Goal: Information Seeking & Learning: Learn about a topic

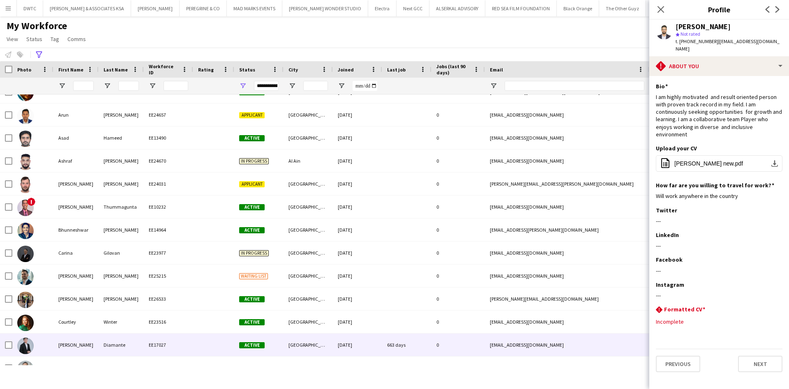
scroll to position [729, 0]
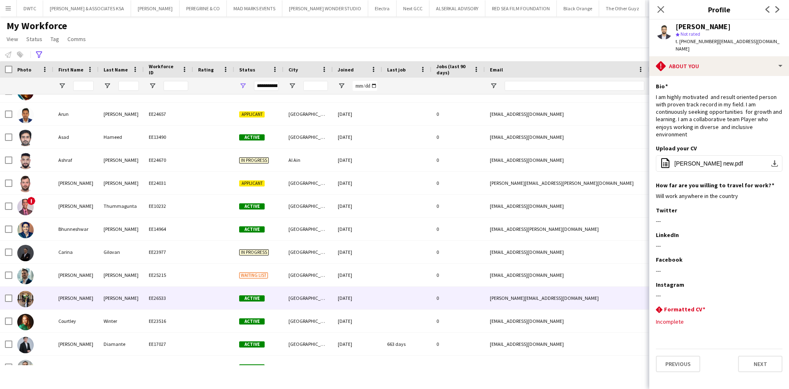
click at [25, 300] on img at bounding box center [25, 299] width 16 height 16
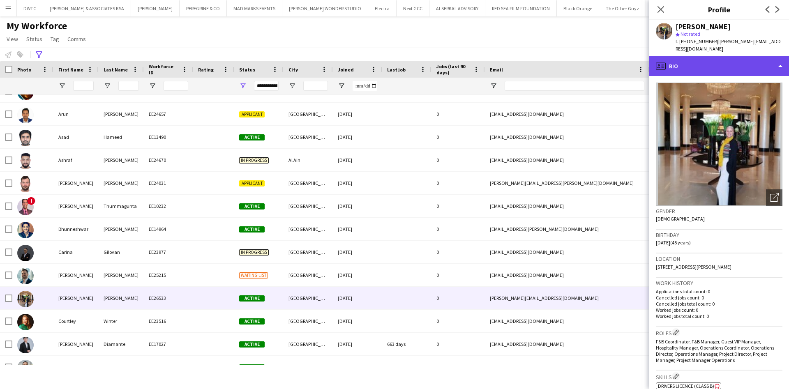
click at [753, 63] on div "profile Bio" at bounding box center [720, 66] width 140 height 20
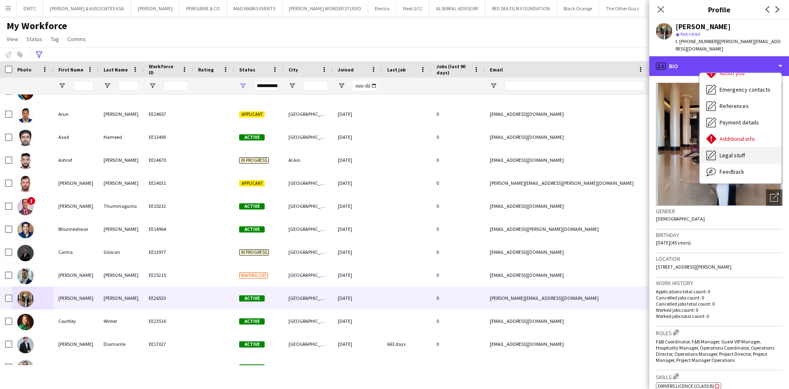
scroll to position [61, 0]
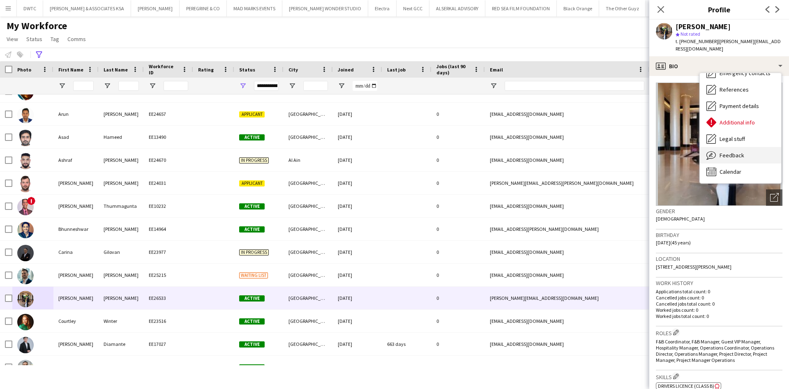
click at [742, 147] on div "Feedback Feedback" at bounding box center [740, 155] width 81 height 16
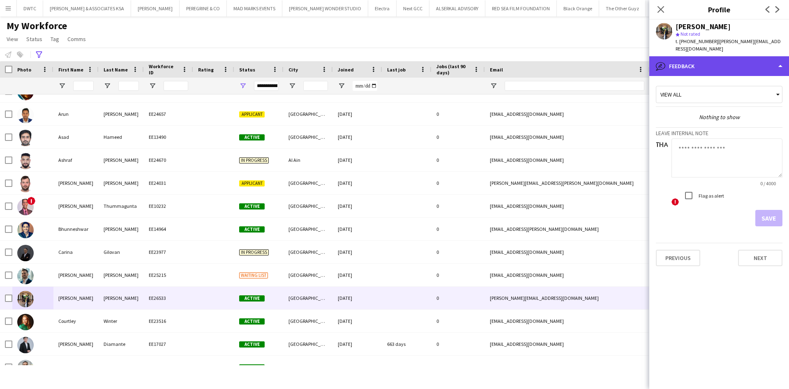
click at [738, 56] on div "bubble-pencil Feedback" at bounding box center [720, 66] width 140 height 20
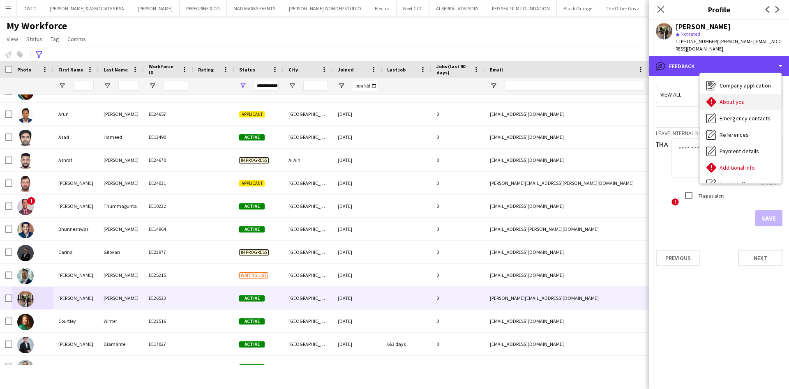
scroll to position [0, 0]
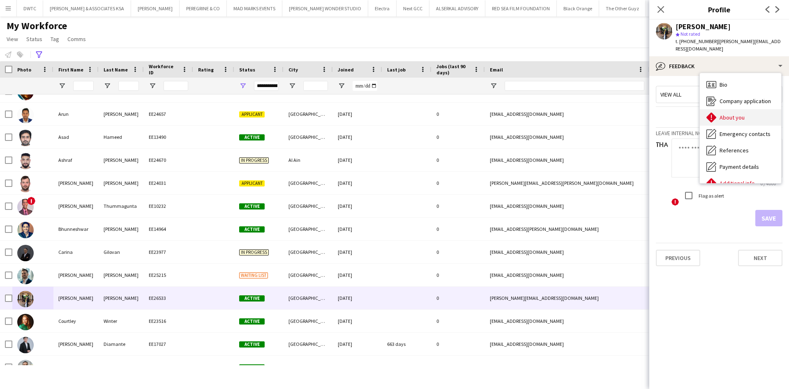
click at [747, 109] on div "About you About you" at bounding box center [740, 117] width 81 height 16
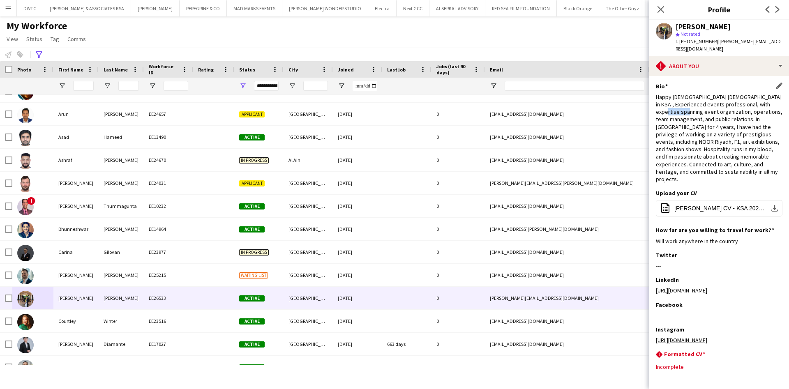
drag, startPoint x: 669, startPoint y: 102, endPoint x: 690, endPoint y: 102, distance: 21.0
click at [690, 102] on div "Happy [DEMOGRAPHIC_DATA] [DEMOGRAPHIC_DATA] in KSA , Experienced events profess…" at bounding box center [719, 138] width 127 height 90
click at [672, 109] on div "Happy [DEMOGRAPHIC_DATA] [DEMOGRAPHIC_DATA] in KSA , Experienced events profess…" at bounding box center [719, 138] width 127 height 90
drag, startPoint x: 672, startPoint y: 109, endPoint x: 703, endPoint y: 111, distance: 30.9
click at [708, 106] on div "Happy [DEMOGRAPHIC_DATA] [DEMOGRAPHIC_DATA] in KSA , Experienced events profess…" at bounding box center [719, 138] width 127 height 90
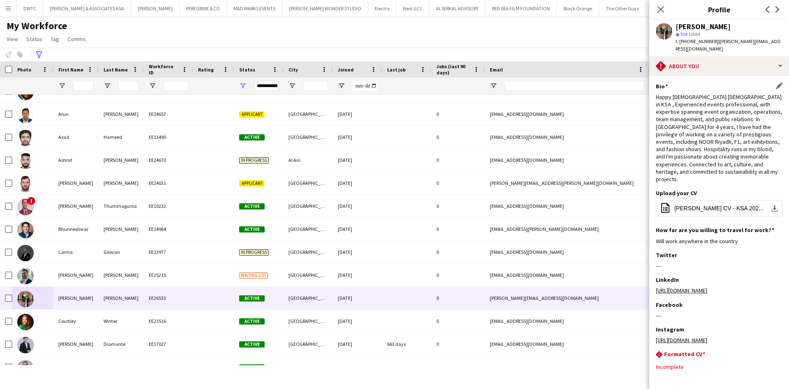
click at [690, 118] on div "Happy [DEMOGRAPHIC_DATA] [DEMOGRAPHIC_DATA] in KSA , Experienced events profess…" at bounding box center [719, 138] width 127 height 90
drag, startPoint x: 666, startPoint y: 123, endPoint x: 699, endPoint y: 123, distance: 33.3
click at [701, 120] on div "Happy [DEMOGRAPHIC_DATA] [DEMOGRAPHIC_DATA] in KSA , Experienced events profess…" at bounding box center [719, 138] width 127 height 90
click at [697, 128] on div "Happy [DEMOGRAPHIC_DATA] [DEMOGRAPHIC_DATA] in KSA , Experienced events profess…" at bounding box center [719, 138] width 127 height 90
click at [772, 205] on app-icon "download-bottom" at bounding box center [775, 208] width 7 height 7
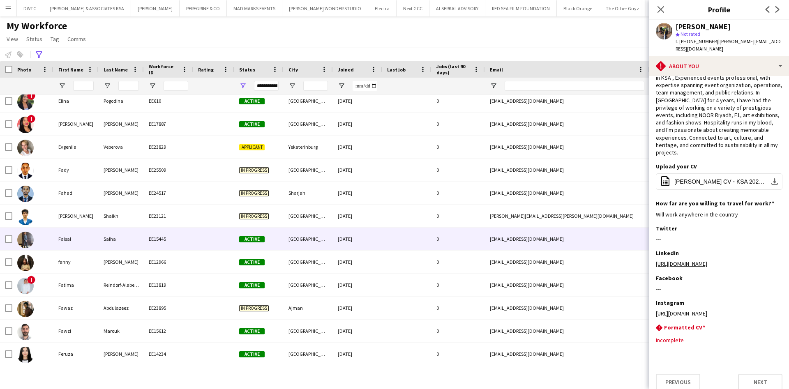
click at [86, 243] on div "Faisal" at bounding box center [75, 239] width 45 height 23
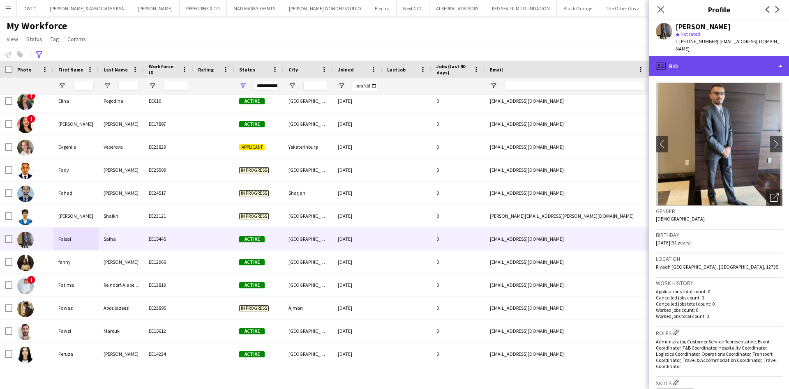
click at [752, 61] on div "profile Bio" at bounding box center [720, 66] width 140 height 20
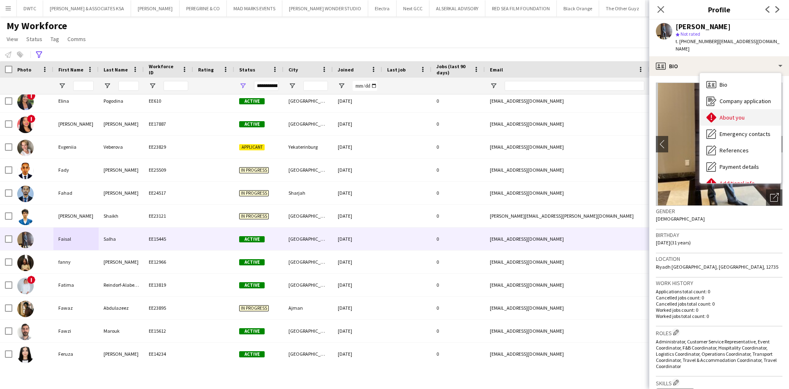
click at [728, 114] on span "About you" at bounding box center [732, 117] width 25 height 7
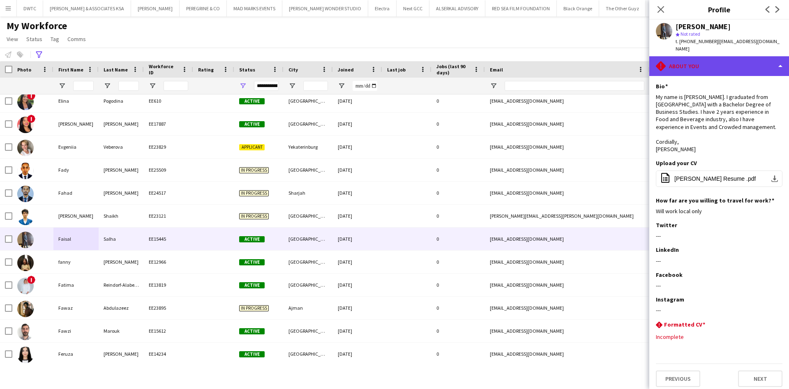
click at [744, 64] on div "rhombus-alert About you" at bounding box center [720, 66] width 140 height 20
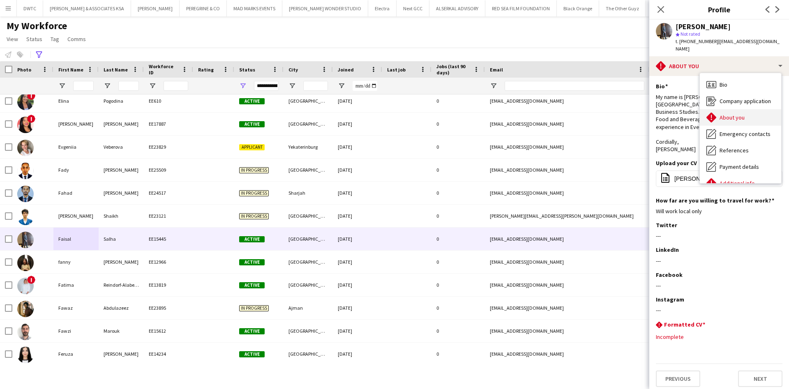
click at [744, 114] on div "About you About you" at bounding box center [740, 117] width 81 height 16
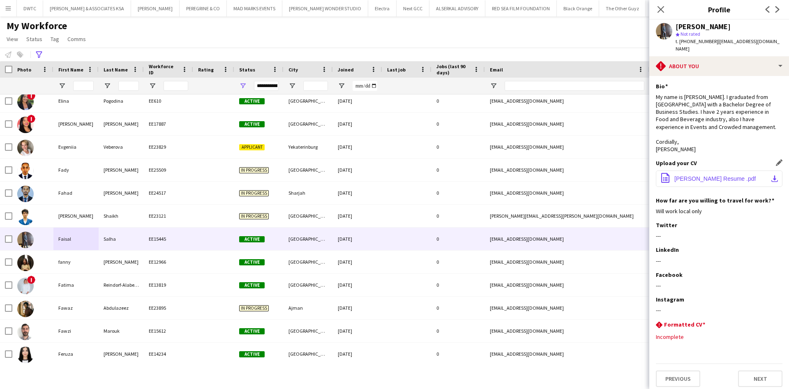
click at [773, 176] on app-icon "download-bottom" at bounding box center [775, 179] width 7 height 7
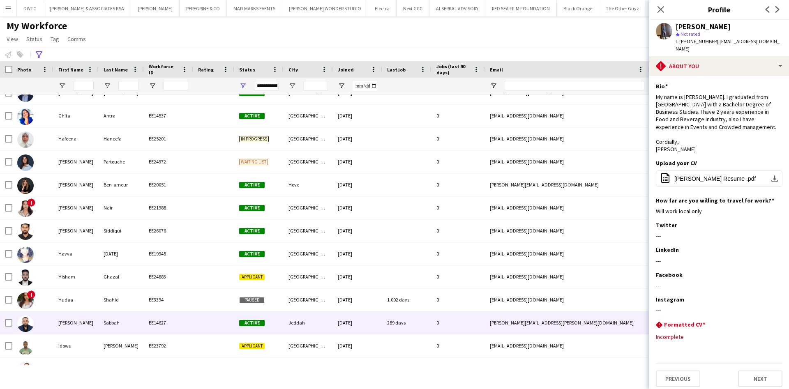
scroll to position [1464, 0]
click at [84, 326] on div "[PERSON_NAME]" at bounding box center [75, 322] width 45 height 23
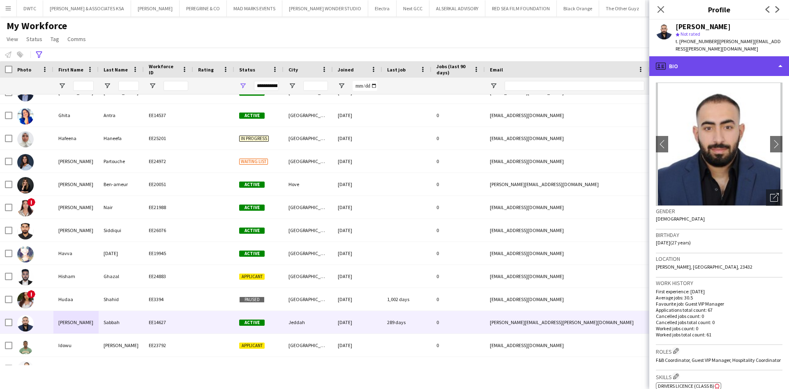
click at [738, 56] on div "profile Bio" at bounding box center [720, 66] width 140 height 20
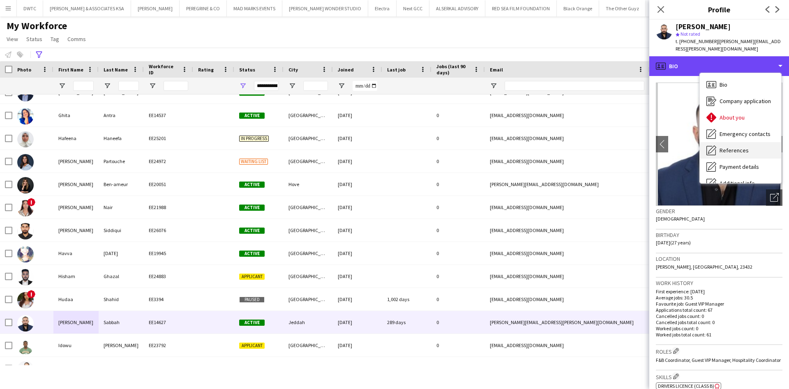
scroll to position [61, 0]
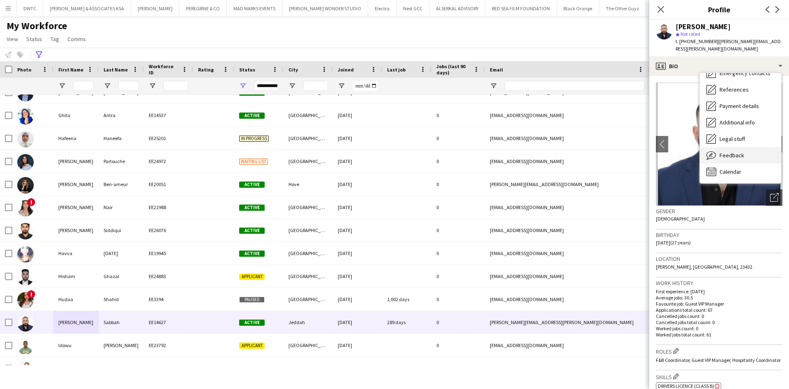
click at [742, 147] on div "Feedback Feedback" at bounding box center [740, 155] width 81 height 16
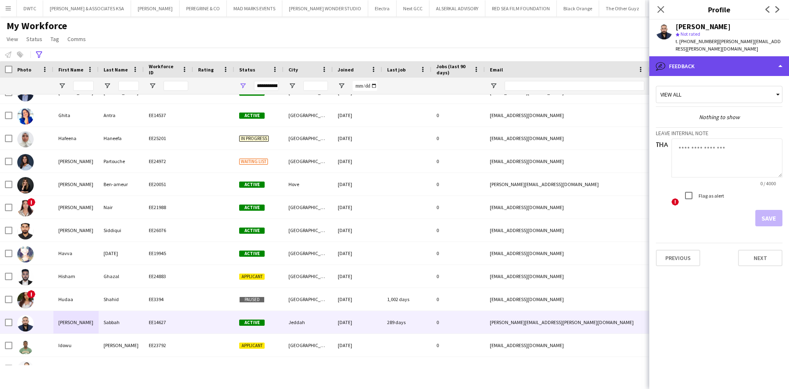
click at [724, 60] on div "bubble-pencil Feedback" at bounding box center [720, 66] width 140 height 20
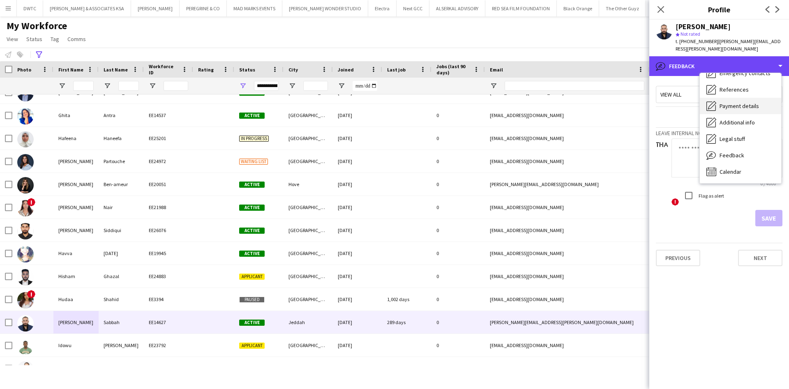
scroll to position [0, 0]
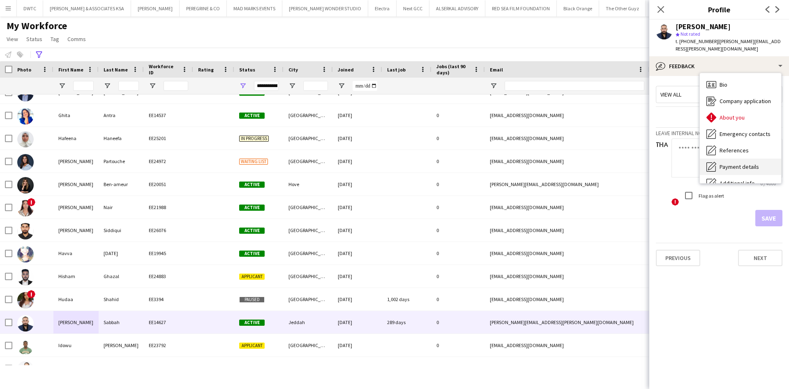
click at [735, 109] on div "About you About you" at bounding box center [740, 117] width 81 height 16
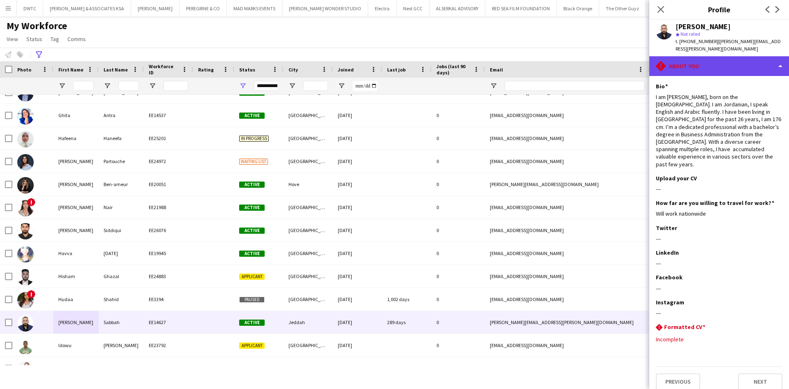
click at [736, 62] on div "rhombus-alert About you" at bounding box center [720, 66] width 140 height 20
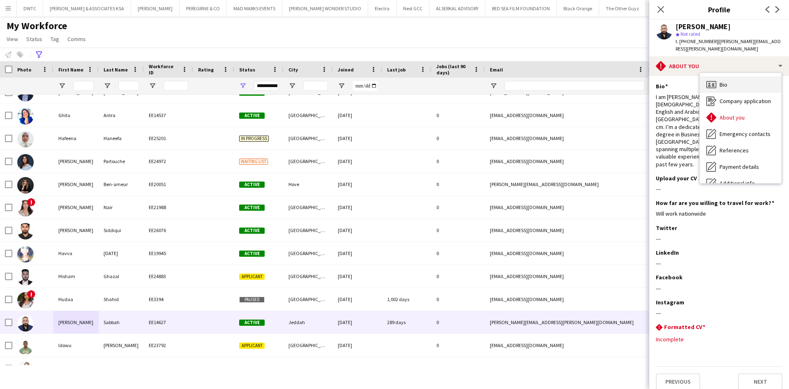
click at [728, 81] on span "Bio" at bounding box center [724, 84] width 8 height 7
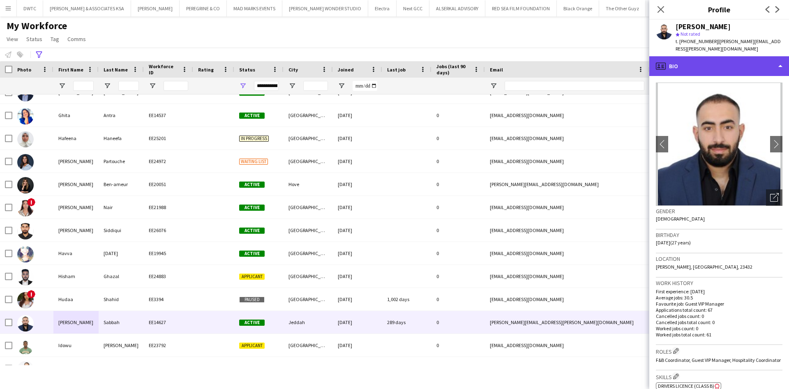
click at [724, 64] on div "profile Bio" at bounding box center [720, 66] width 140 height 20
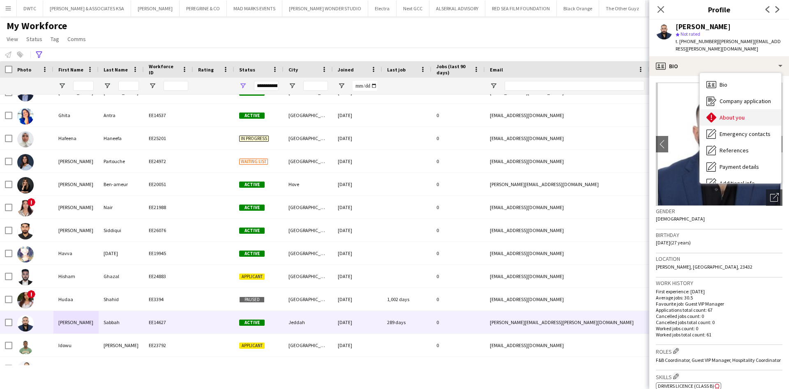
click at [731, 109] on div "About you About you" at bounding box center [740, 117] width 81 height 16
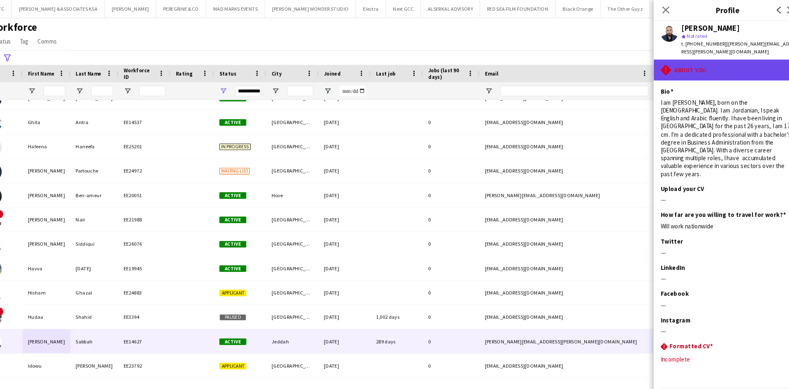
click at [708, 59] on div "rhombus-alert About you" at bounding box center [720, 66] width 140 height 20
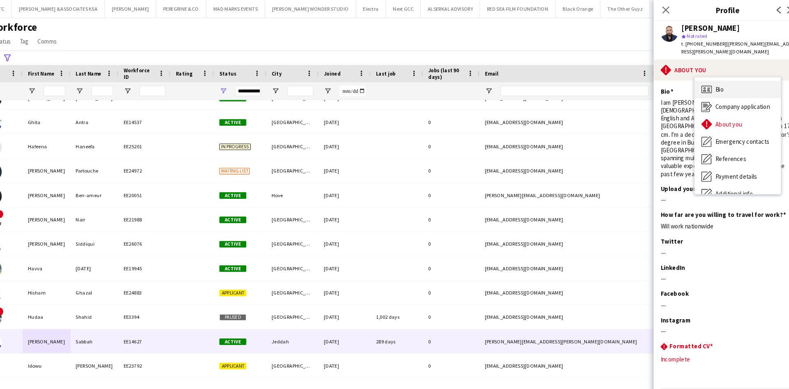
click at [713, 81] on span "Bio" at bounding box center [712, 84] width 8 height 7
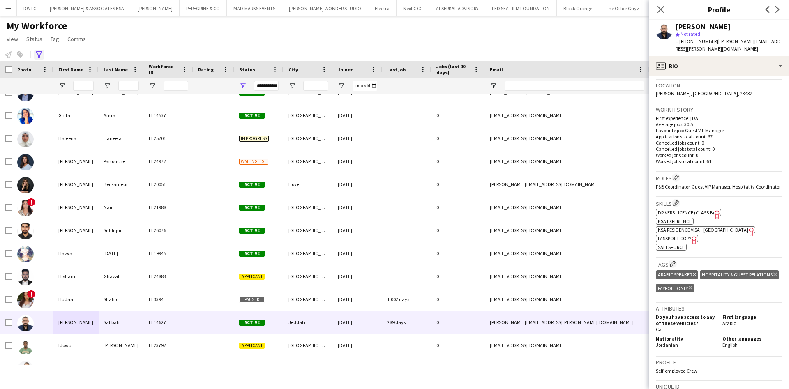
click at [41, 54] on icon "Advanced filters" at bounding box center [39, 54] width 7 height 7
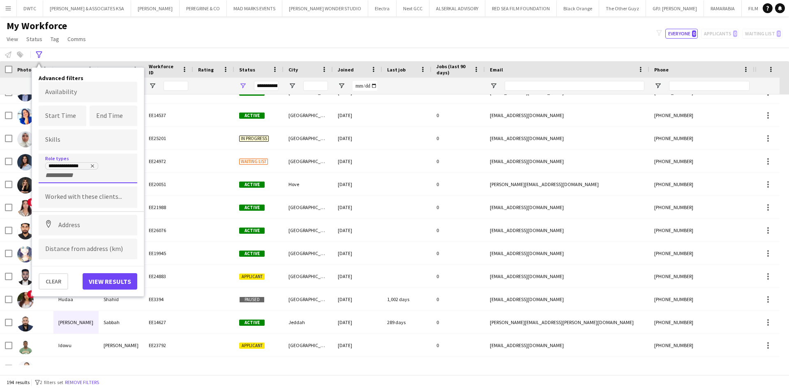
click at [86, 176] on div "**********" at bounding box center [88, 170] width 86 height 17
click at [85, 176] on div at bounding box center [394, 194] width 789 height 389
click at [85, 176] on div "**********" at bounding box center [88, 170] width 86 height 17
type input "****"
click at [86, 197] on div "Hospitality Coordinator" at bounding box center [88, 196] width 99 height 20
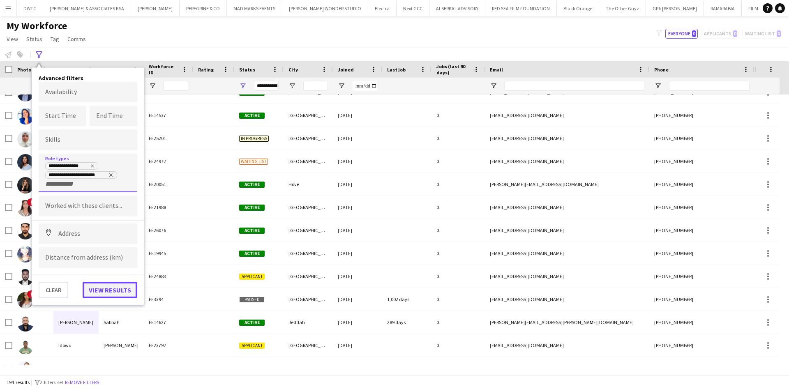
click at [117, 292] on button "View results" at bounding box center [110, 290] width 55 height 16
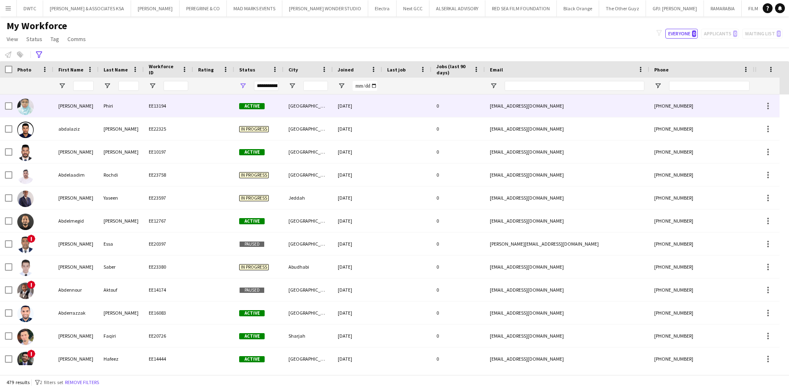
drag, startPoint x: 70, startPoint y: 114, endPoint x: 49, endPoint y: 114, distance: 21.4
click at [70, 113] on div "[PERSON_NAME]" at bounding box center [75, 106] width 45 height 23
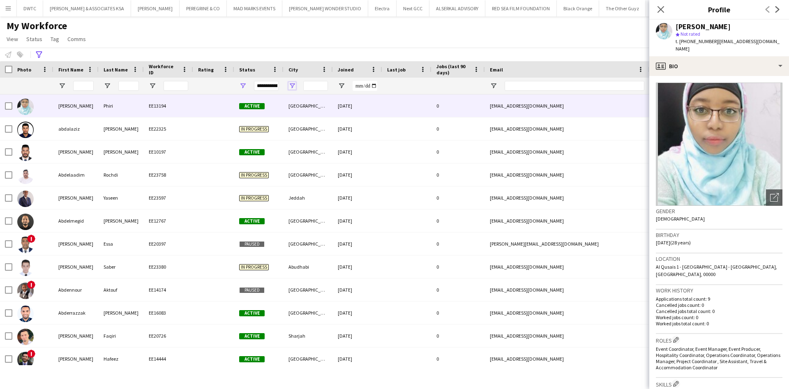
click at [292, 85] on span "Open Filter Menu" at bounding box center [292, 85] width 7 height 7
click at [312, 32] on div "My Workforce View Views Default view [PERSON_NAME] New view Update view Delete …" at bounding box center [394, 34] width 789 height 28
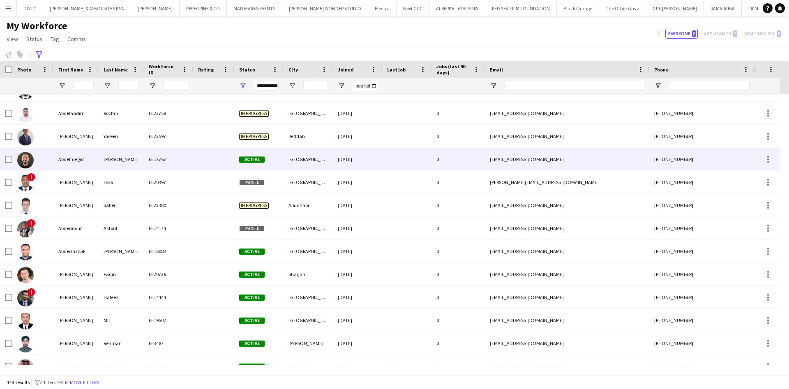
click at [65, 162] on div "Abdelmegid" at bounding box center [75, 159] width 45 height 23
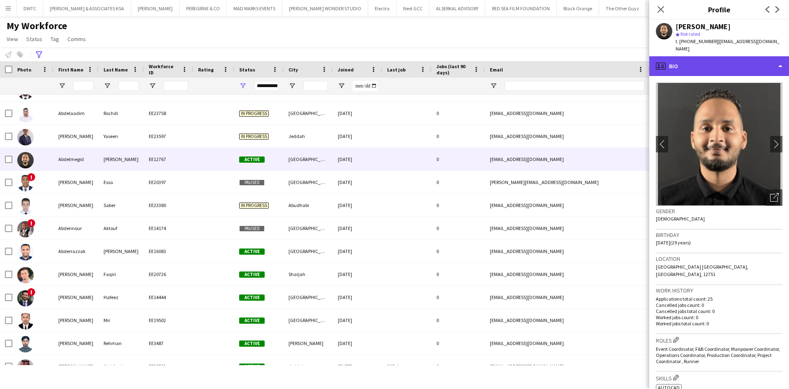
click at [739, 67] on div "profile Bio" at bounding box center [720, 66] width 140 height 20
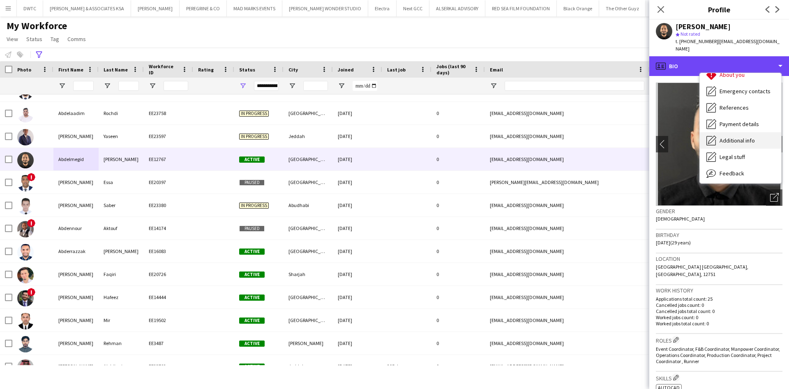
scroll to position [61, 0]
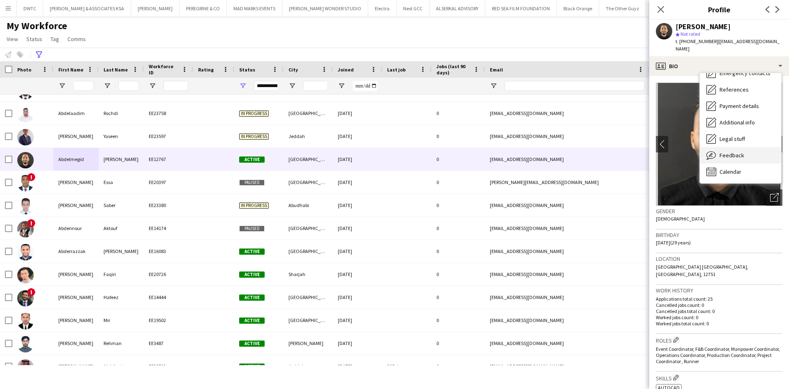
click at [734, 147] on div "Feedback Feedback" at bounding box center [740, 155] width 81 height 16
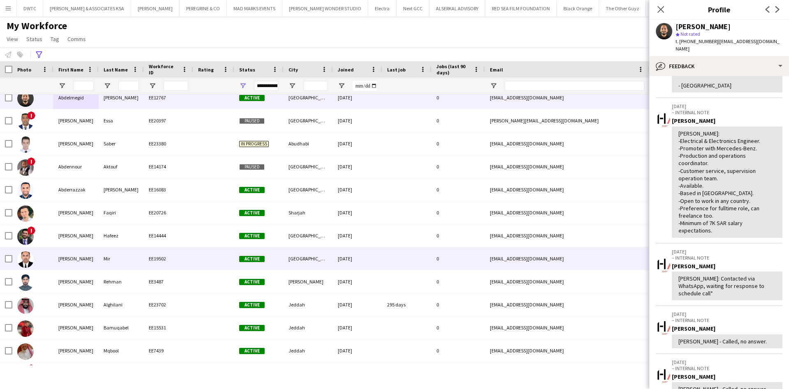
scroll to position [185, 0]
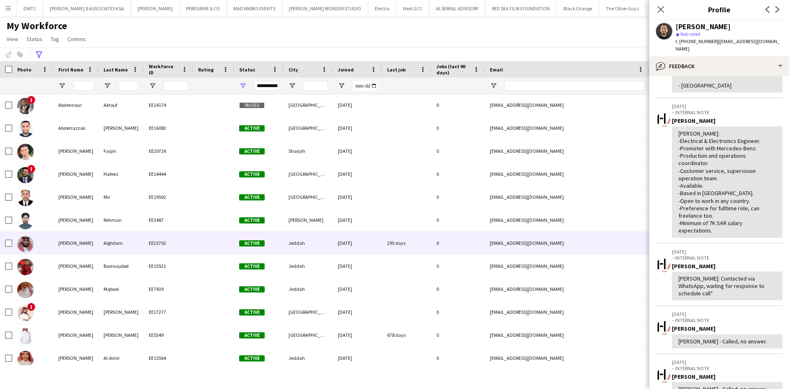
click at [81, 241] on div "[PERSON_NAME]" at bounding box center [75, 243] width 45 height 23
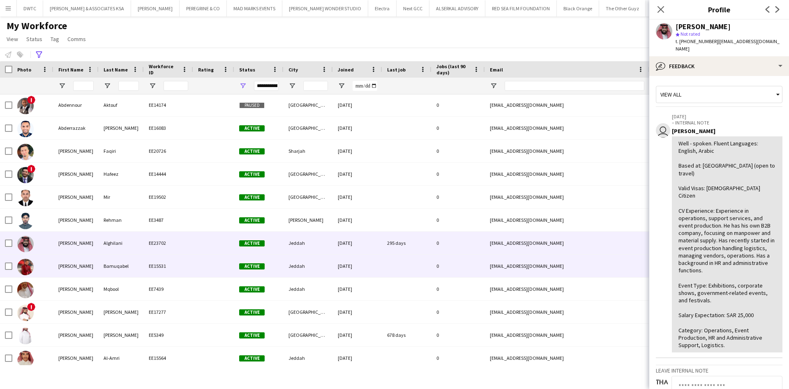
click at [115, 261] on div "Bamuqabel" at bounding box center [121, 266] width 45 height 23
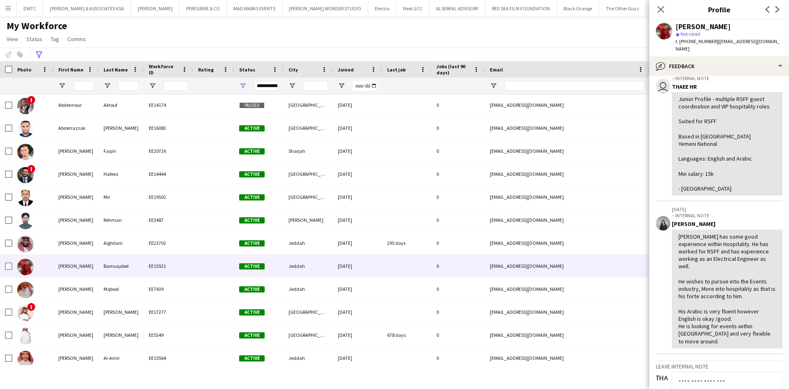
scroll to position [0, 0]
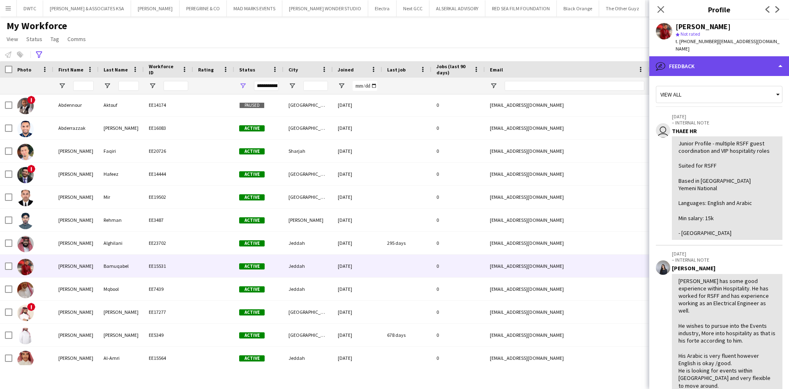
click at [777, 56] on div "bubble-pencil Feedback" at bounding box center [720, 66] width 140 height 20
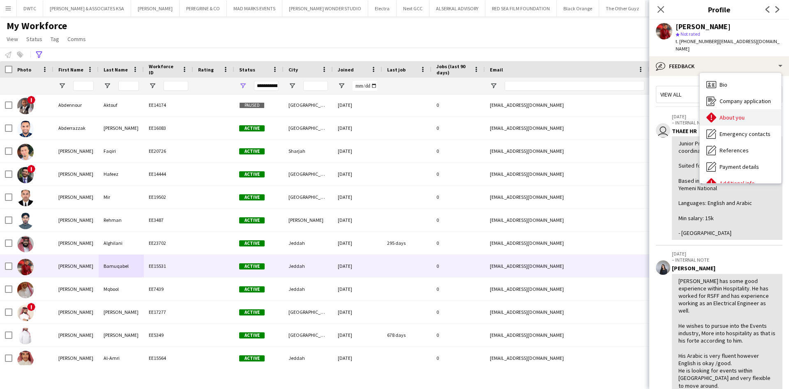
click at [747, 111] on div "About you About you" at bounding box center [740, 117] width 81 height 16
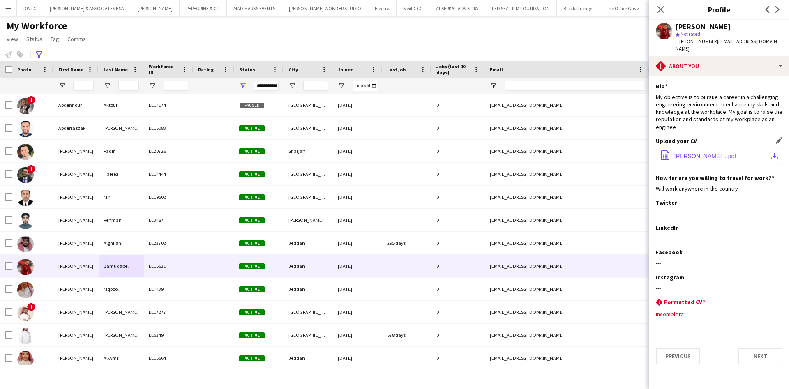
click at [772, 153] on app-icon "download-bottom" at bounding box center [775, 156] width 7 height 7
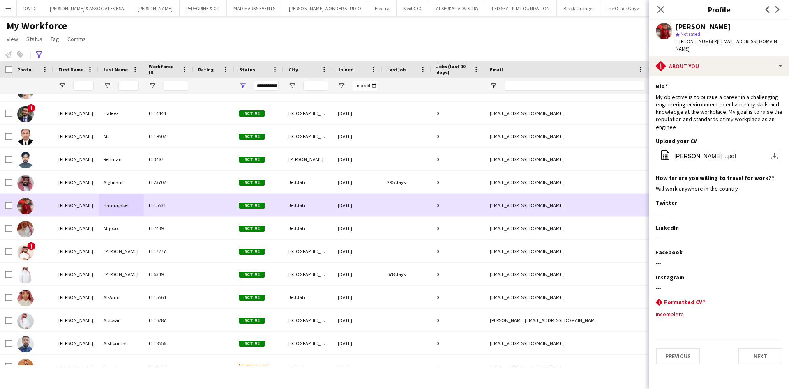
scroll to position [247, 0]
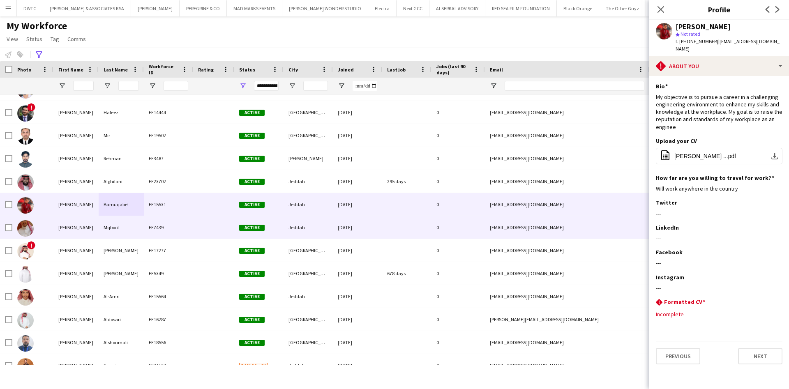
click at [99, 227] on div "Mqbool" at bounding box center [121, 227] width 45 height 23
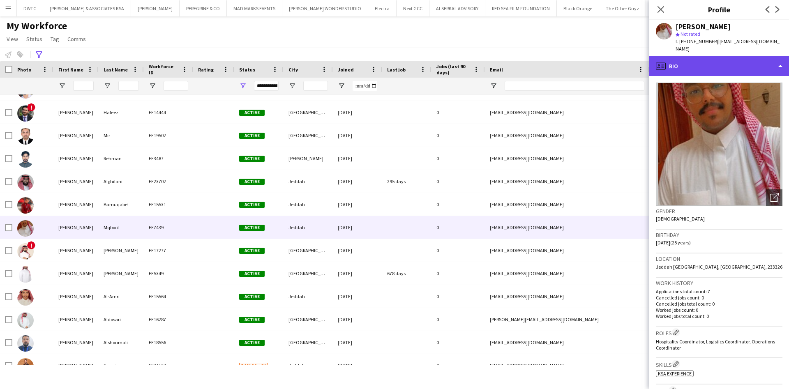
click at [754, 63] on div "profile Bio" at bounding box center [720, 66] width 140 height 20
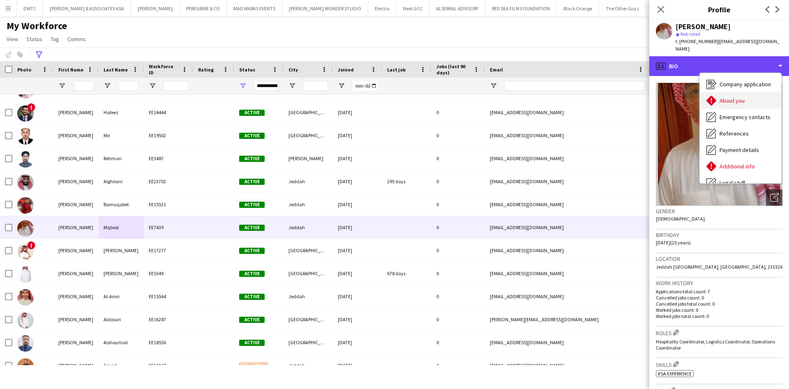
scroll to position [0, 0]
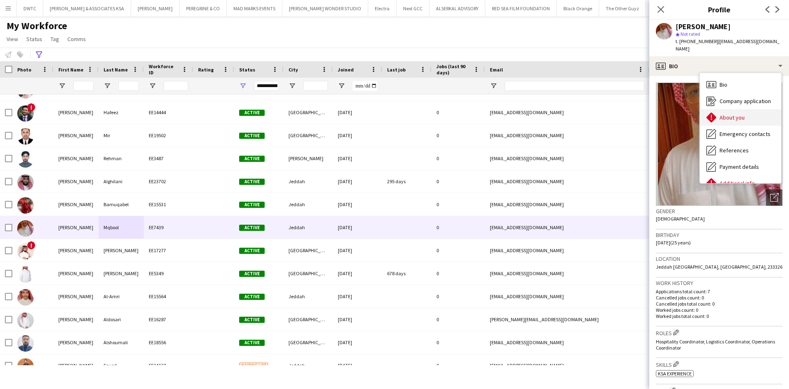
click at [730, 114] on span "About you" at bounding box center [732, 117] width 25 height 7
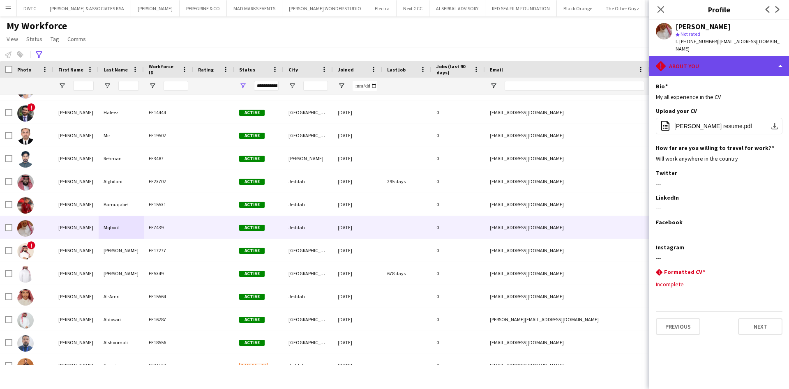
click at [749, 58] on div "rhombus-alert About you" at bounding box center [720, 66] width 140 height 20
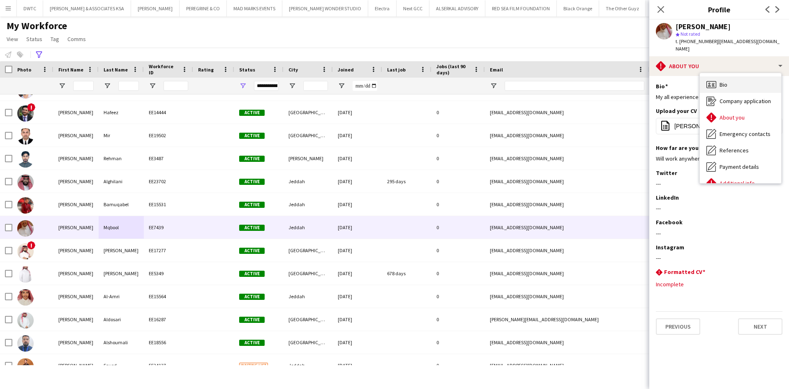
click at [742, 81] on div "Bio Bio" at bounding box center [740, 84] width 81 height 16
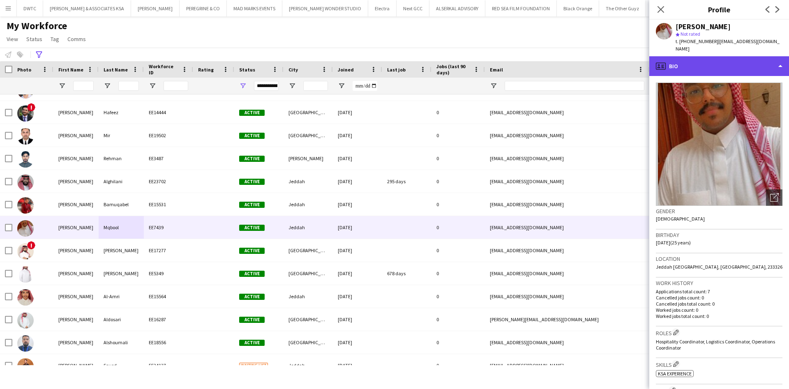
click at [760, 65] on div "profile Bio" at bounding box center [720, 66] width 140 height 20
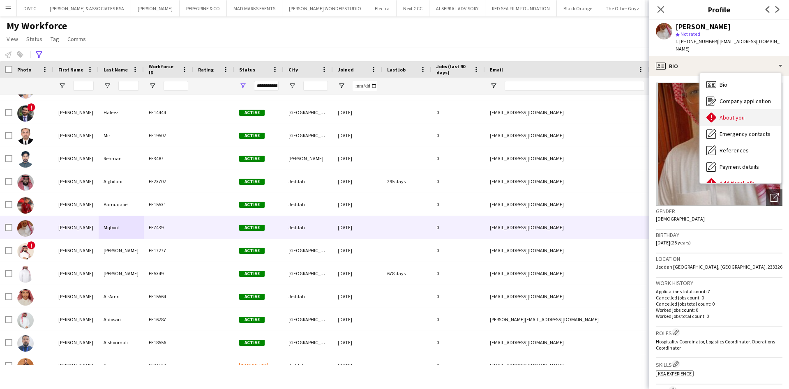
click at [743, 114] on span "About you" at bounding box center [732, 117] width 25 height 7
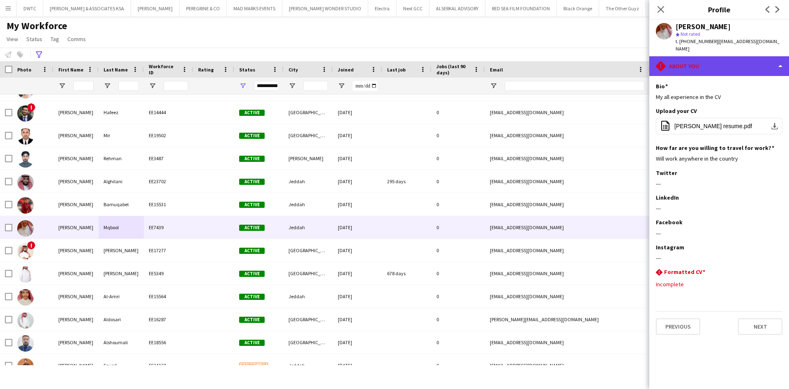
click at [764, 64] on div "rhombus-alert About you" at bounding box center [720, 66] width 140 height 20
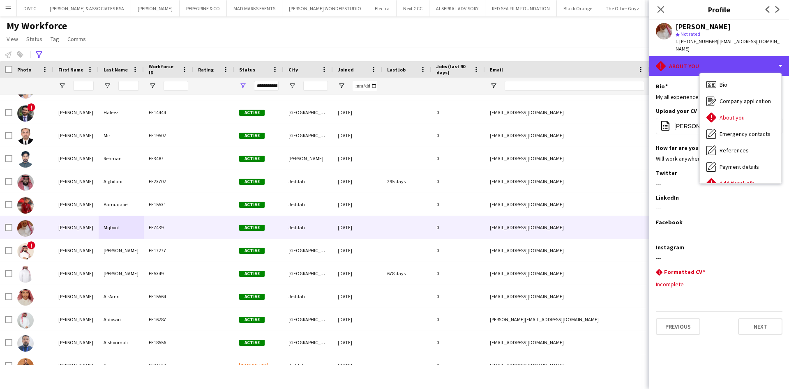
scroll to position [61, 0]
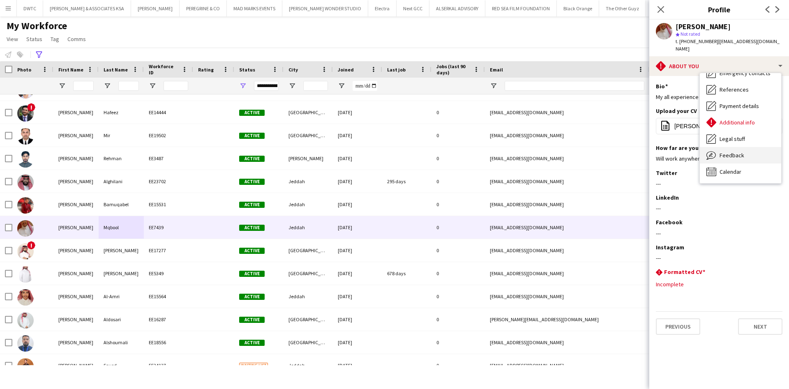
click at [739, 152] on span "Feedback" at bounding box center [732, 155] width 25 height 7
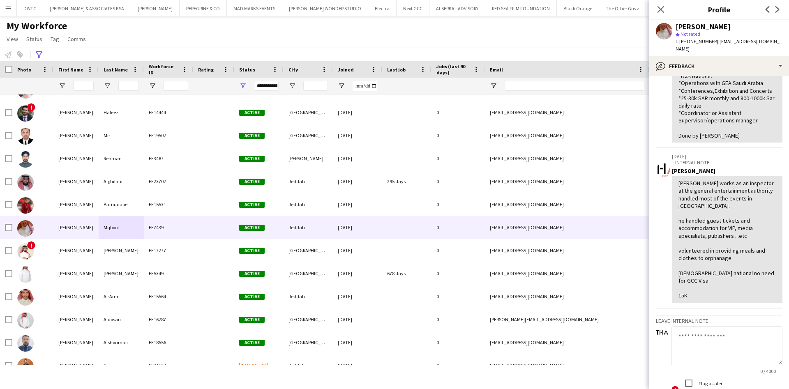
scroll to position [123, 0]
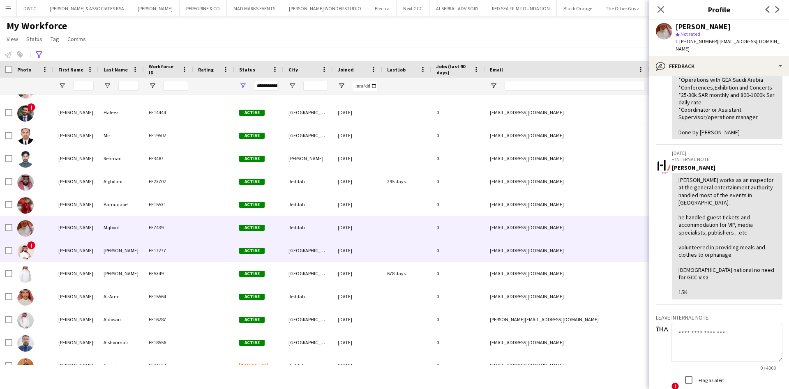
click at [62, 254] on div "[PERSON_NAME]" at bounding box center [75, 250] width 45 height 23
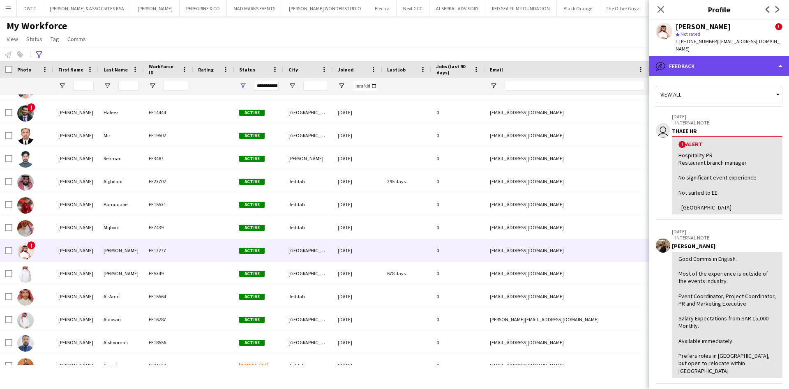
click at [767, 65] on div "bubble-pencil Feedback" at bounding box center [720, 66] width 140 height 20
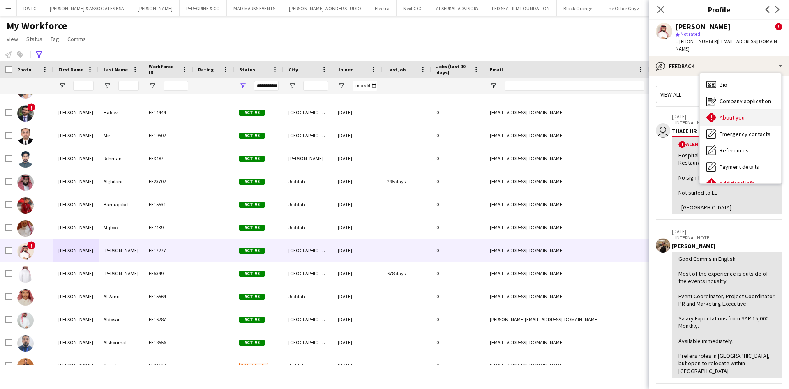
click at [755, 110] on div "About you About you" at bounding box center [740, 117] width 81 height 16
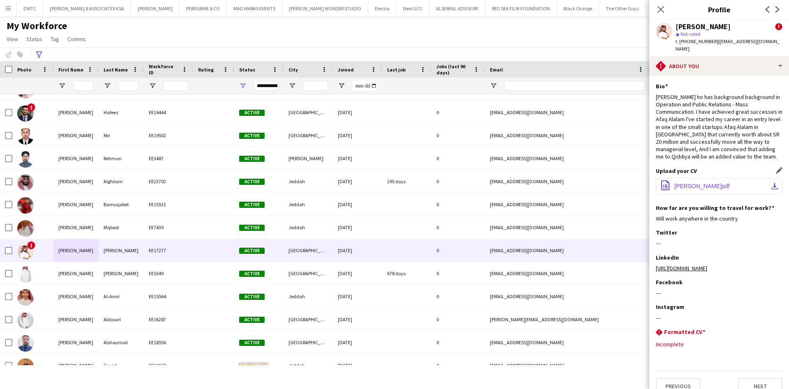
click at [760, 183] on button "office-file-sheet [PERSON_NAME]pdf download-bottom" at bounding box center [719, 186] width 127 height 16
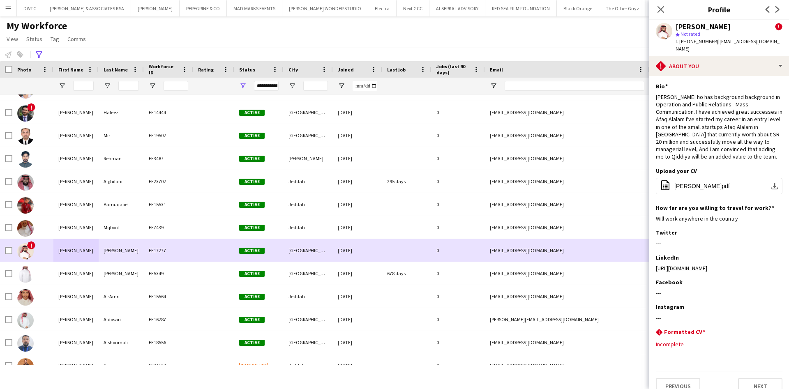
scroll to position [308, 0]
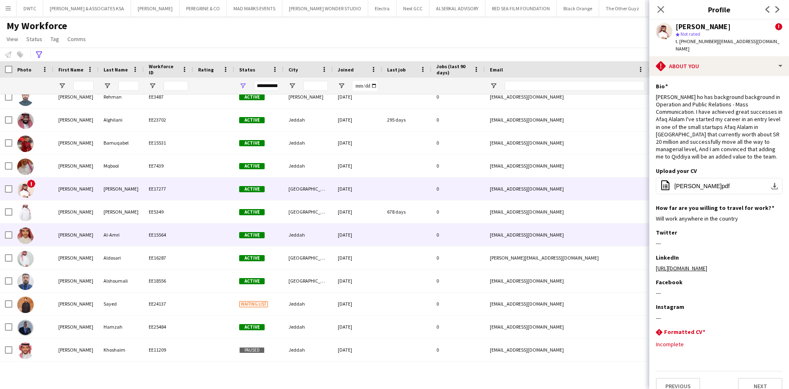
click at [146, 244] on div "EE15564" at bounding box center [168, 235] width 49 height 23
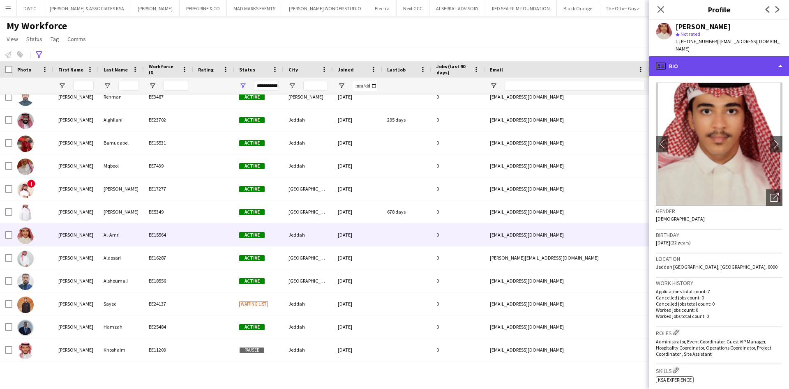
click at [757, 64] on div "profile Bio" at bounding box center [720, 66] width 140 height 20
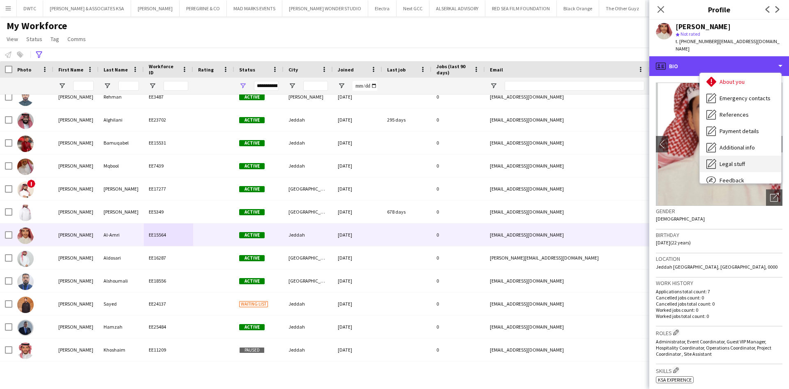
scroll to position [61, 0]
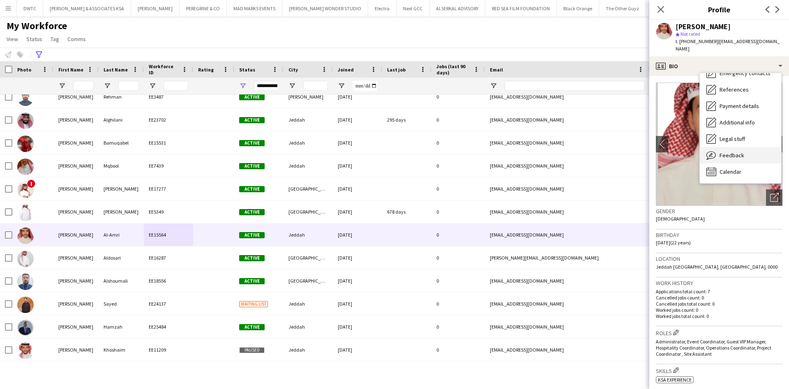
click at [749, 147] on div "Feedback Feedback" at bounding box center [740, 155] width 81 height 16
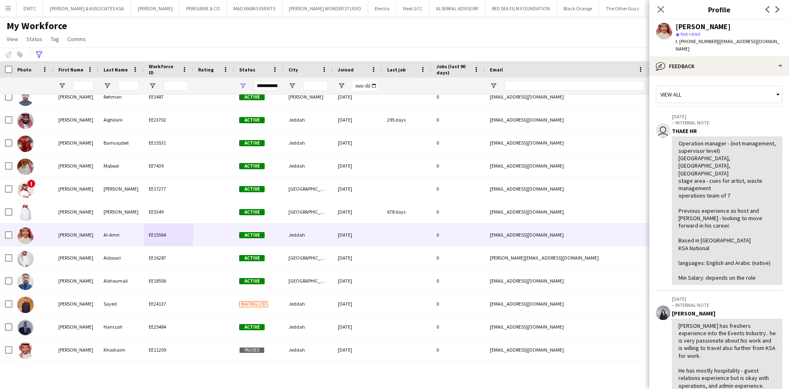
scroll to position [62, 0]
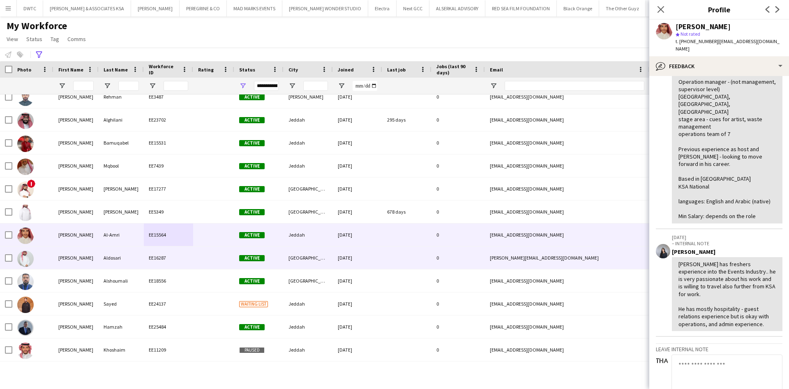
click at [69, 255] on div "[PERSON_NAME]" at bounding box center [75, 258] width 45 height 23
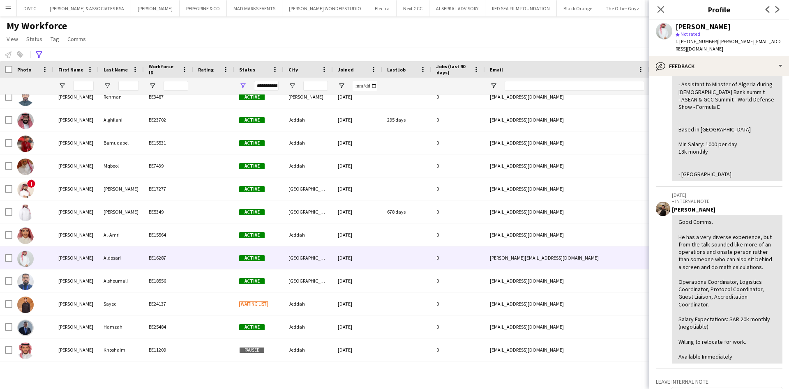
scroll to position [185, 0]
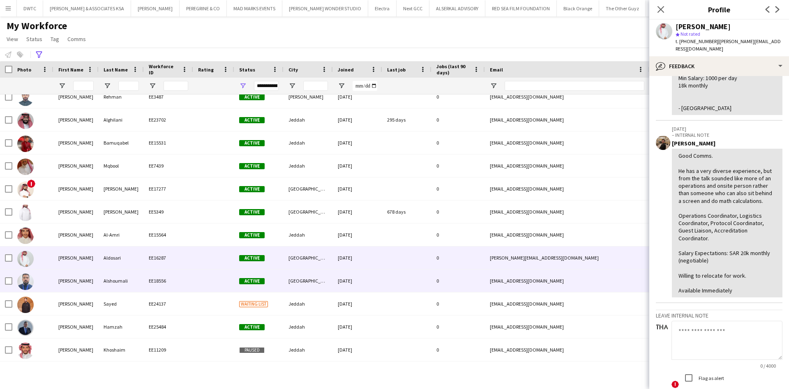
click at [53, 280] on div at bounding box center [32, 281] width 41 height 23
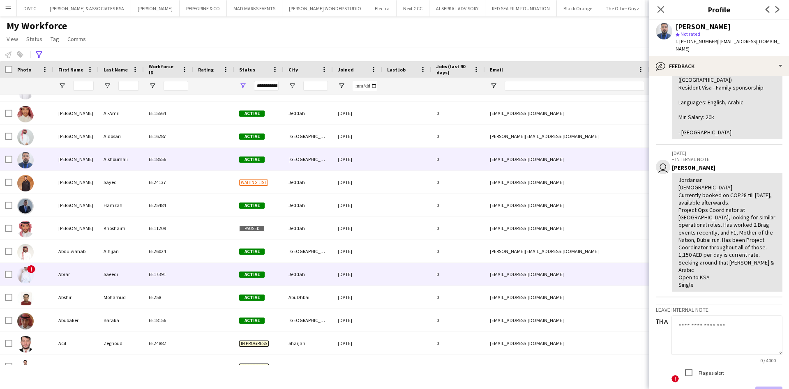
scroll to position [432, 0]
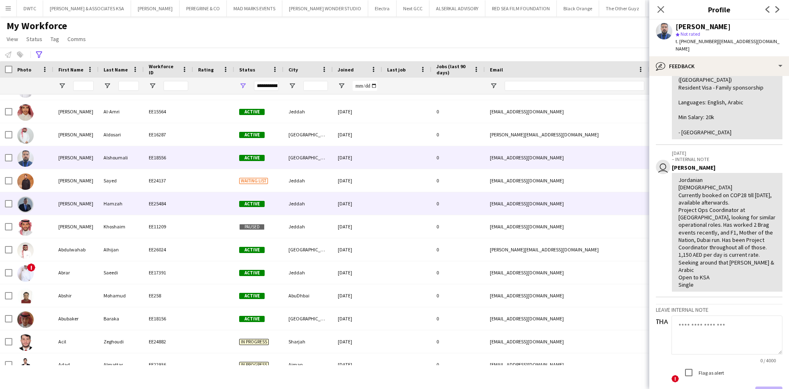
click at [56, 204] on div "[PERSON_NAME]" at bounding box center [75, 203] width 45 height 23
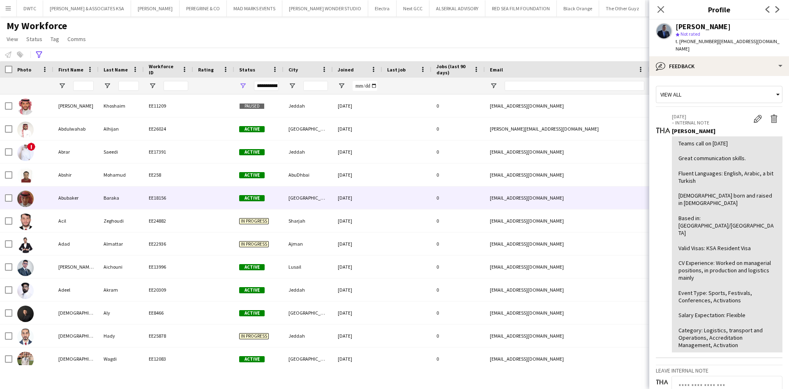
scroll to position [555, 0]
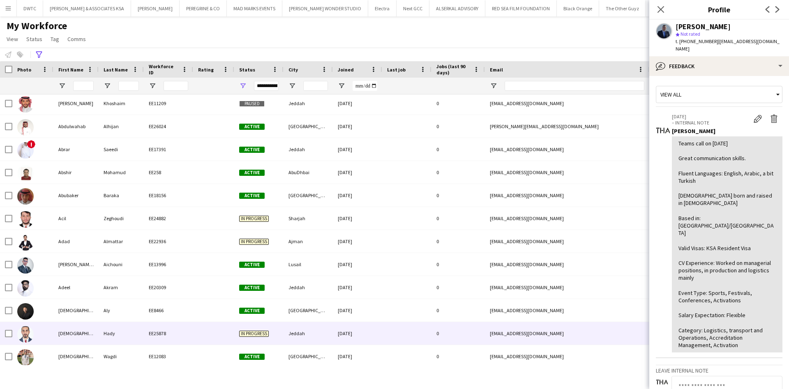
click at [67, 340] on div "[DEMOGRAPHIC_DATA]" at bounding box center [75, 333] width 45 height 23
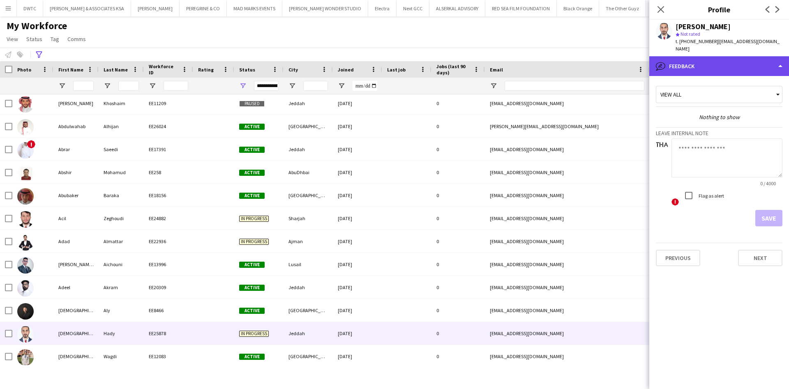
click at [772, 56] on div "bubble-pencil Feedback" at bounding box center [720, 66] width 140 height 20
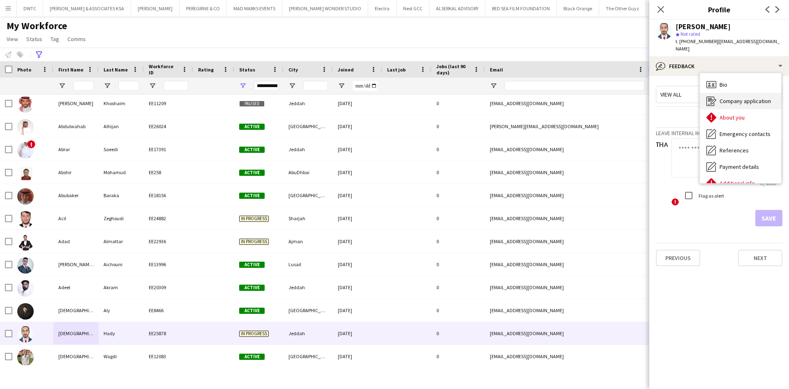
click at [749, 98] on div "Company application Company application" at bounding box center [740, 101] width 81 height 16
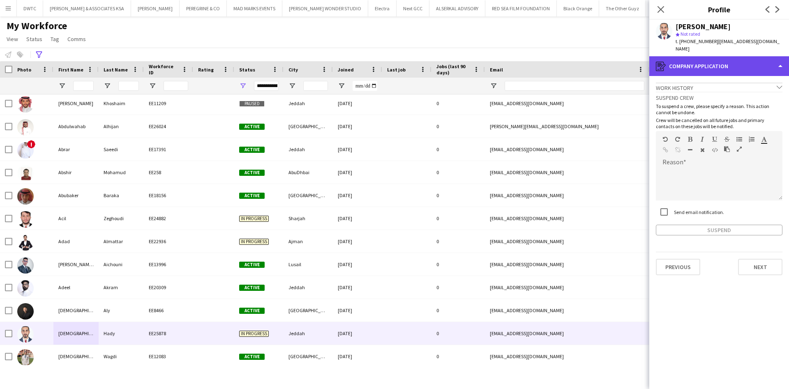
click at [765, 63] on div "register Company application" at bounding box center [720, 66] width 140 height 20
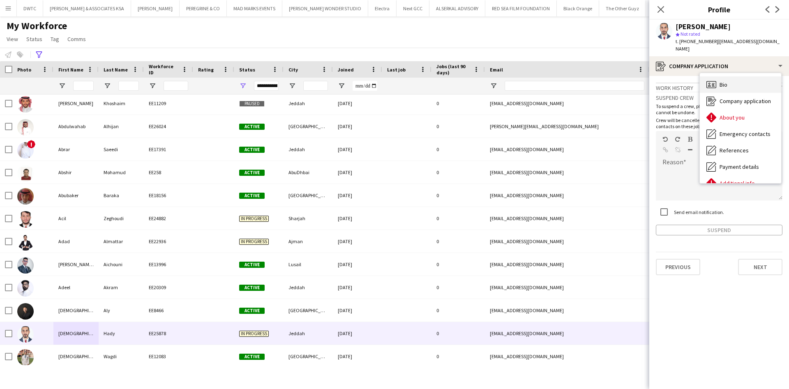
click at [758, 76] on div "Bio Bio" at bounding box center [740, 84] width 81 height 16
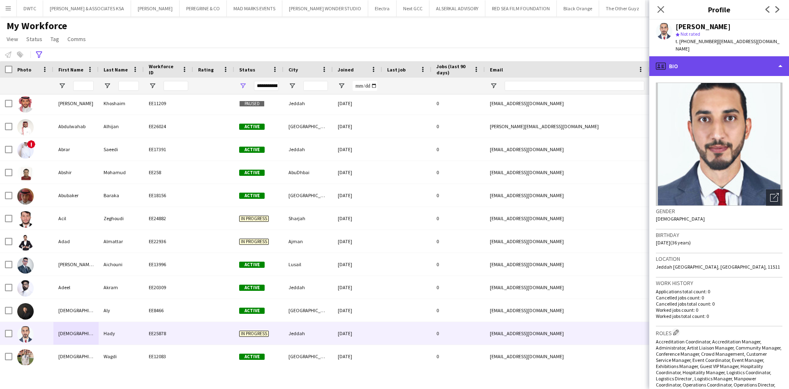
click at [760, 62] on div "profile Bio" at bounding box center [720, 66] width 140 height 20
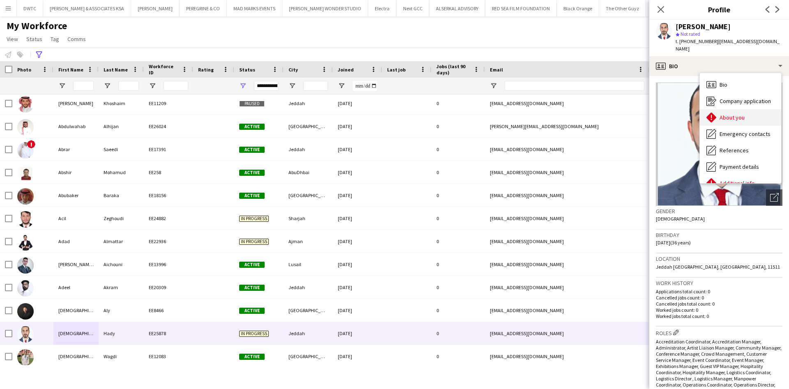
click at [747, 111] on div "About you About you" at bounding box center [740, 117] width 81 height 16
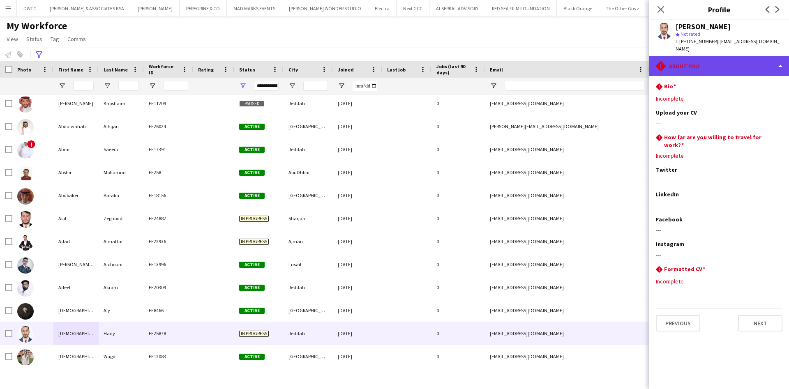
click at [750, 60] on div "rhombus-alert About you" at bounding box center [720, 66] width 140 height 20
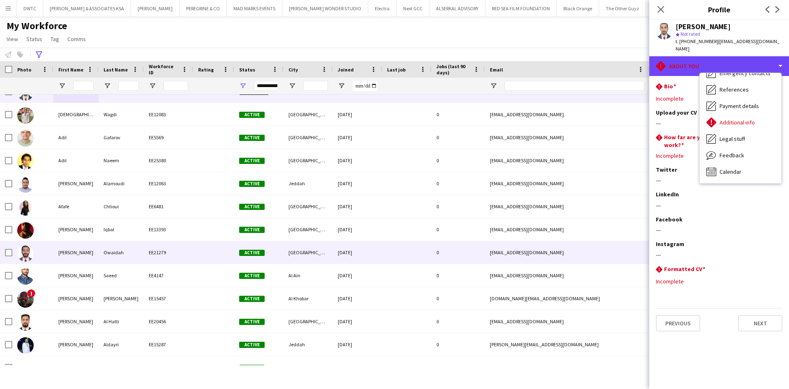
scroll to position [802, 0]
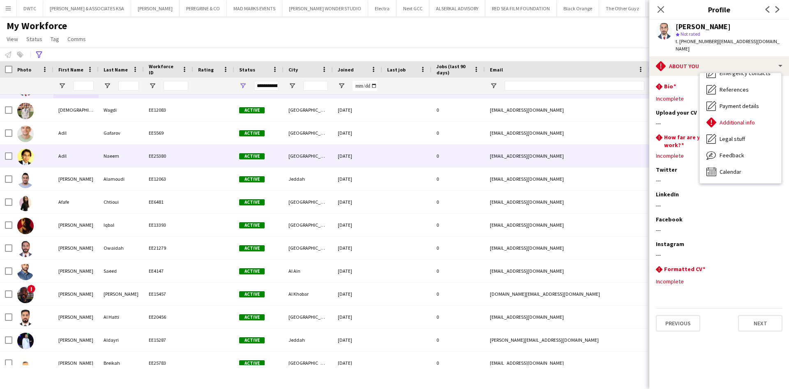
click at [44, 155] on div at bounding box center [32, 156] width 41 height 23
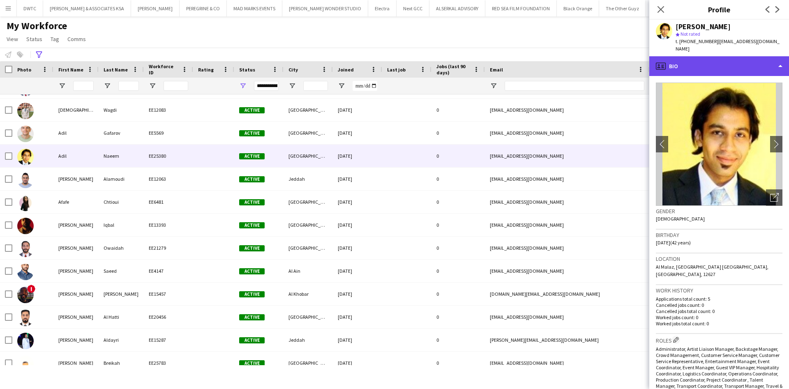
click at [768, 65] on div "profile Bio" at bounding box center [720, 66] width 140 height 20
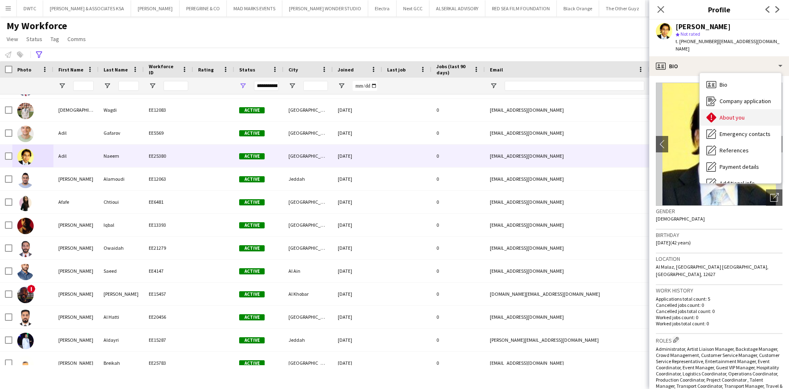
click at [741, 114] on span "About you" at bounding box center [732, 117] width 25 height 7
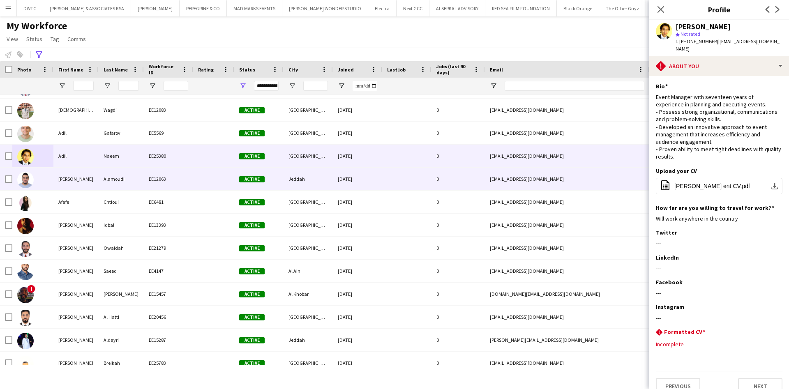
click at [38, 178] on div at bounding box center [32, 179] width 41 height 23
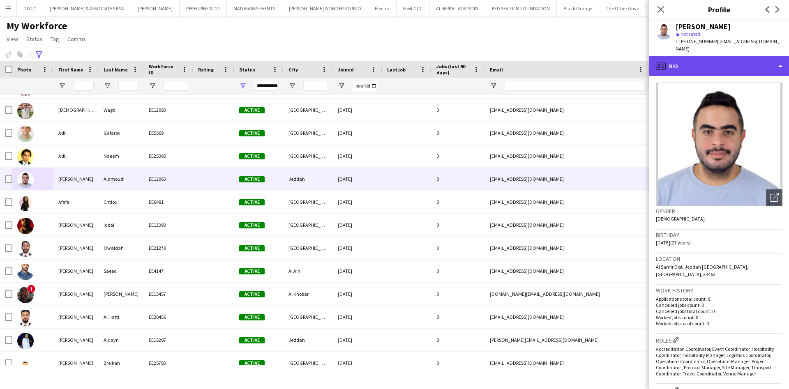
click at [780, 56] on div "profile Bio" at bounding box center [720, 66] width 140 height 20
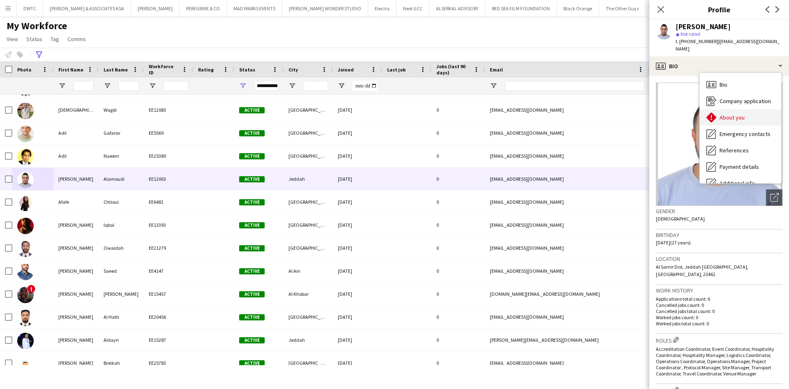
click at [742, 109] on div "About you About you" at bounding box center [740, 117] width 81 height 16
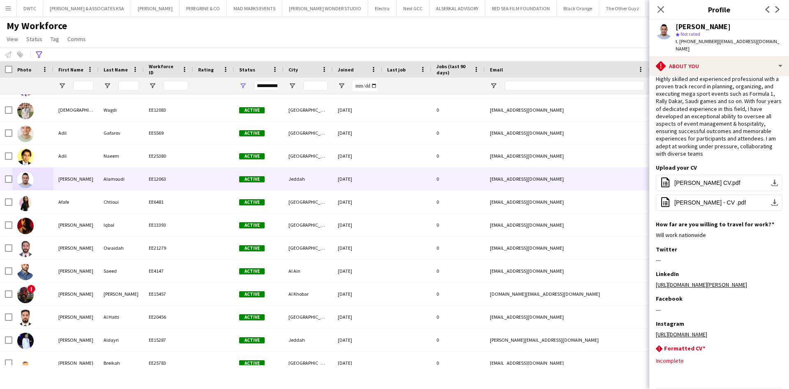
scroll to position [54, 0]
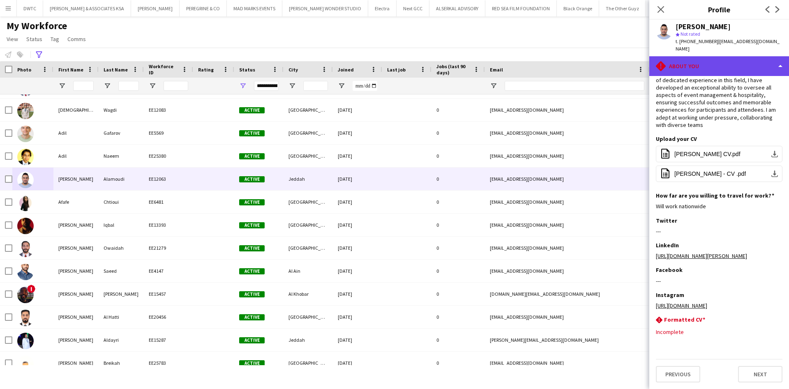
click at [745, 61] on div "rhombus-alert About you" at bounding box center [720, 66] width 140 height 20
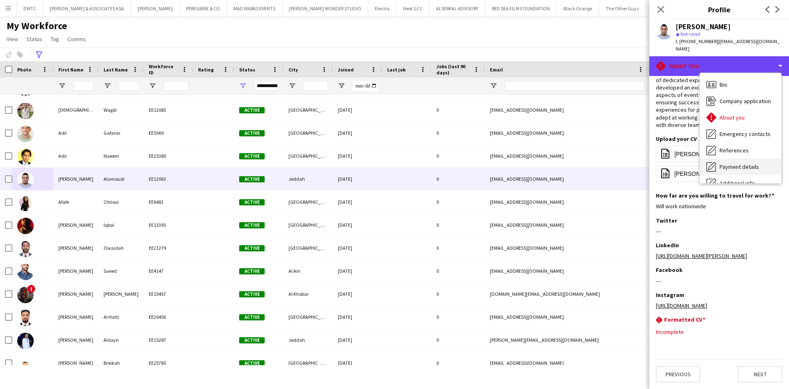
scroll to position [61, 0]
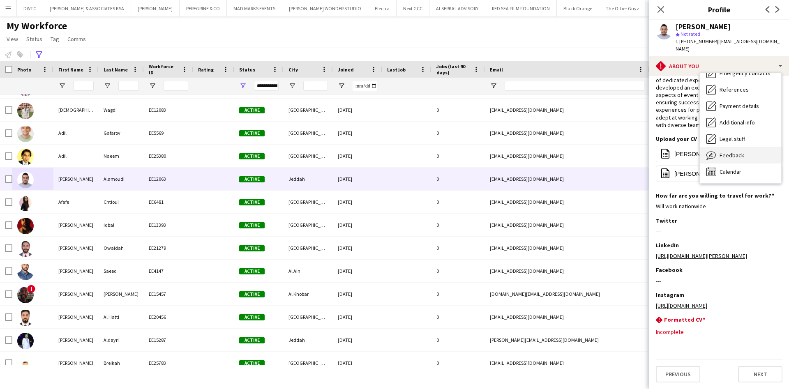
click at [737, 152] on span "Feedback" at bounding box center [732, 155] width 25 height 7
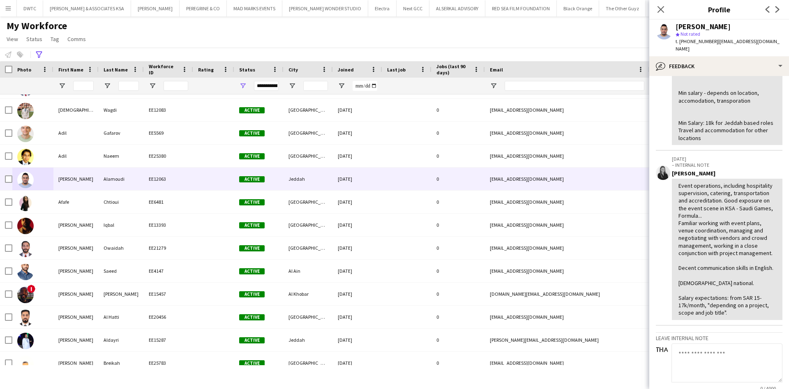
scroll to position [308, 0]
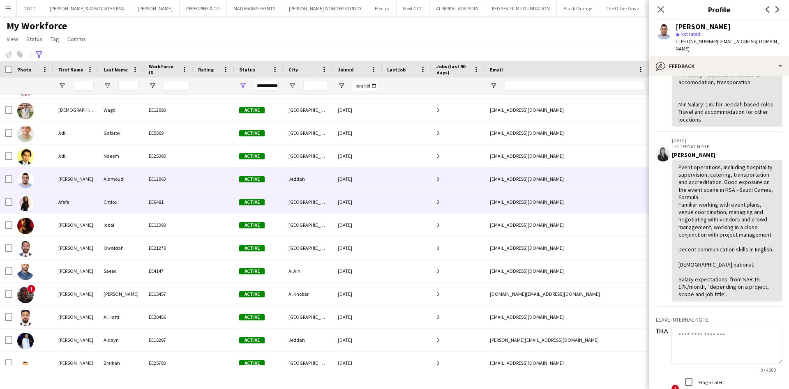
click at [63, 200] on div "Afafe" at bounding box center [75, 202] width 45 height 23
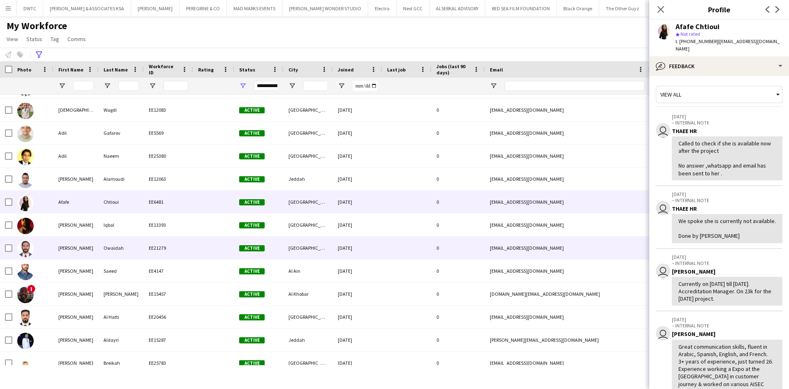
click at [112, 252] on div "Owaidah" at bounding box center [121, 248] width 45 height 23
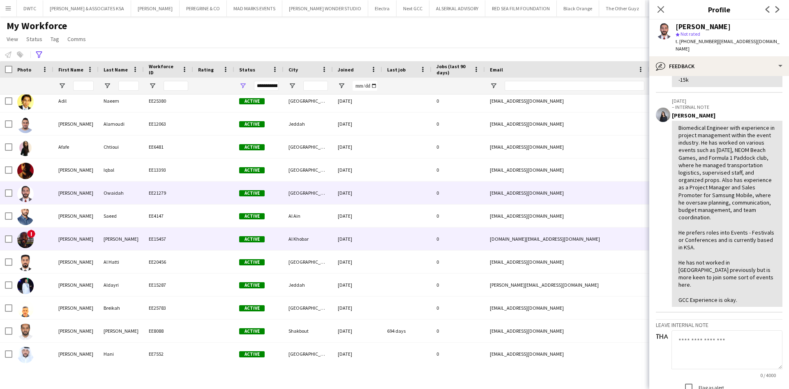
scroll to position [863, 0]
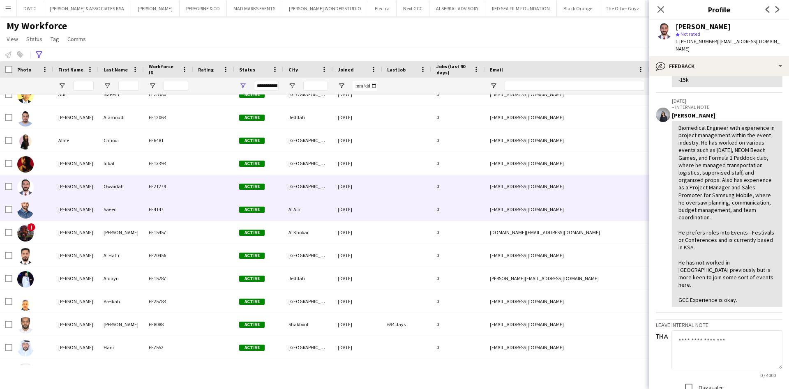
click at [61, 214] on div "[PERSON_NAME]" at bounding box center [75, 209] width 45 height 23
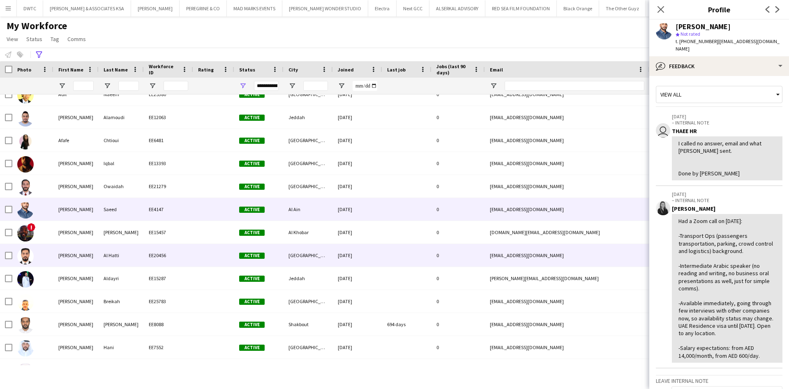
click at [100, 253] on div "Al Hatti" at bounding box center [121, 255] width 45 height 23
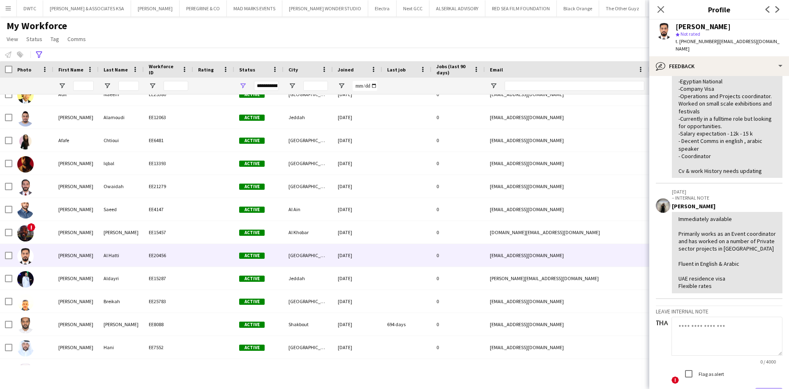
scroll to position [131, 0]
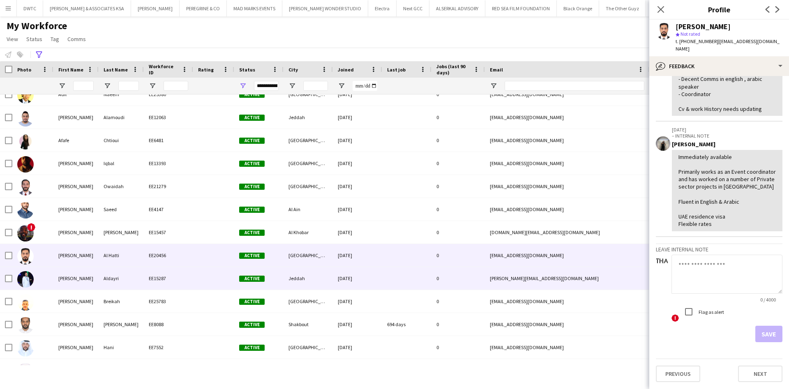
click at [67, 282] on div "[PERSON_NAME]" at bounding box center [75, 278] width 45 height 23
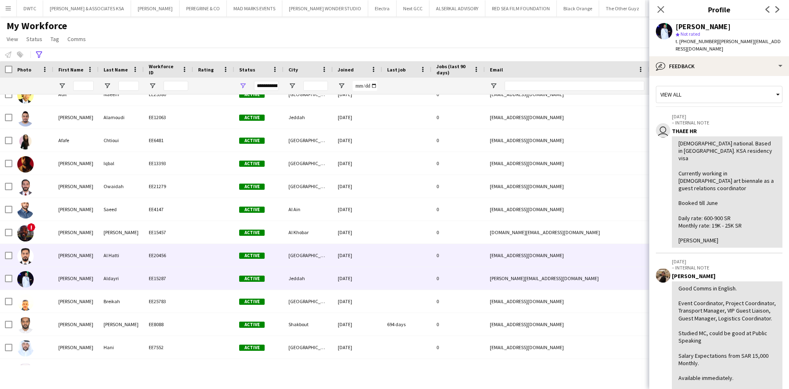
click at [79, 258] on div "[PERSON_NAME]" at bounding box center [75, 255] width 45 height 23
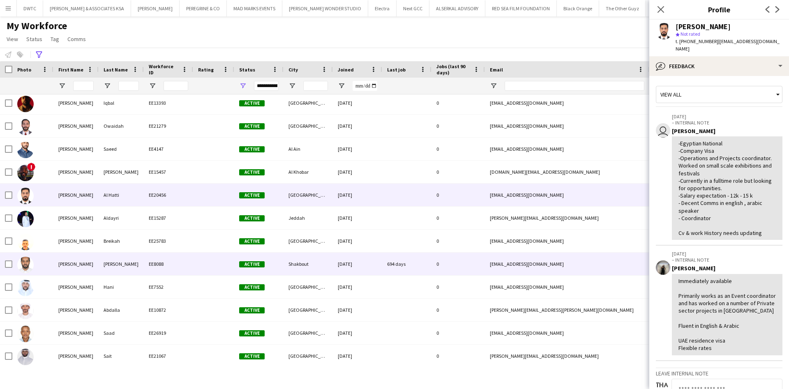
scroll to position [925, 0]
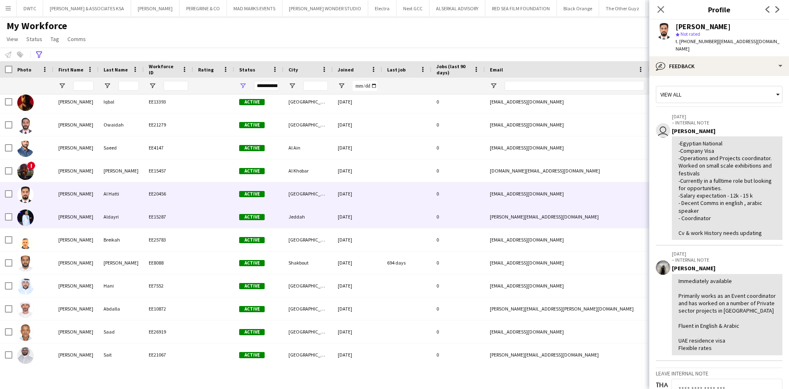
click at [72, 218] on div "[PERSON_NAME]" at bounding box center [75, 217] width 45 height 23
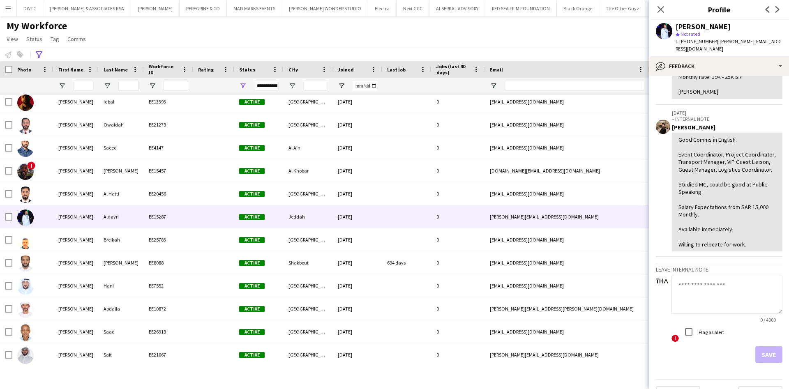
scroll to position [161, 0]
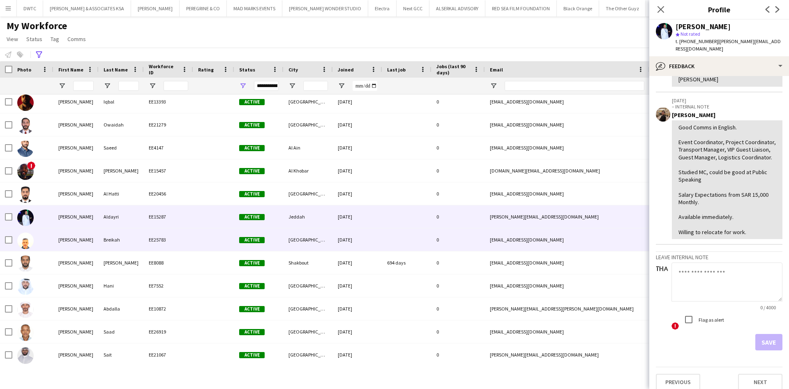
click at [58, 238] on div "[PERSON_NAME]" at bounding box center [75, 240] width 45 height 23
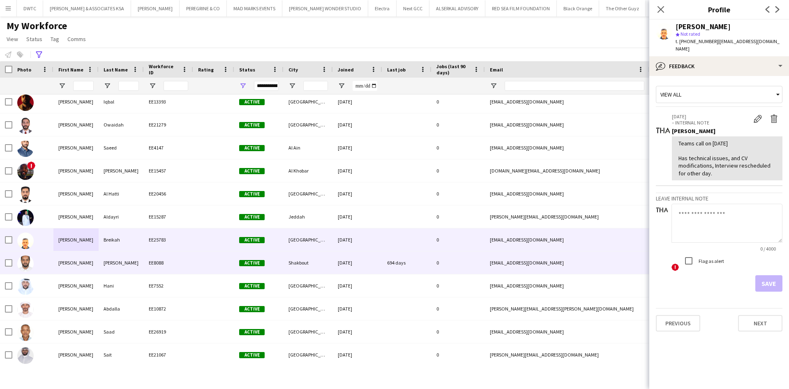
click at [120, 257] on div "[PERSON_NAME]" at bounding box center [121, 263] width 45 height 23
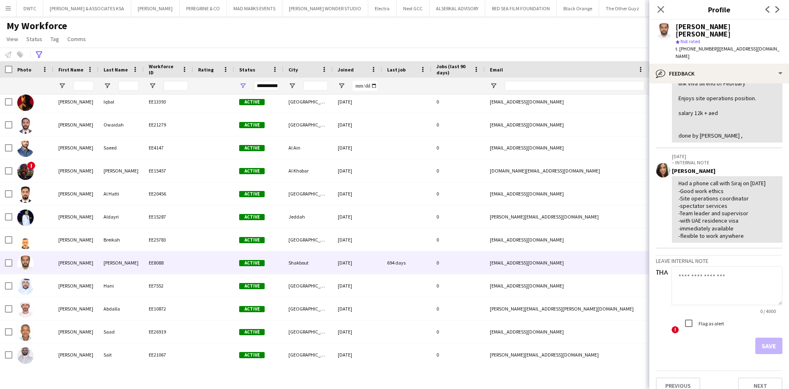
scroll to position [101, 0]
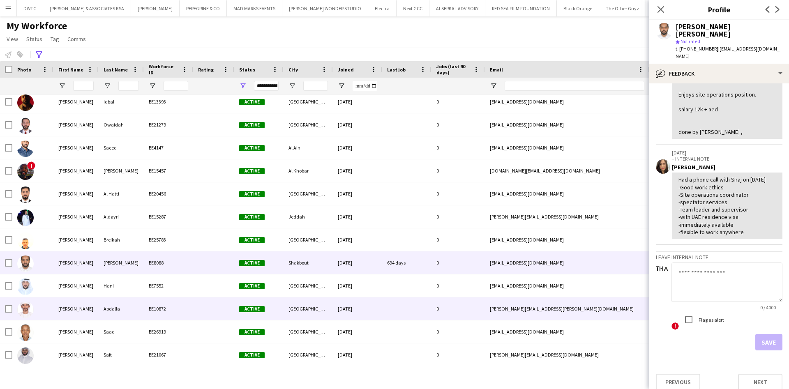
click at [136, 300] on div "Abdalla" at bounding box center [121, 309] width 45 height 23
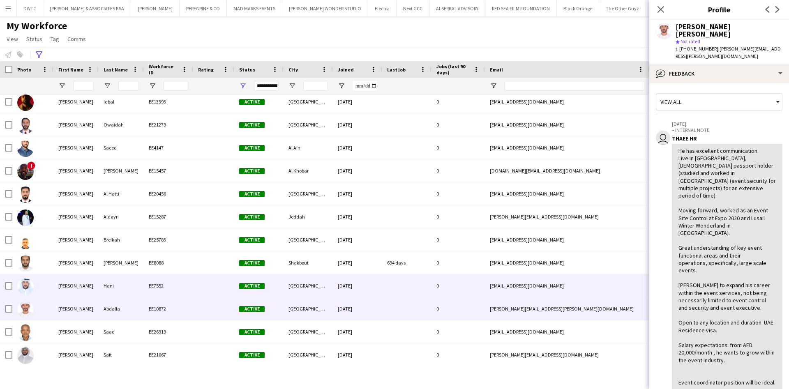
click at [134, 290] on div "Hani" at bounding box center [121, 286] width 45 height 23
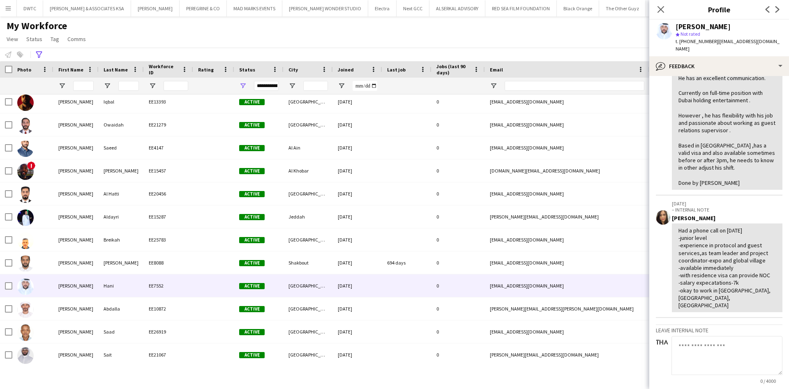
scroll to position [123, 0]
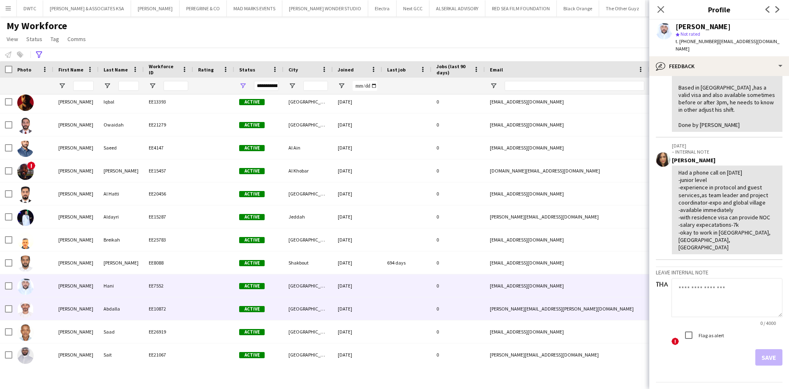
click at [114, 313] on div "Abdalla" at bounding box center [121, 309] width 45 height 23
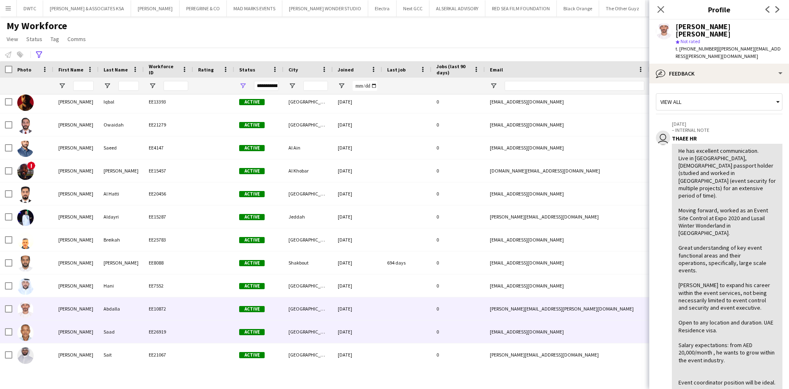
click at [93, 329] on div "[PERSON_NAME]" at bounding box center [75, 332] width 45 height 23
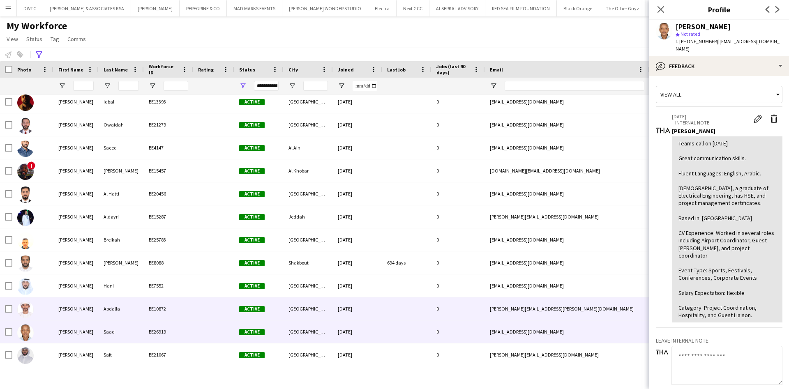
scroll to position [987, 0]
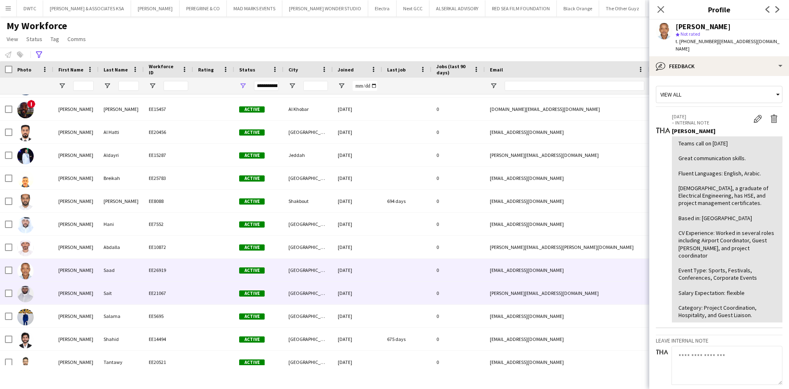
click at [98, 295] on div "[PERSON_NAME]" at bounding box center [75, 293] width 45 height 23
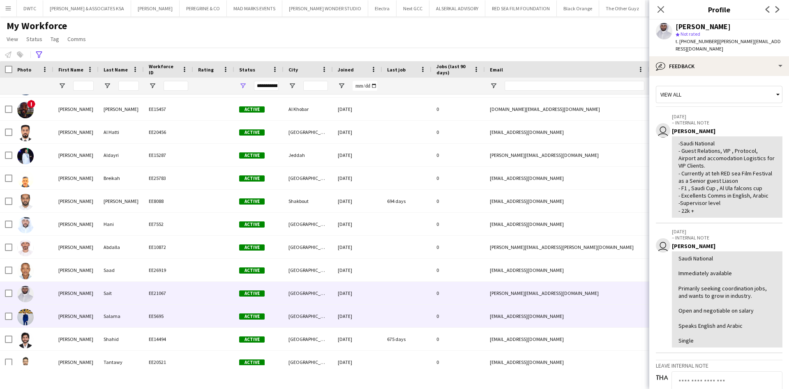
click at [83, 324] on div "[PERSON_NAME]" at bounding box center [75, 316] width 45 height 23
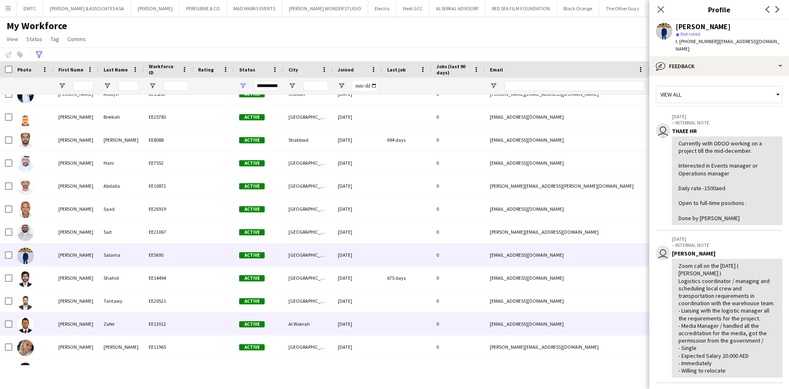
scroll to position [1048, 0]
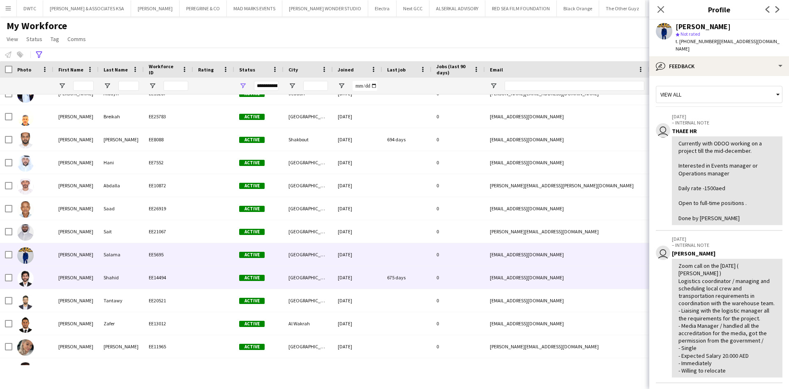
click at [88, 285] on div "[PERSON_NAME]" at bounding box center [75, 277] width 45 height 23
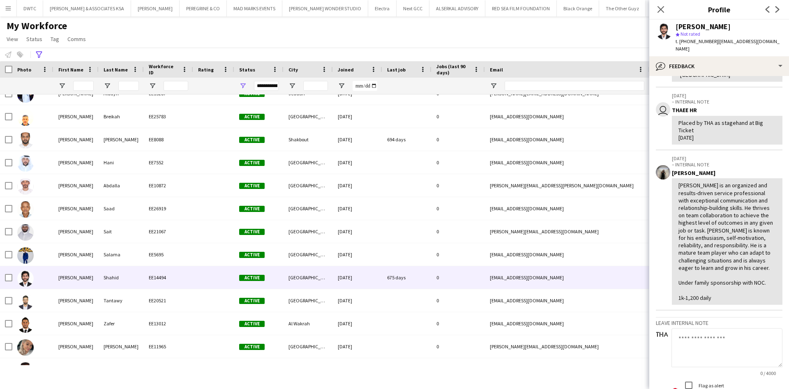
scroll to position [185, 0]
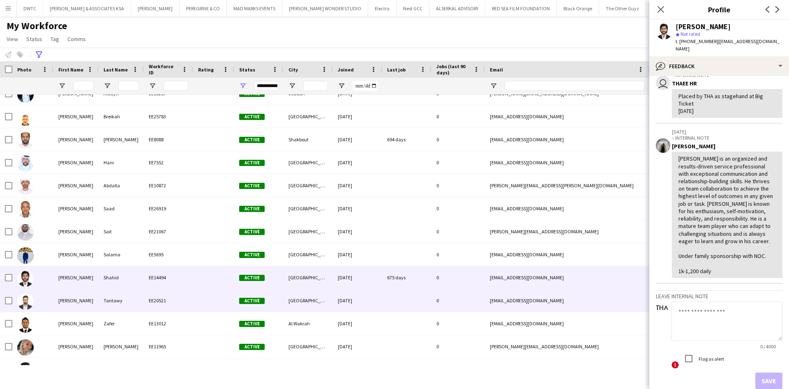
click at [74, 300] on div "[PERSON_NAME]" at bounding box center [75, 300] width 45 height 23
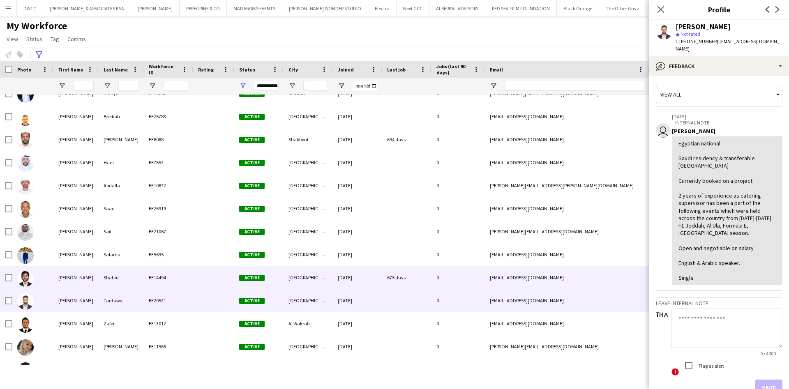
scroll to position [1106, 0]
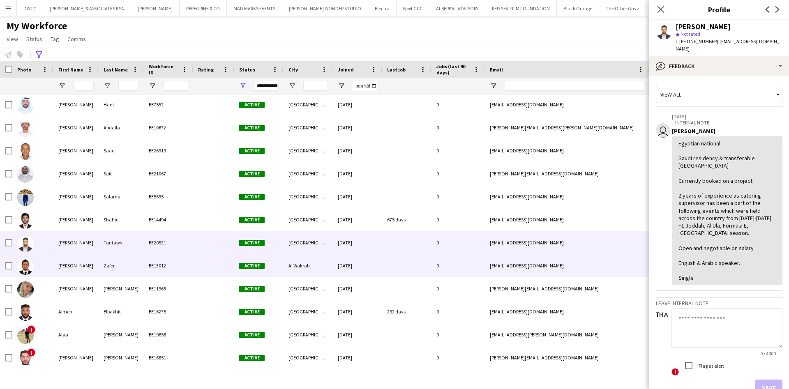
click at [83, 269] on div "[PERSON_NAME]" at bounding box center [75, 266] width 45 height 23
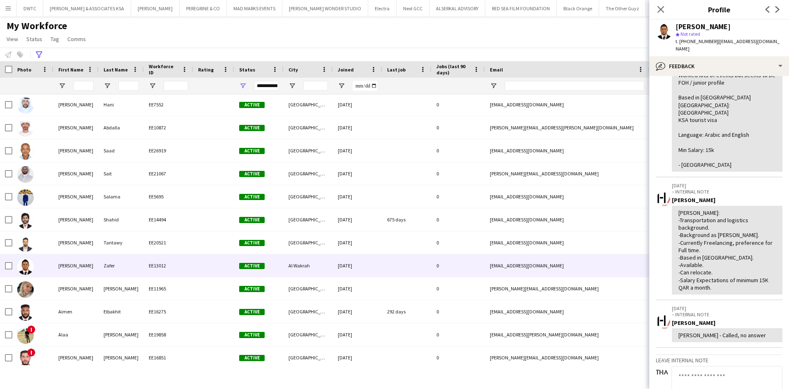
scroll to position [146, 0]
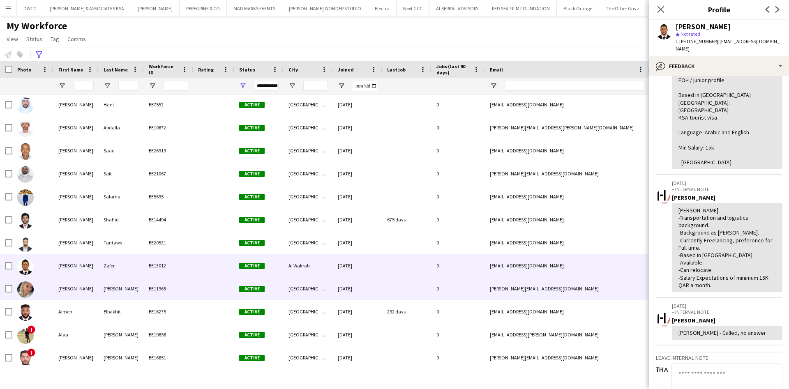
click at [103, 296] on div "[PERSON_NAME]" at bounding box center [121, 289] width 45 height 23
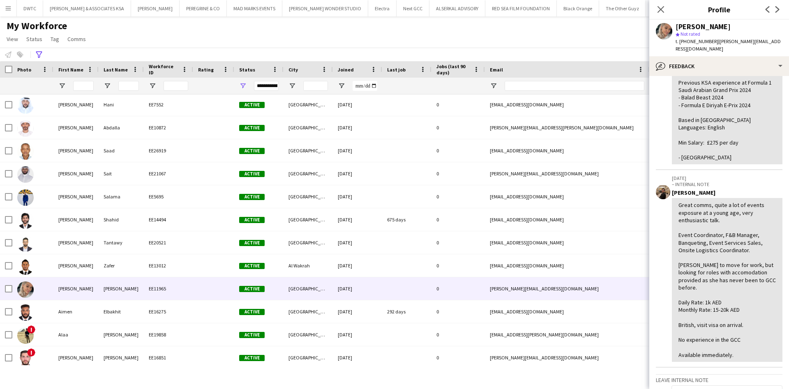
scroll to position [149, 0]
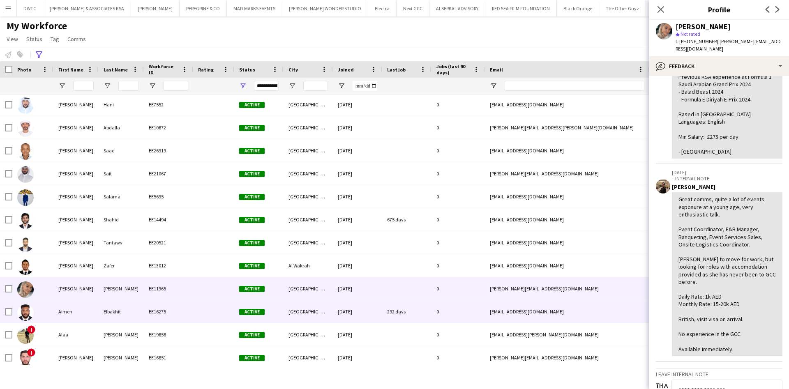
click at [127, 305] on div "Elbakhit" at bounding box center [121, 312] width 45 height 23
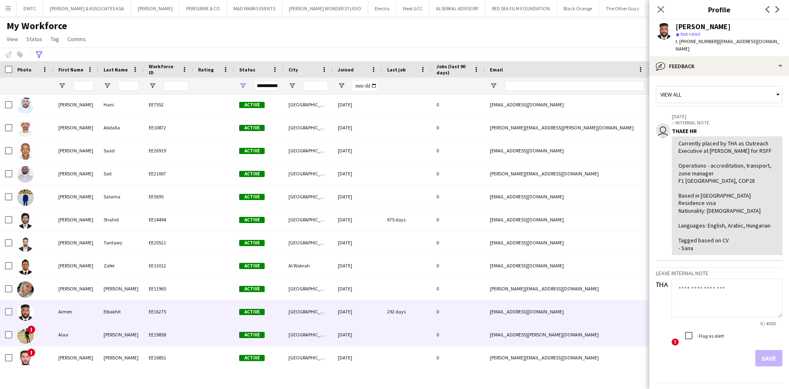
scroll to position [1156, 0]
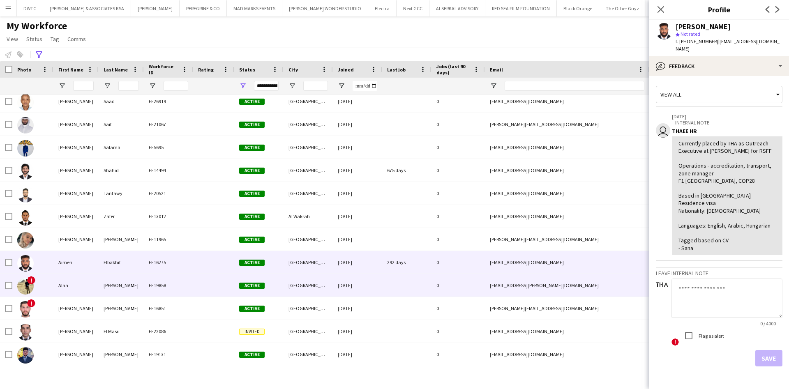
click at [97, 278] on div "Alaa" at bounding box center [75, 285] width 45 height 23
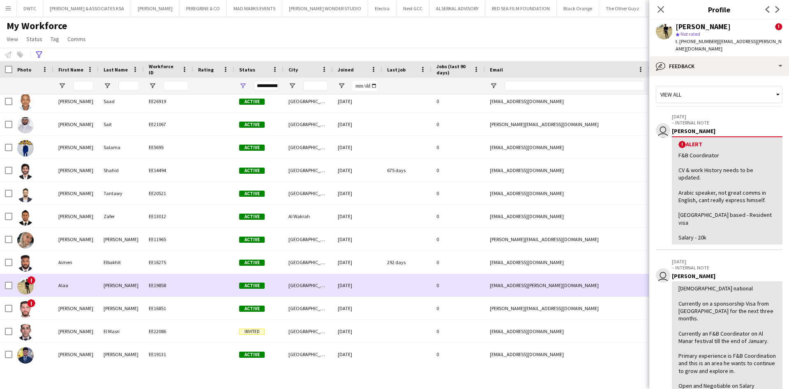
scroll to position [1209, 0]
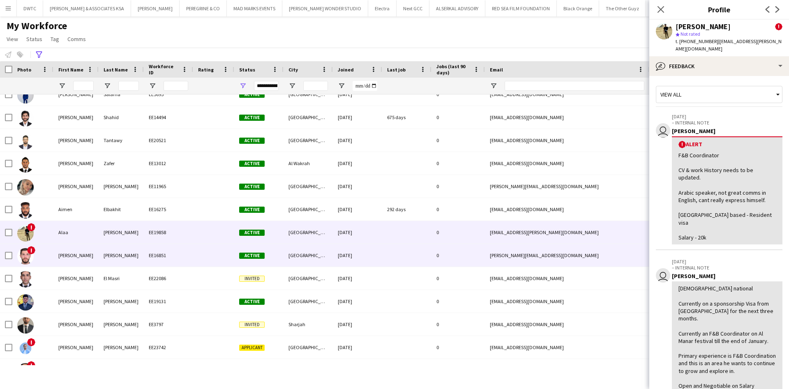
click at [137, 262] on div "[PERSON_NAME]" at bounding box center [121, 255] width 45 height 23
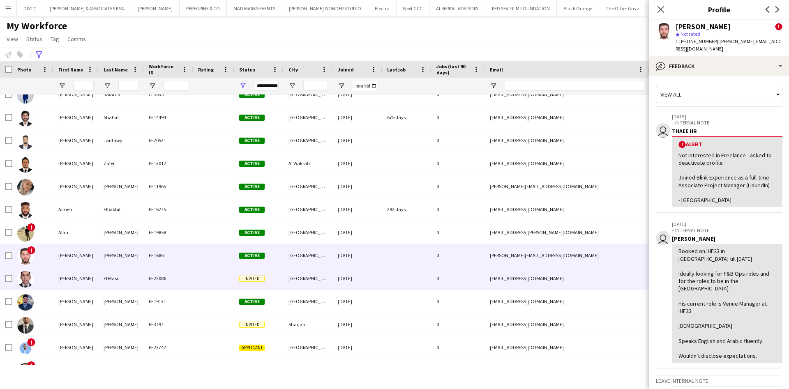
click at [116, 274] on div "El Masri" at bounding box center [121, 278] width 45 height 23
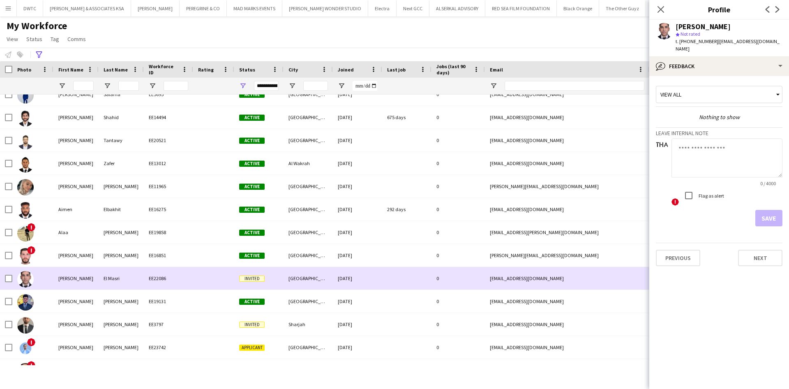
click at [112, 273] on div "El Masri" at bounding box center [121, 278] width 45 height 23
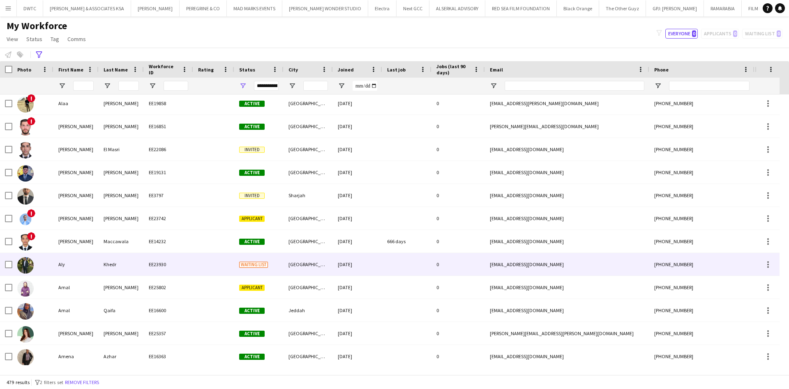
scroll to position [1344, 0]
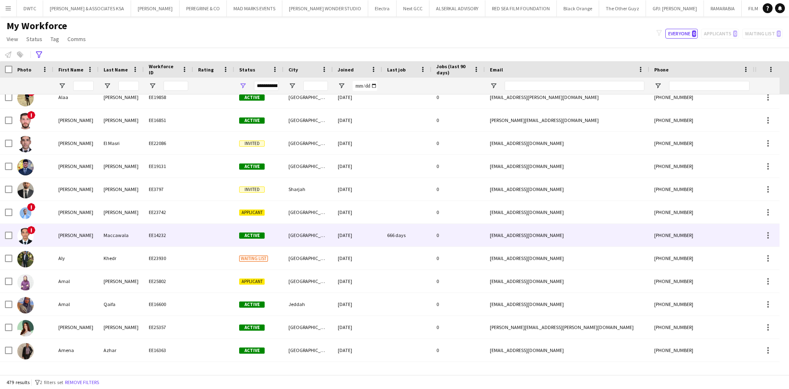
click at [123, 238] on div "Maccawala" at bounding box center [121, 235] width 45 height 23
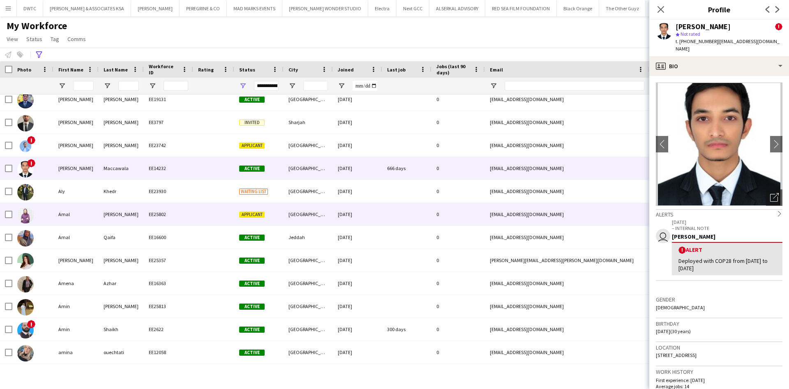
scroll to position [1416, 0]
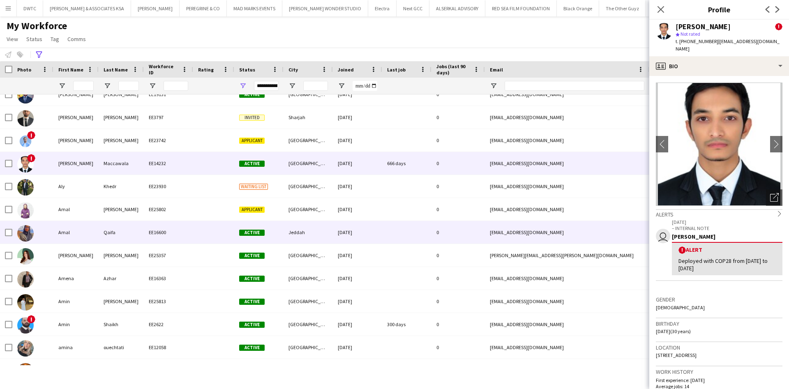
drag, startPoint x: 93, startPoint y: 240, endPoint x: 389, endPoint y: 234, distance: 296.1
click at [93, 240] on div "Amal" at bounding box center [75, 232] width 45 height 23
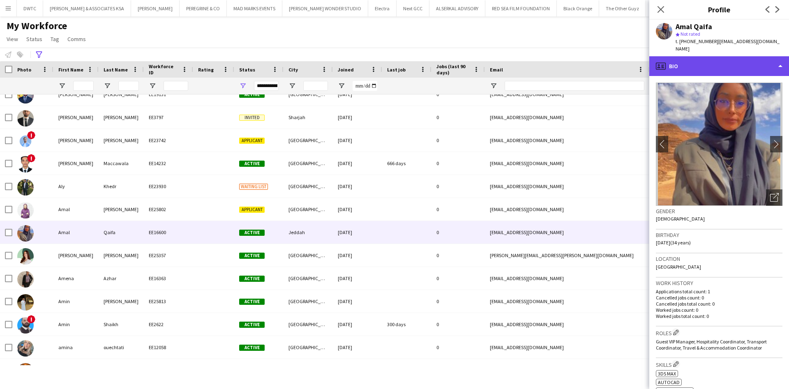
click at [741, 62] on div "profile Bio" at bounding box center [720, 66] width 140 height 20
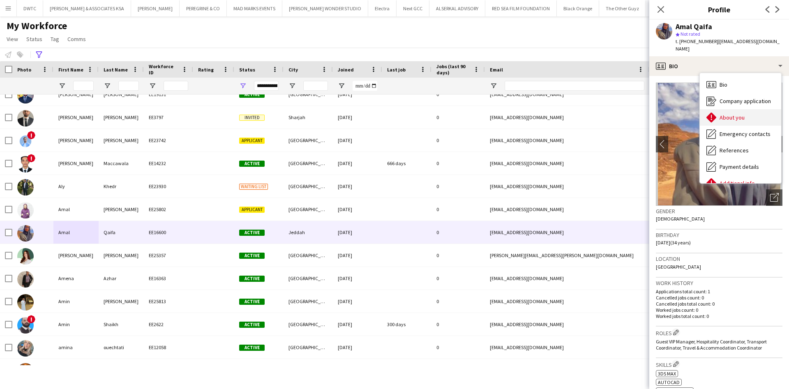
click at [737, 109] on div "About you About you" at bounding box center [740, 117] width 81 height 16
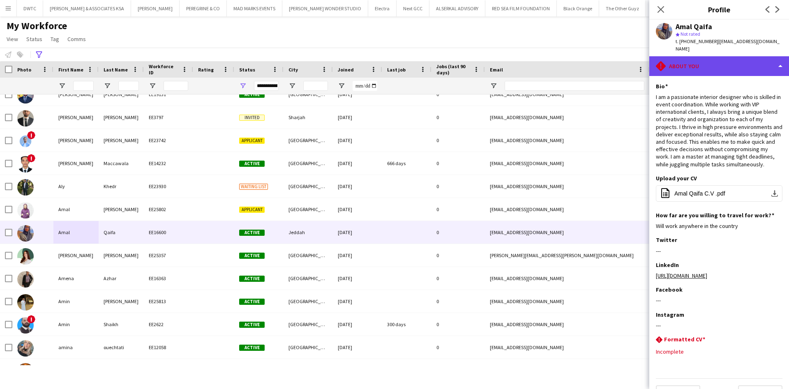
click at [731, 63] on div "rhombus-alert About you" at bounding box center [720, 66] width 140 height 20
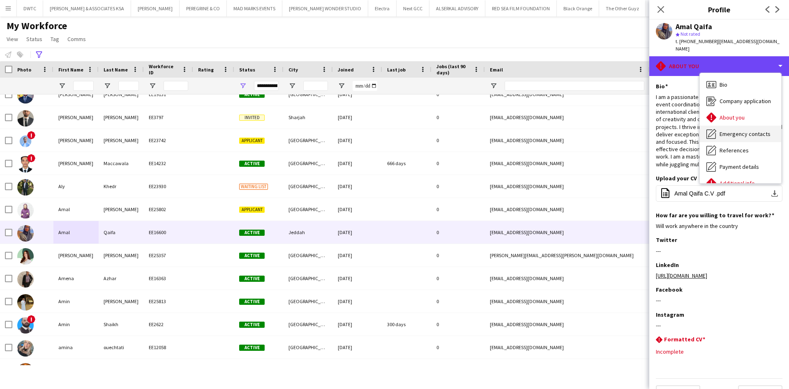
scroll to position [61, 0]
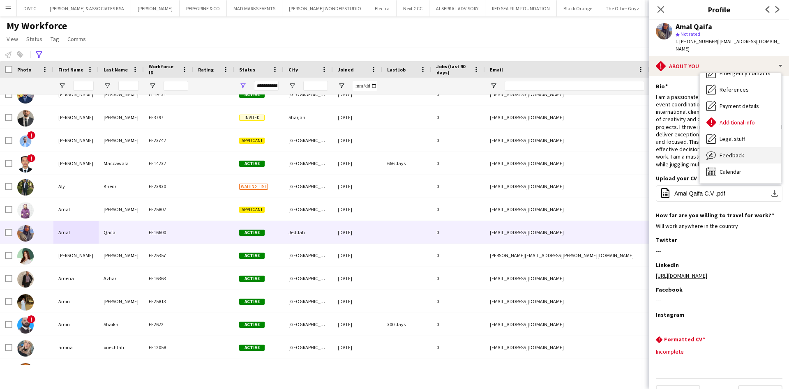
click at [743, 152] on span "Feedback" at bounding box center [732, 155] width 25 height 7
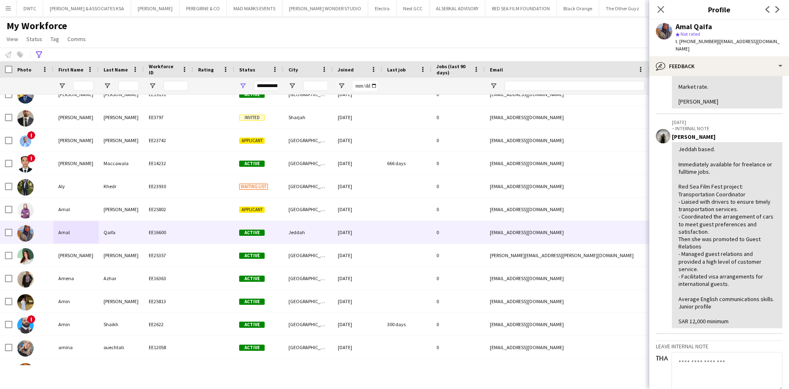
scroll to position [0, 0]
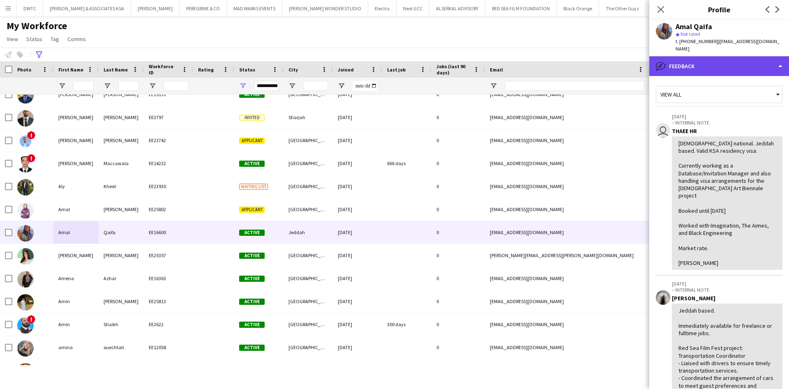
click at [742, 56] on div "bubble-pencil Feedback" at bounding box center [720, 66] width 140 height 20
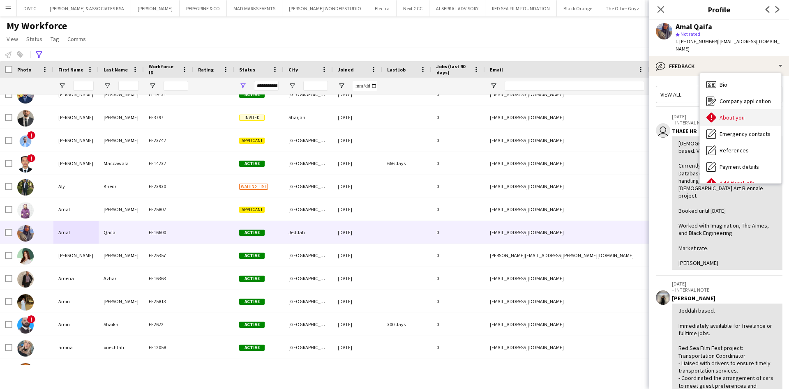
click at [737, 114] on span "About you" at bounding box center [732, 117] width 25 height 7
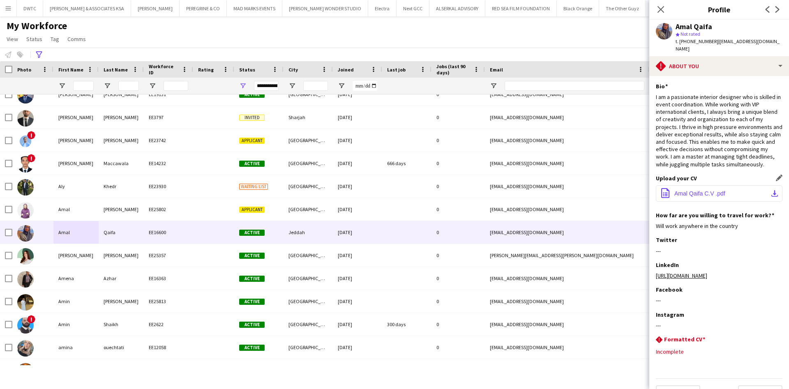
click at [772, 197] on app-icon "download-bottom" at bounding box center [775, 193] width 7 height 7
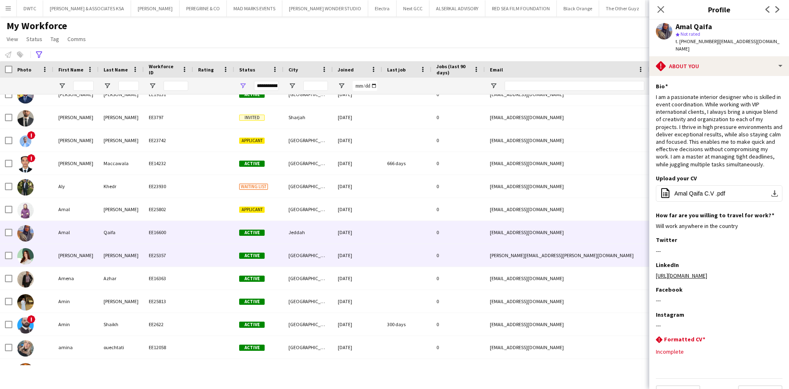
click at [122, 252] on div "[PERSON_NAME]" at bounding box center [121, 255] width 45 height 23
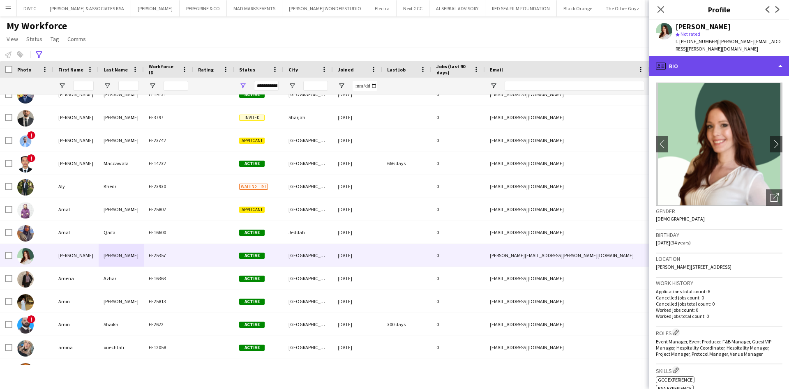
click at [751, 63] on div "profile Bio" at bounding box center [720, 66] width 140 height 20
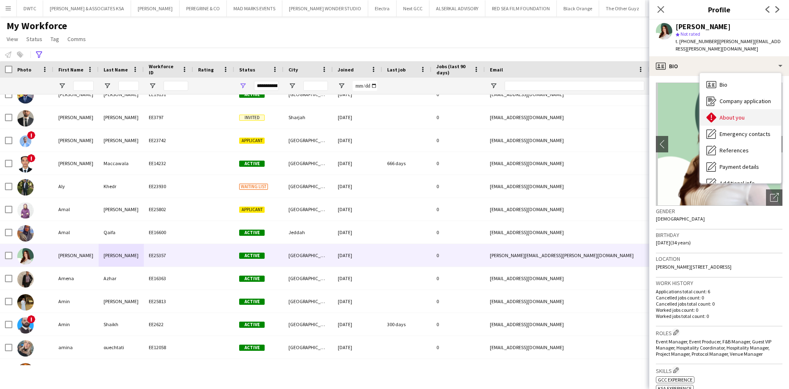
click at [747, 111] on div "About you About you" at bounding box center [740, 117] width 81 height 16
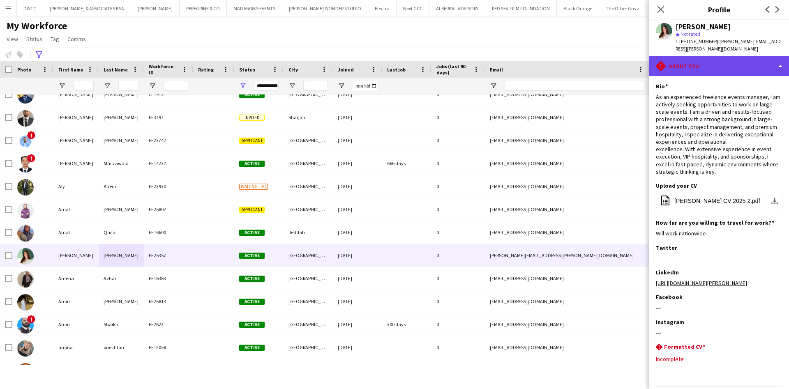
click at [738, 64] on div "rhombus-alert About you" at bounding box center [720, 66] width 140 height 20
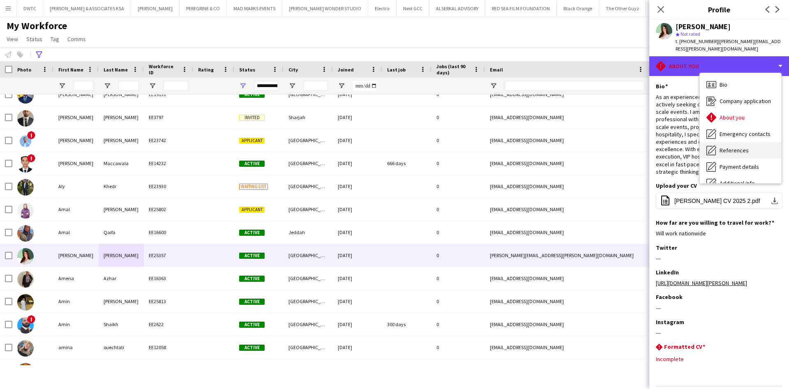
scroll to position [61, 0]
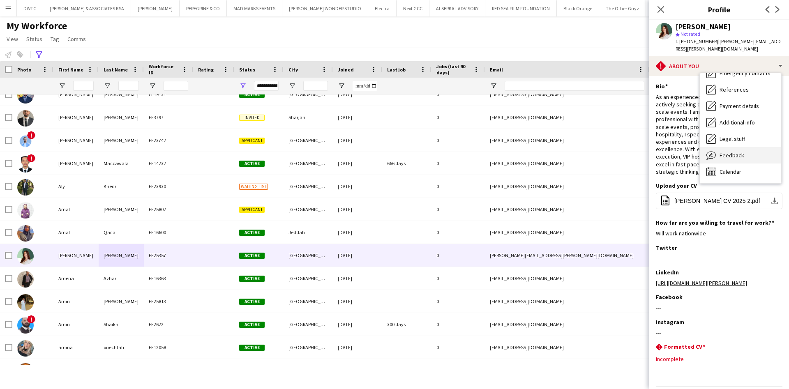
click at [735, 152] on div "Feedback Feedback" at bounding box center [740, 155] width 81 height 16
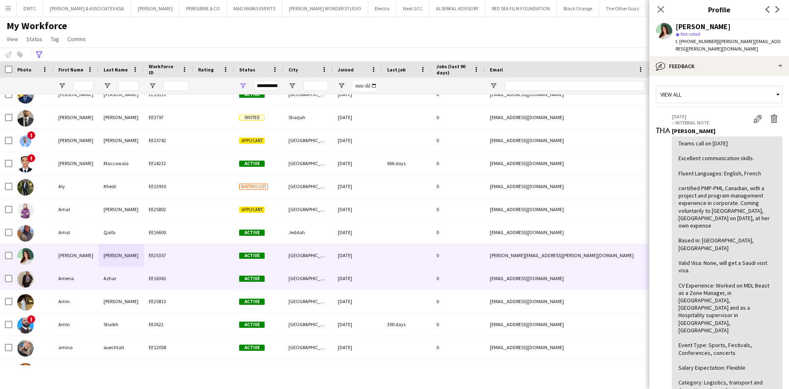
click at [122, 276] on div "Azhar" at bounding box center [121, 278] width 45 height 23
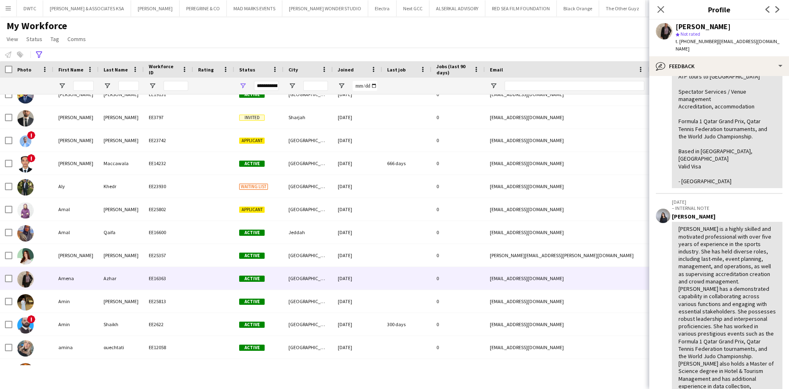
scroll to position [81, 0]
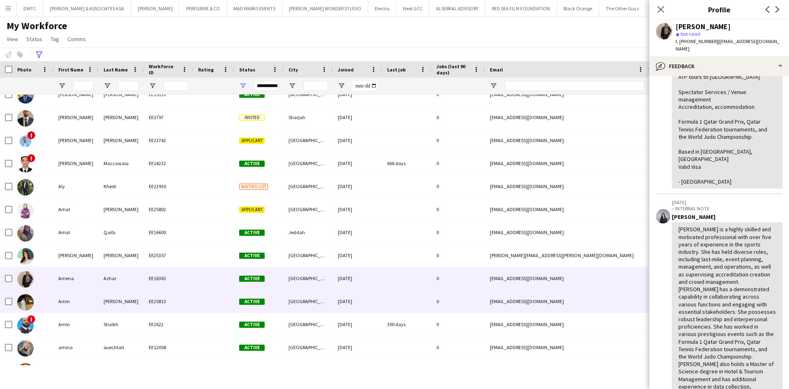
click at [109, 309] on div "[PERSON_NAME]" at bounding box center [121, 301] width 45 height 23
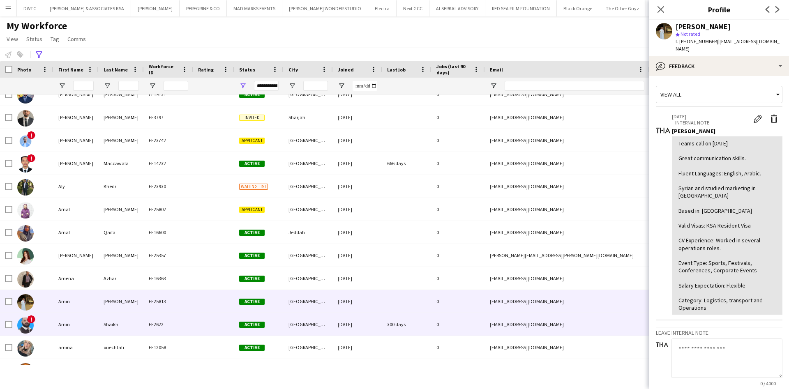
click at [83, 324] on div "Amin" at bounding box center [75, 324] width 45 height 23
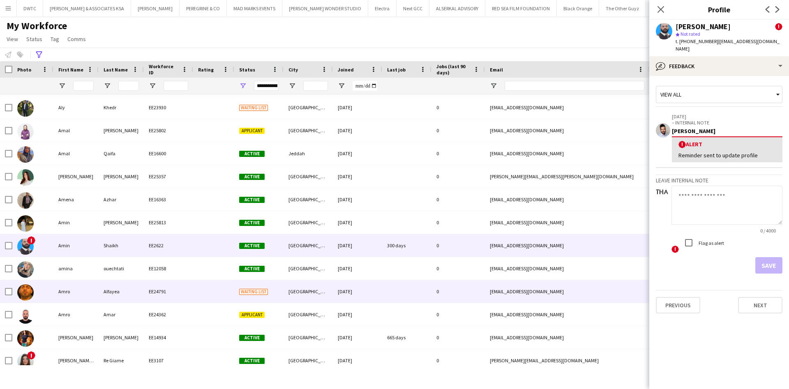
scroll to position [1499, 0]
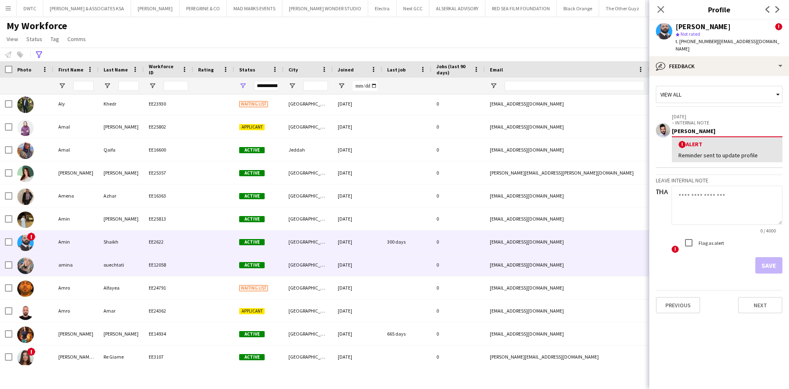
click at [97, 273] on div "amina" at bounding box center [75, 265] width 45 height 23
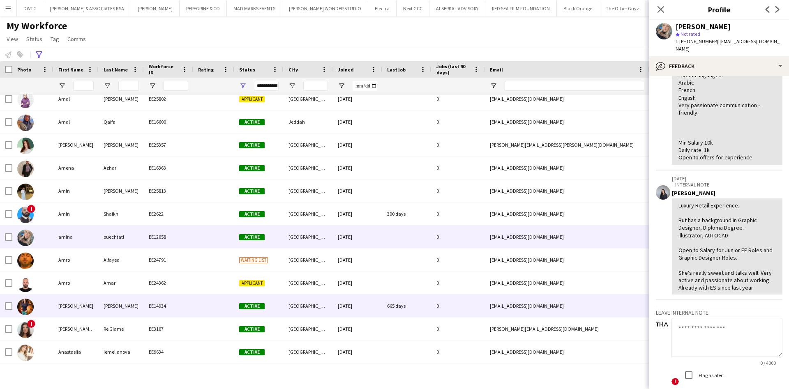
scroll to position [1554, 0]
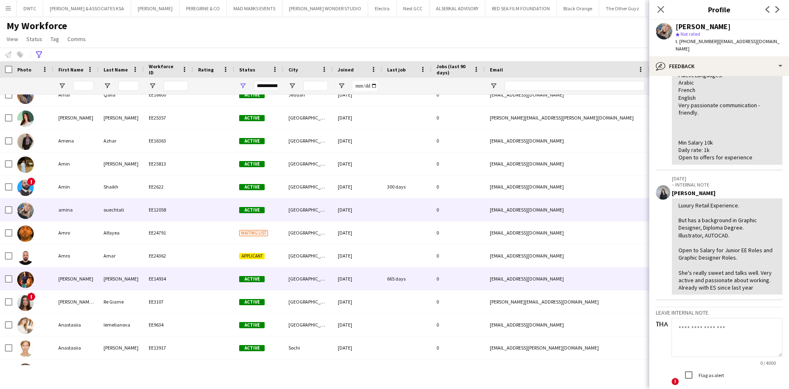
click at [106, 274] on div "[PERSON_NAME]" at bounding box center [121, 279] width 45 height 23
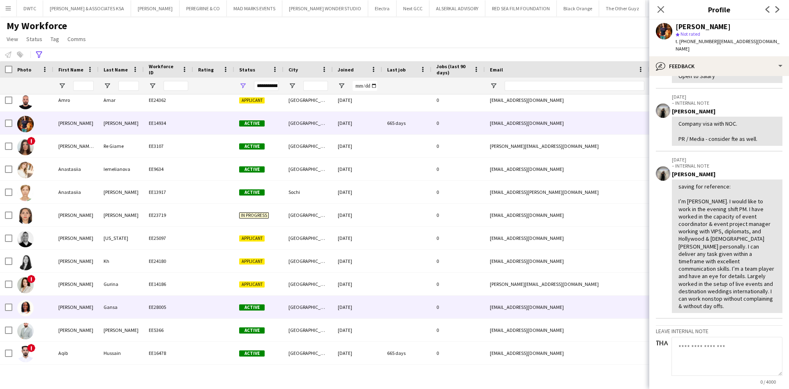
scroll to position [1720, 0]
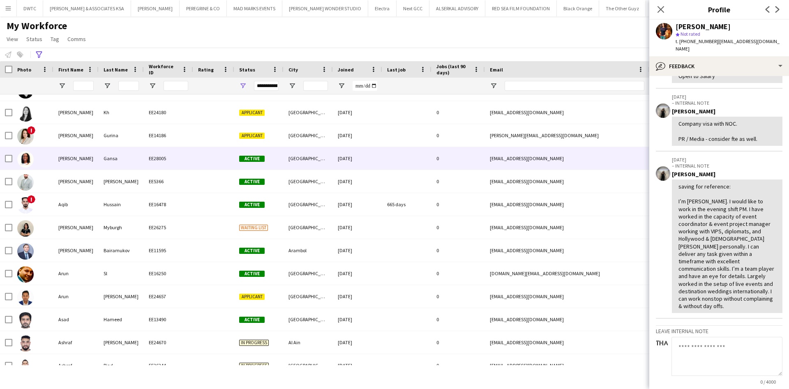
scroll to position [1918, 0]
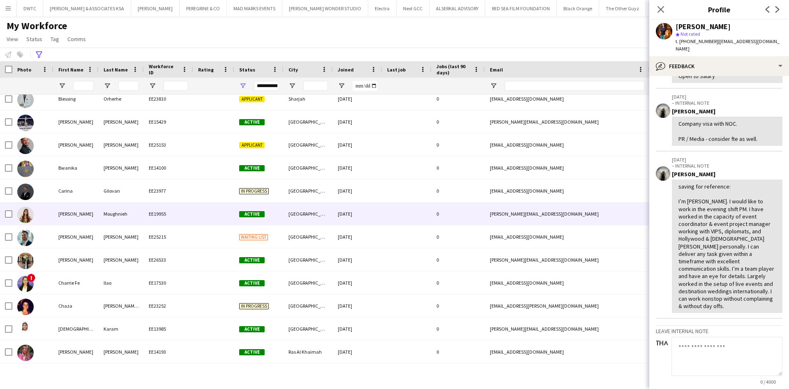
click at [130, 214] on div "Moughnieh" at bounding box center [121, 214] width 45 height 23
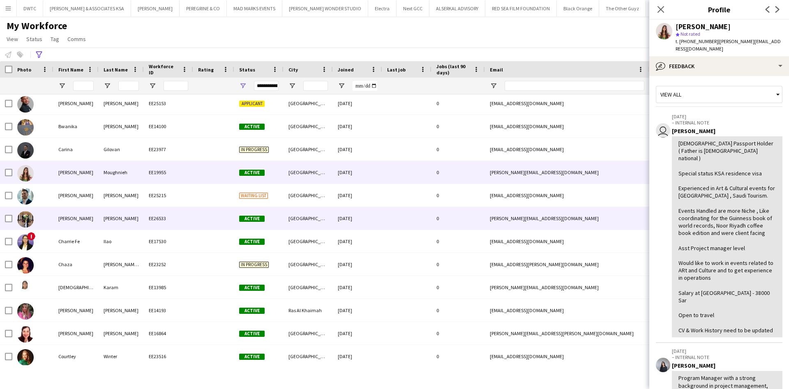
click at [106, 220] on div "[PERSON_NAME]" at bounding box center [121, 218] width 45 height 23
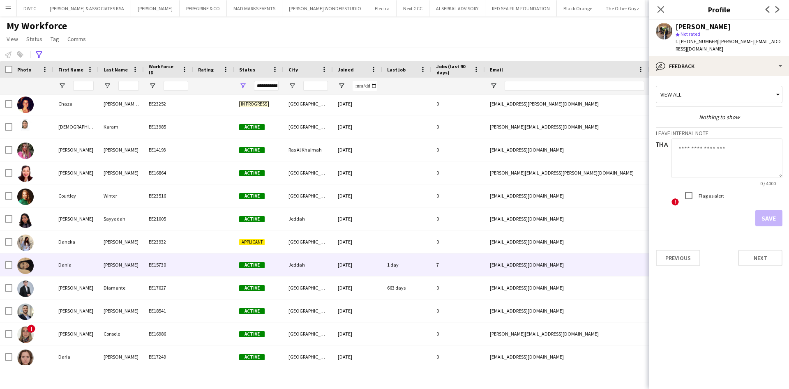
click at [132, 264] on div "[PERSON_NAME]" at bounding box center [121, 265] width 45 height 23
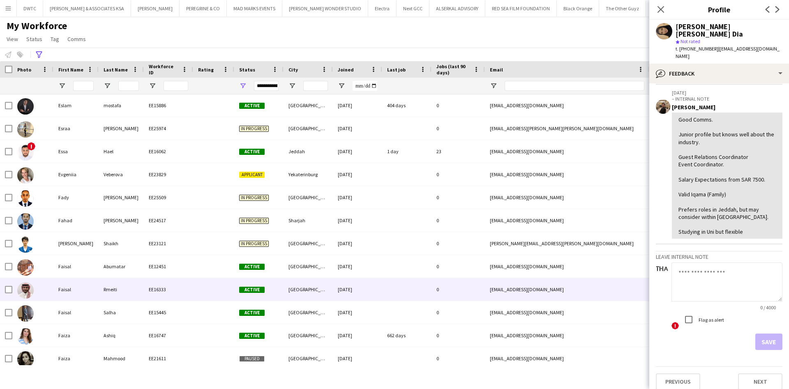
scroll to position [3267, 0]
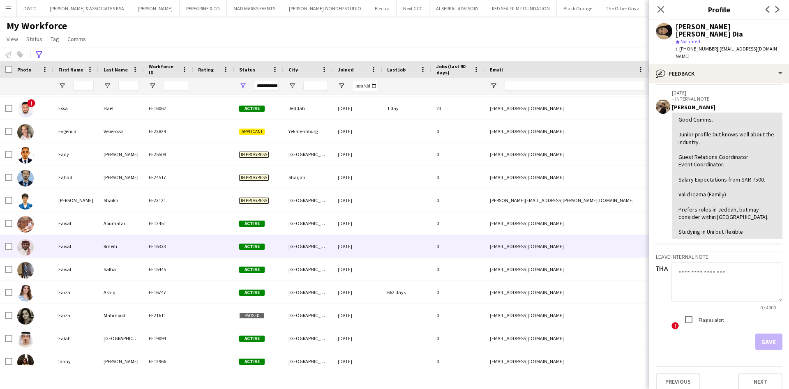
click at [139, 247] on div "Rmeiti" at bounding box center [121, 246] width 45 height 23
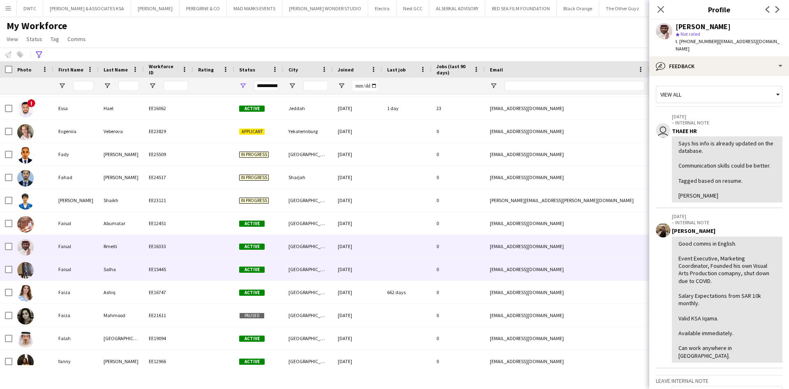
click at [115, 270] on div "Salha" at bounding box center [121, 269] width 45 height 23
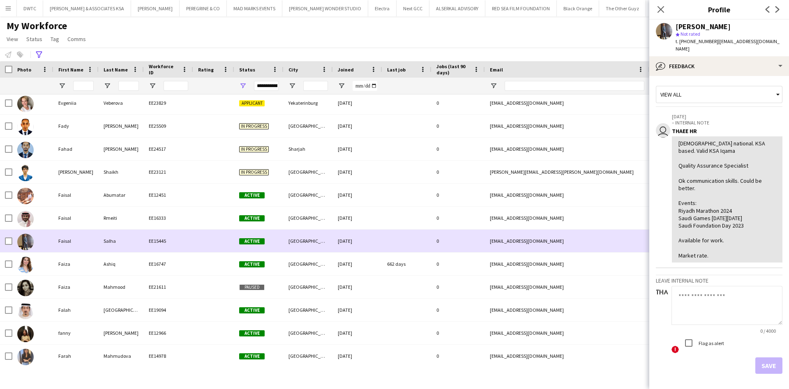
scroll to position [3340, 0]
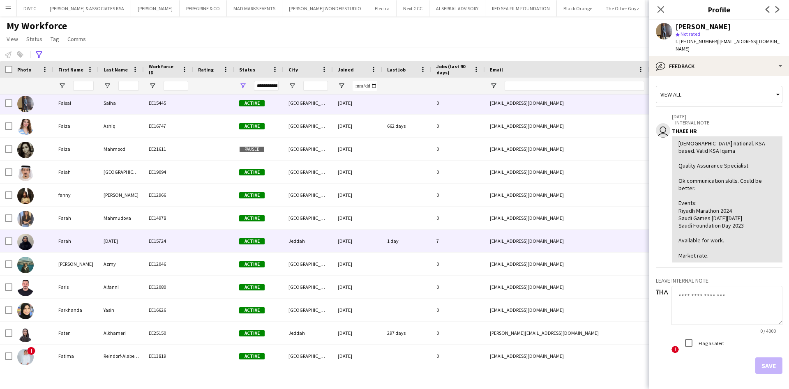
click at [75, 245] on div "Farah" at bounding box center [75, 241] width 45 height 23
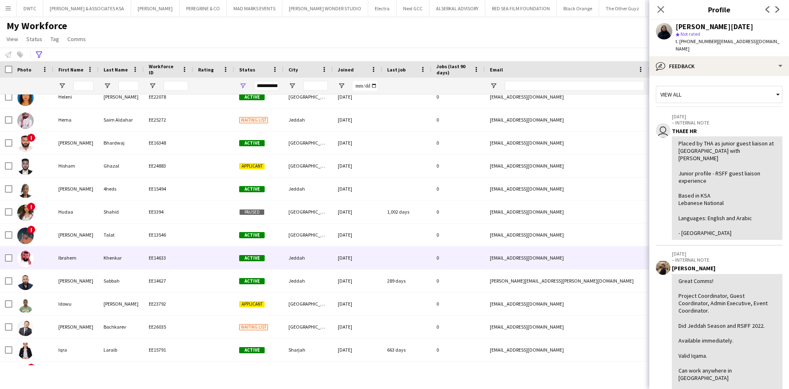
click at [144, 254] on div "EE14633" at bounding box center [168, 258] width 49 height 23
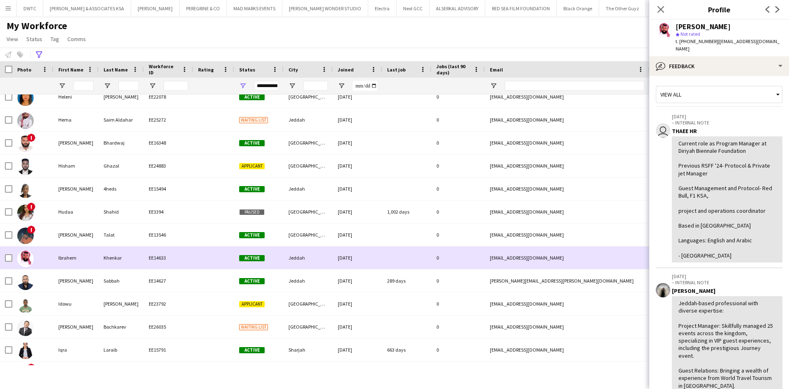
scroll to position [4446, 0]
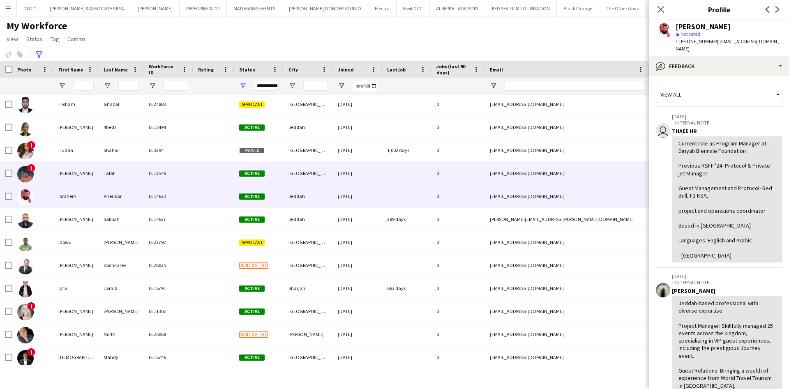
click at [83, 175] on div "[PERSON_NAME]" at bounding box center [75, 173] width 45 height 23
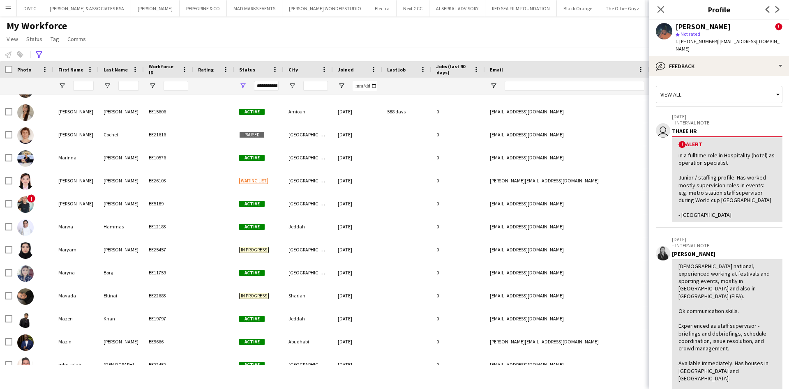
scroll to position [6481, 0]
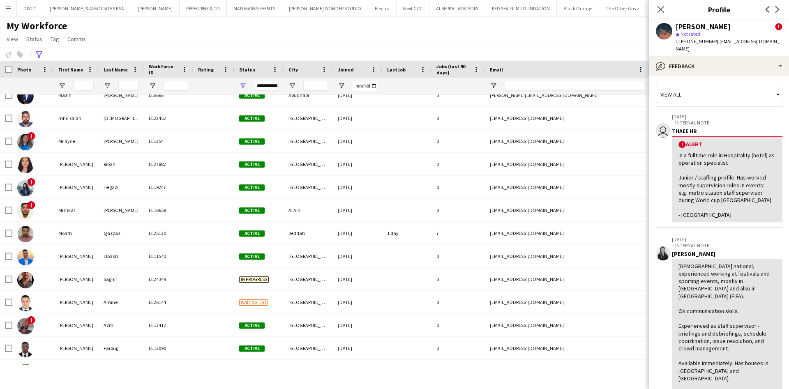
click at [664, 10] on icon "Close pop-in" at bounding box center [661, 9] width 7 height 7
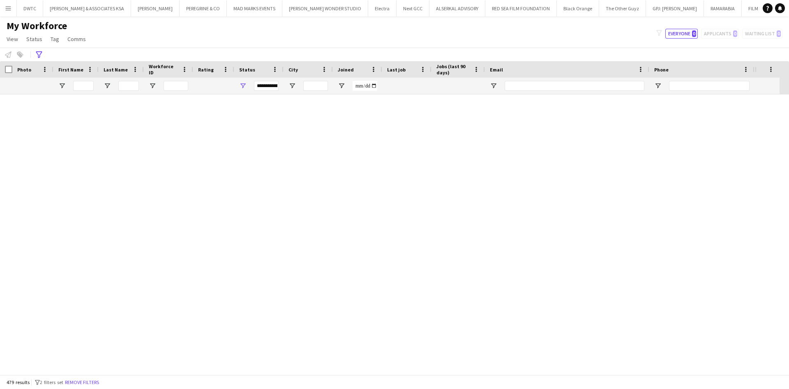
scroll to position [10758, 0]
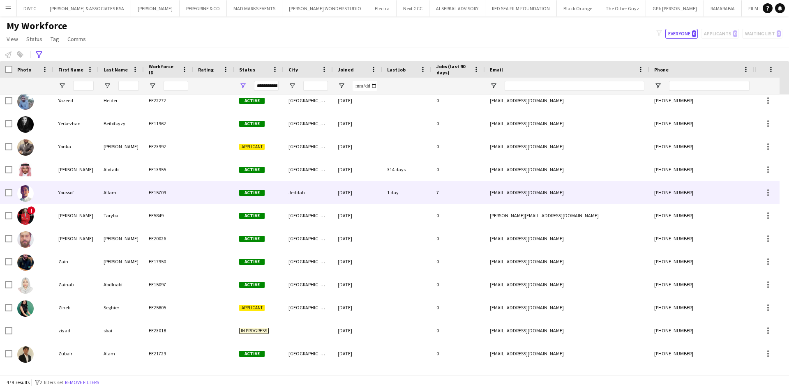
click at [51, 198] on div at bounding box center [32, 192] width 41 height 23
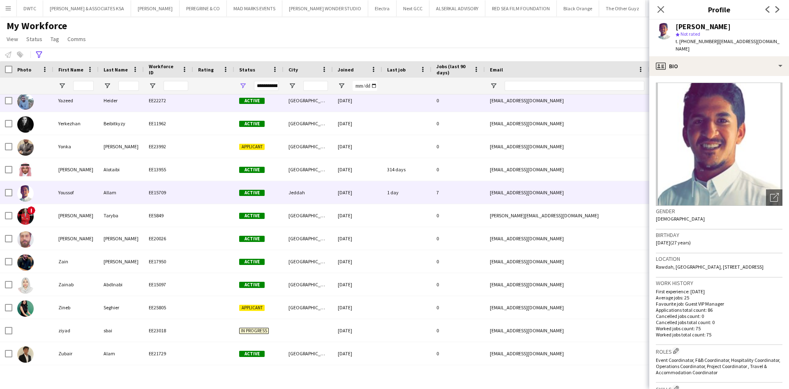
click at [63, 103] on div "Yazeed" at bounding box center [75, 100] width 45 height 23
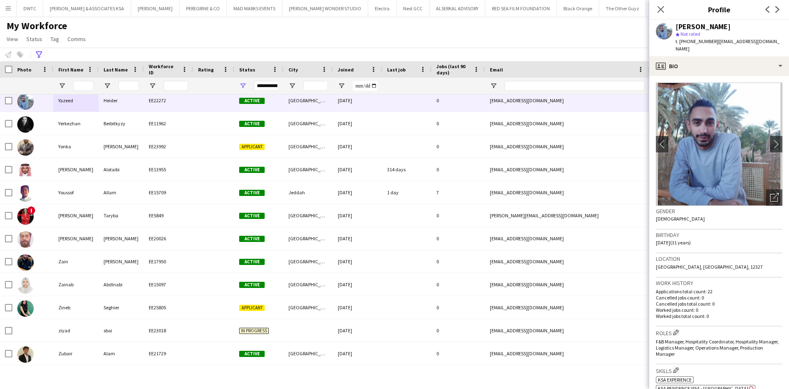
click at [769, 76] on app-crew-profile-bio "chevron-left chevron-right Open photos pop-in Gender [DEMOGRAPHIC_DATA] Birthda…" at bounding box center [720, 232] width 140 height 313
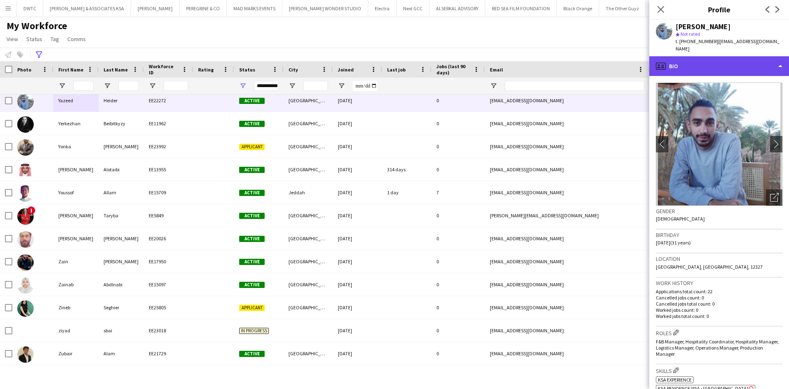
click at [769, 65] on div "profile Bio" at bounding box center [720, 66] width 140 height 20
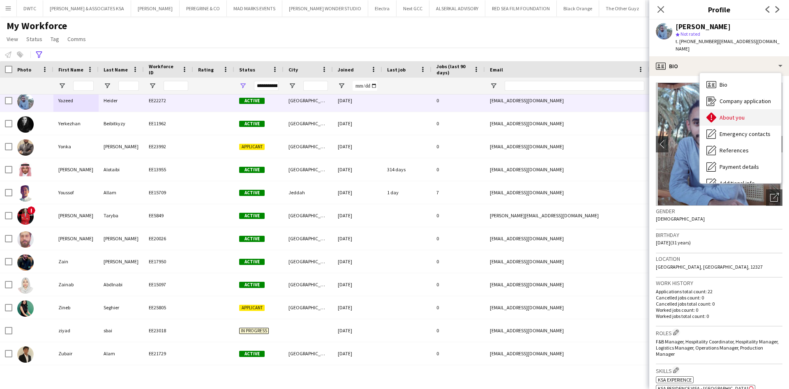
click at [754, 109] on div "About you About you" at bounding box center [740, 117] width 81 height 16
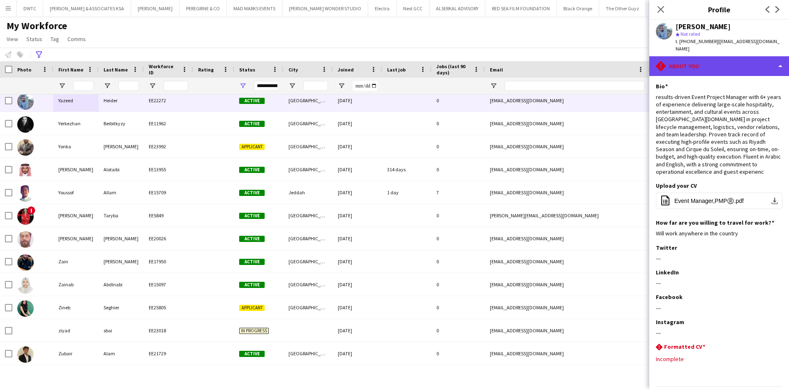
click at [757, 59] on div "rhombus-alert About you" at bounding box center [720, 66] width 140 height 20
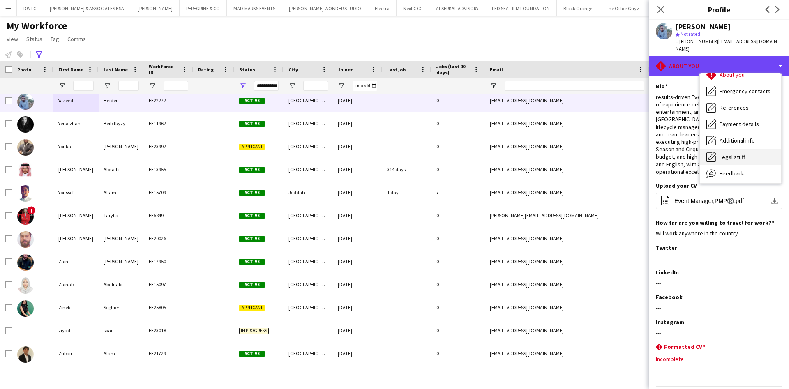
scroll to position [61, 0]
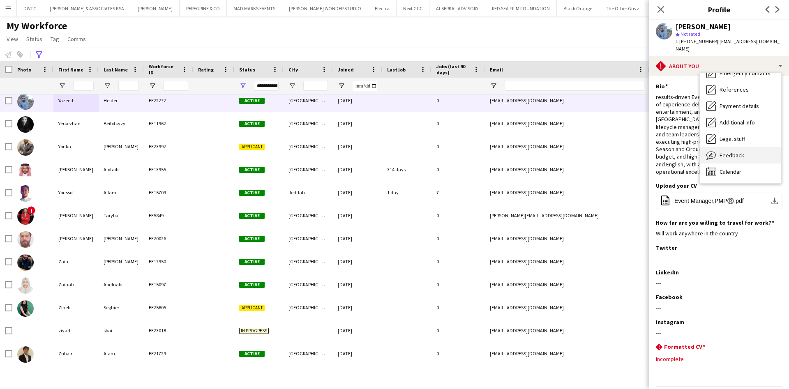
click at [744, 147] on div "Feedback Feedback" at bounding box center [740, 155] width 81 height 16
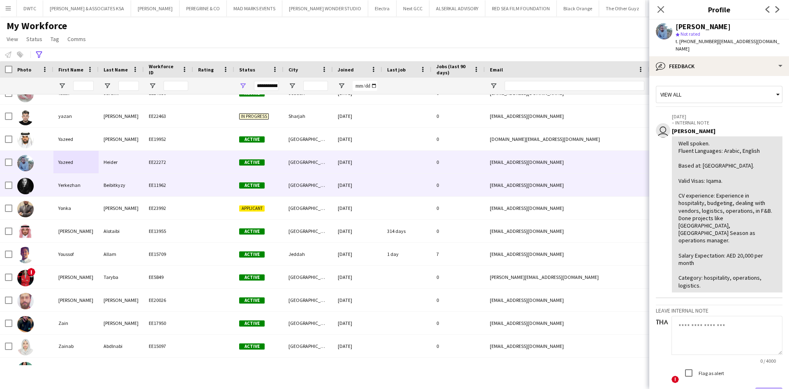
scroll to position [10635, 0]
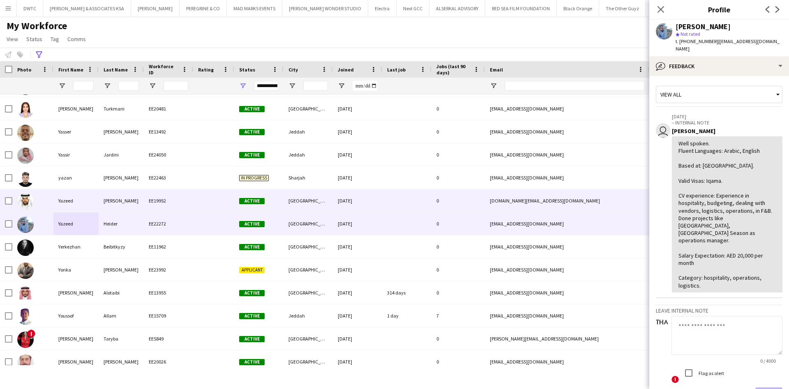
click at [80, 202] on div "Yazeed" at bounding box center [75, 201] width 45 height 23
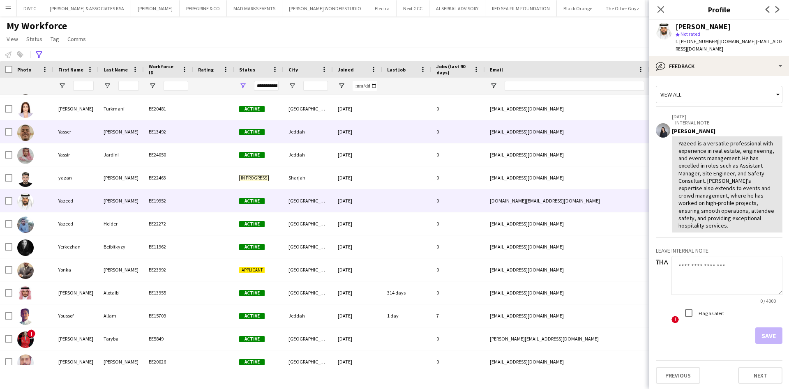
click at [93, 134] on div "Yasser" at bounding box center [75, 131] width 45 height 23
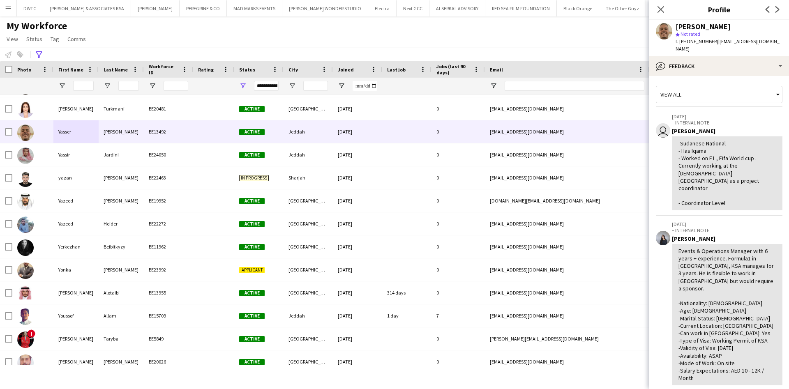
drag, startPoint x: 700, startPoint y: 220, endPoint x: 726, endPoint y: 243, distance: 34.4
click at [726, 248] on div "Events & Operations Manager with 6 years + experience. Formula1 in [GEOGRAPHIC_…" at bounding box center [727, 315] width 97 height 135
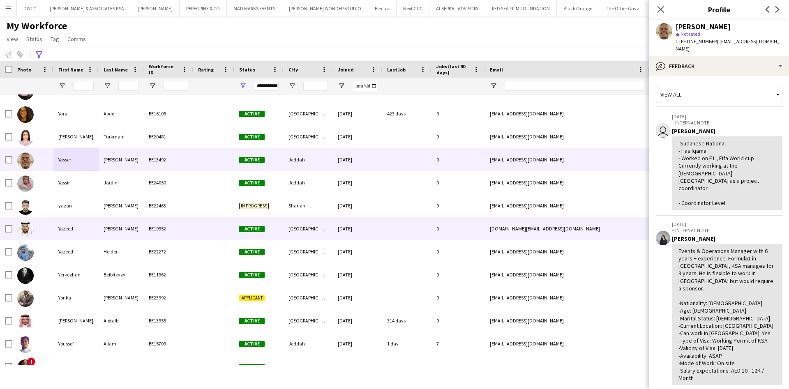
scroll to position [10573, 0]
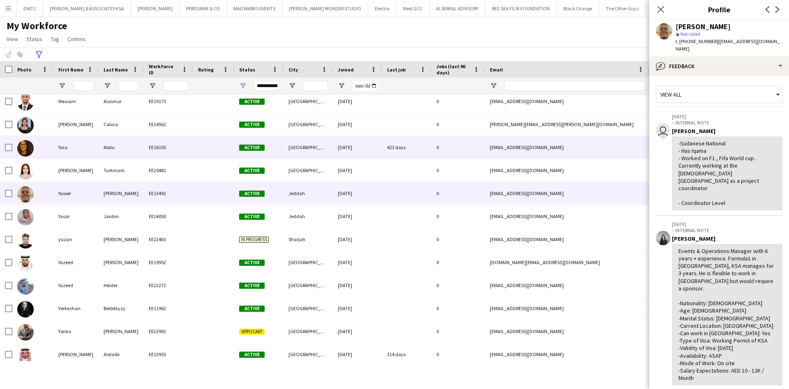
click at [70, 155] on div "Yara" at bounding box center [75, 147] width 45 height 23
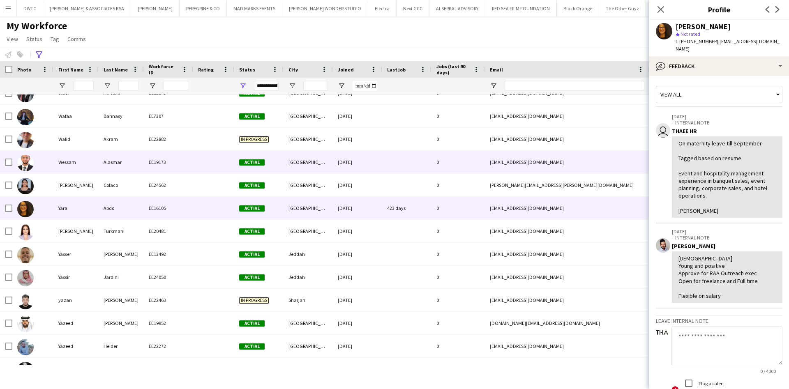
scroll to position [10512, 0]
click at [70, 160] on div "Wessam" at bounding box center [75, 163] width 45 height 23
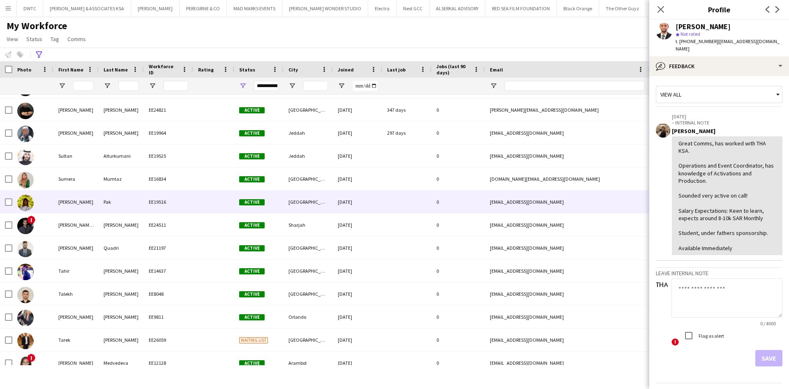
scroll to position [9771, 0]
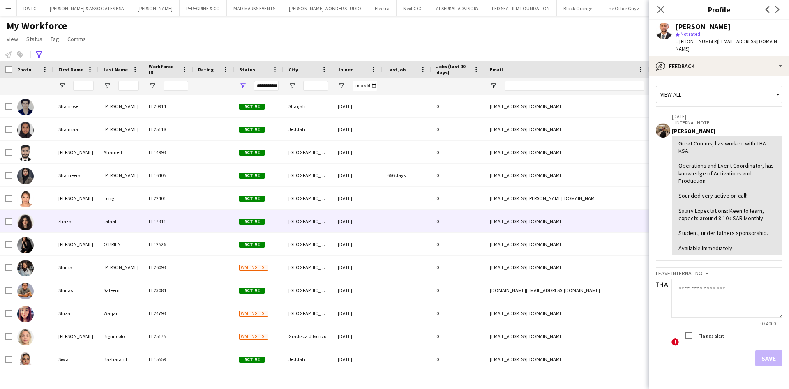
click at [100, 231] on div "talaat" at bounding box center [121, 221] width 45 height 23
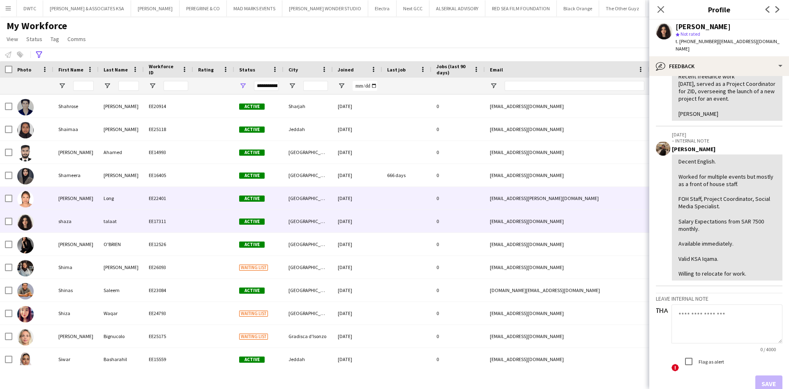
click at [107, 194] on div "Long" at bounding box center [121, 198] width 45 height 23
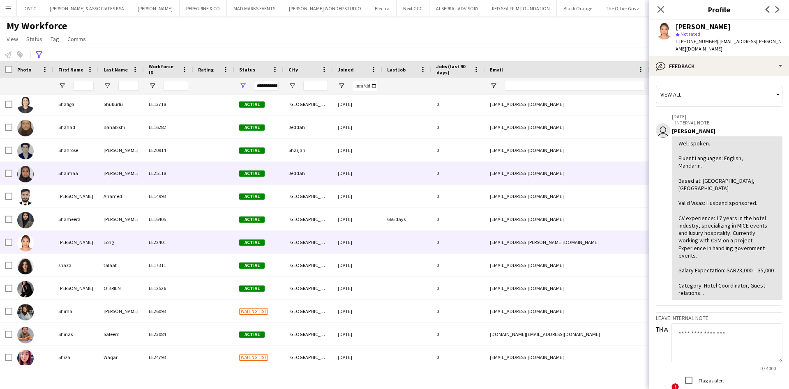
scroll to position [9401, 0]
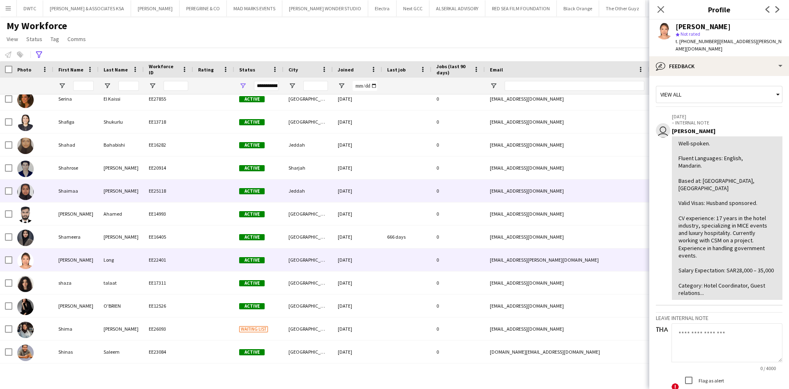
click at [130, 188] on div "[PERSON_NAME]" at bounding box center [121, 191] width 45 height 23
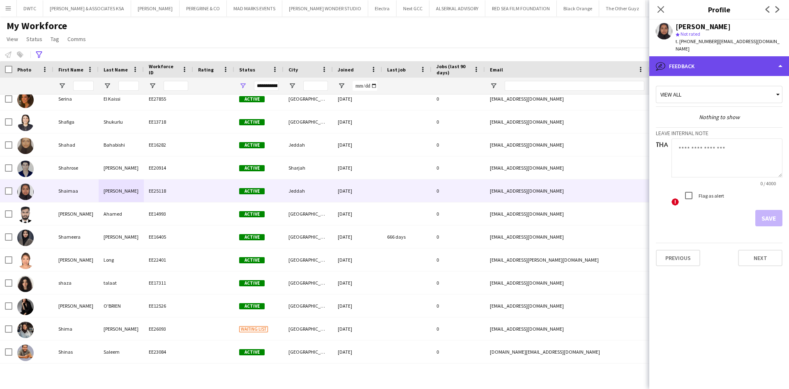
click at [758, 61] on div "bubble-pencil Feedback" at bounding box center [720, 66] width 140 height 20
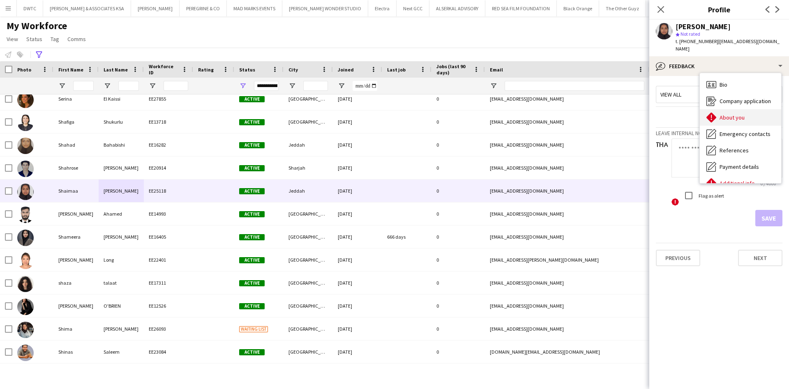
click at [747, 111] on div "About you About you" at bounding box center [740, 117] width 81 height 16
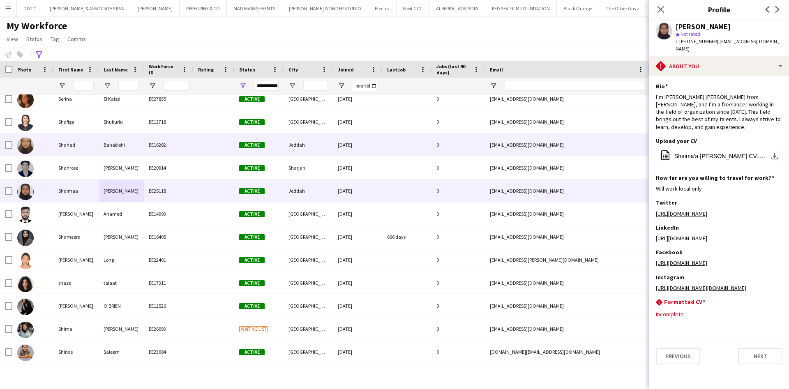
click at [102, 149] on div "Bahabishi" at bounding box center [121, 145] width 45 height 23
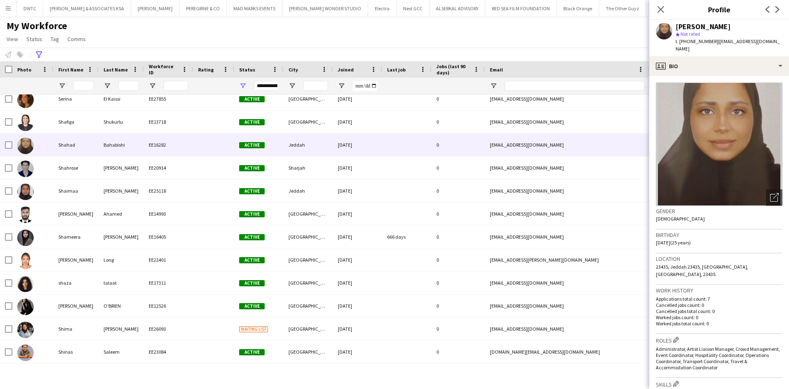
click at [734, 76] on app-crew-profile-bio "Open photos pop-in Gender [DEMOGRAPHIC_DATA] Birthday [DEMOGRAPHIC_DATA] (25 ye…" at bounding box center [720, 232] width 140 height 313
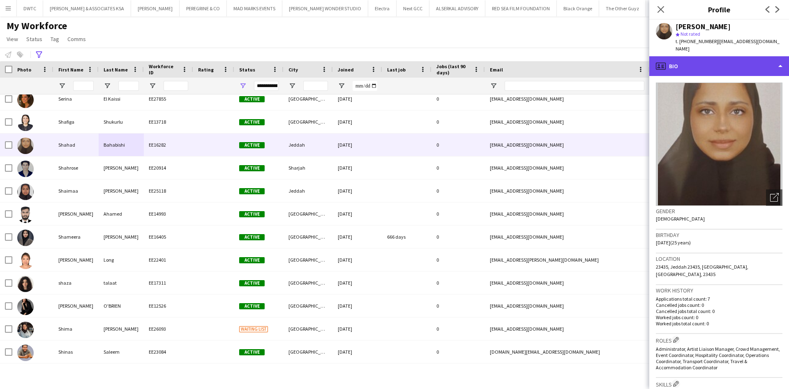
click at [738, 67] on div "profile Bio" at bounding box center [720, 66] width 140 height 20
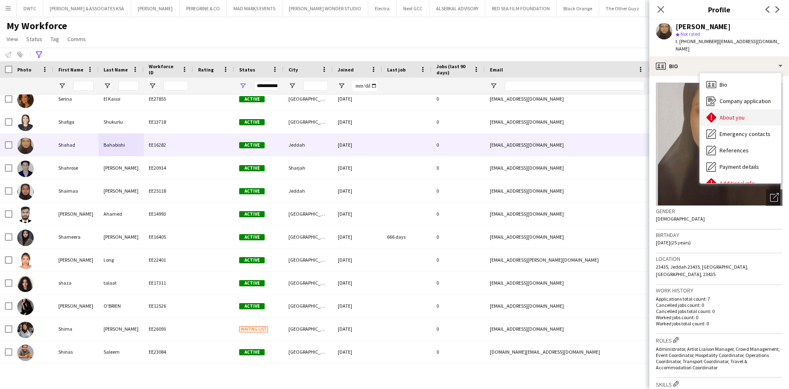
click at [745, 109] on div "About you About you" at bounding box center [740, 117] width 81 height 16
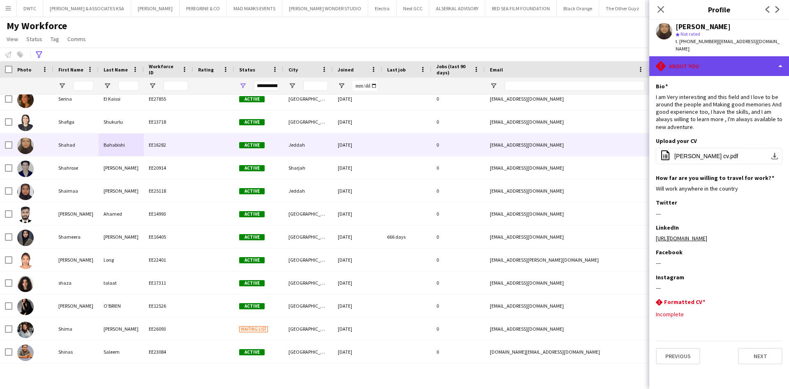
click at [720, 67] on div "rhombus-alert About you" at bounding box center [720, 66] width 140 height 20
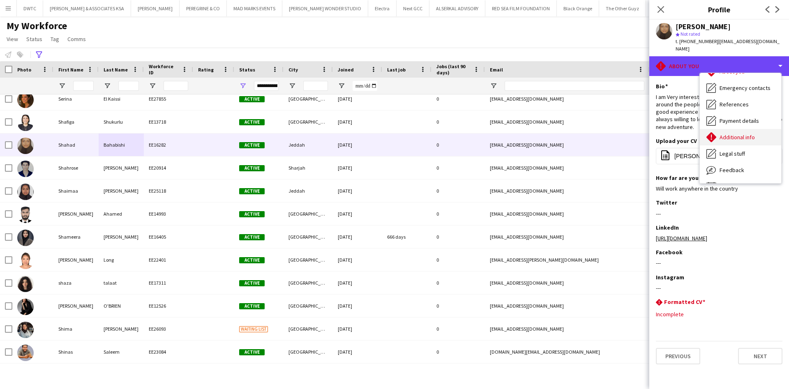
scroll to position [61, 0]
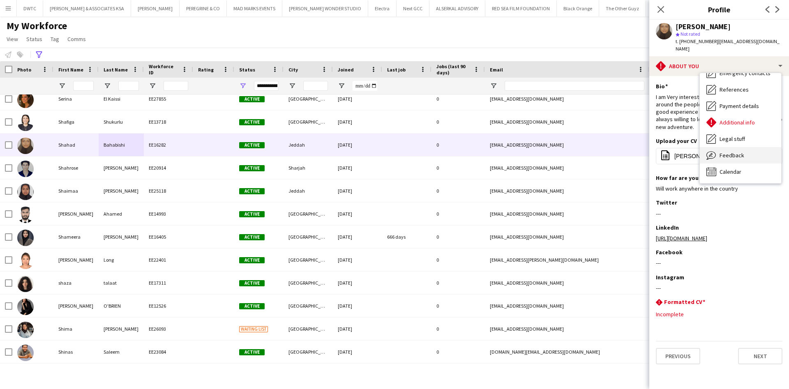
click at [743, 147] on div "Feedback Feedback" at bounding box center [740, 155] width 81 height 16
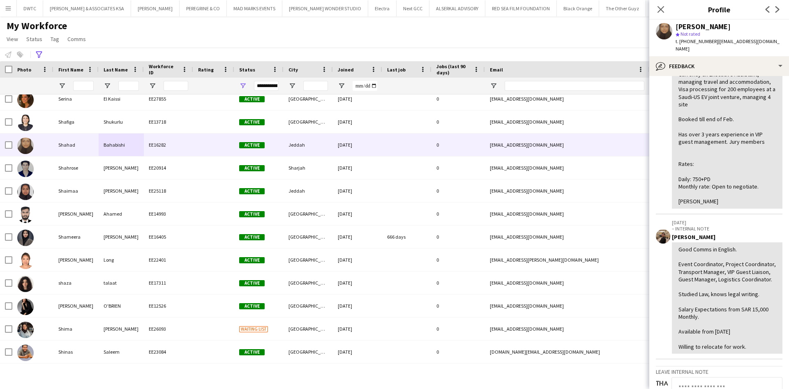
scroll to position [105, 0]
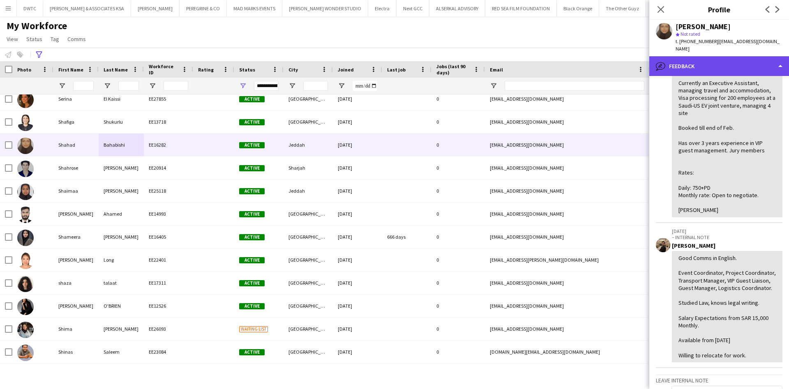
click at [759, 62] on div "bubble-pencil Feedback" at bounding box center [720, 66] width 140 height 20
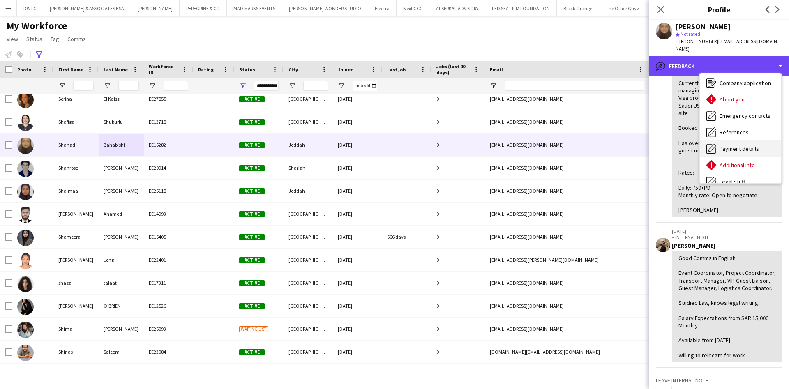
scroll to position [0, 0]
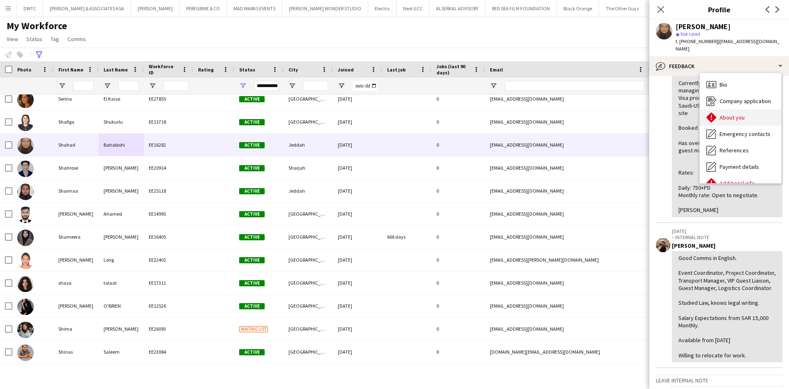
click at [743, 114] on span "About you" at bounding box center [732, 117] width 25 height 7
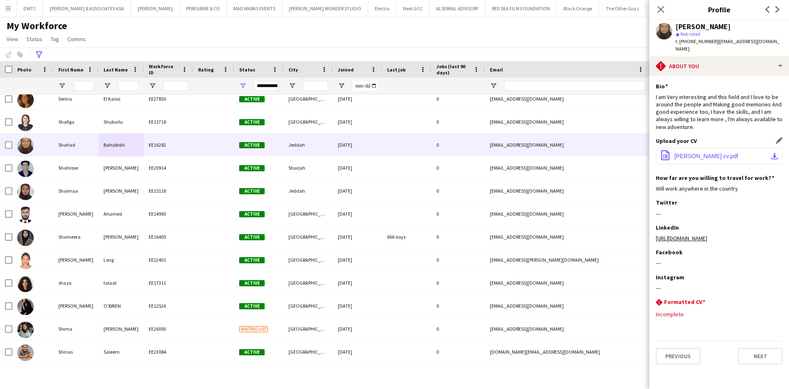
click at [773, 148] on button "office-file-sheet [PERSON_NAME] cv.pdf download-bottom" at bounding box center [719, 156] width 127 height 16
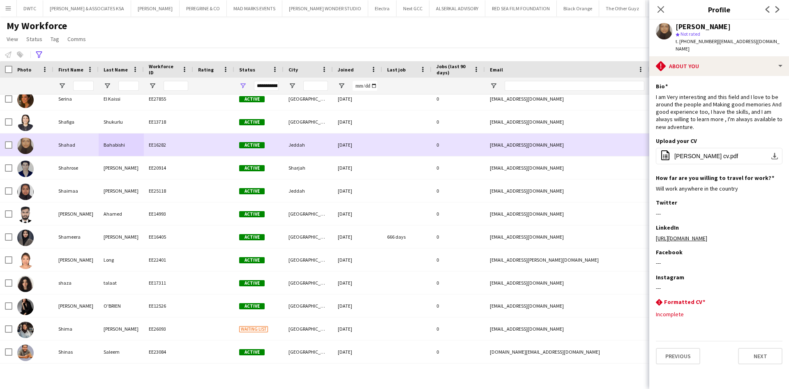
scroll to position [9340, 0]
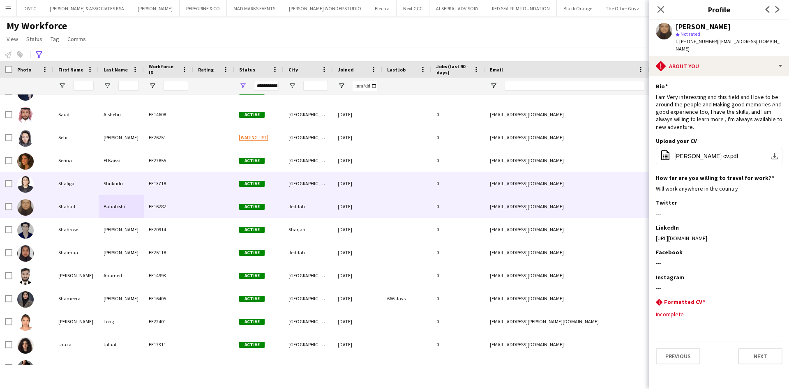
click at [111, 185] on div "Shukurlu" at bounding box center [121, 183] width 45 height 23
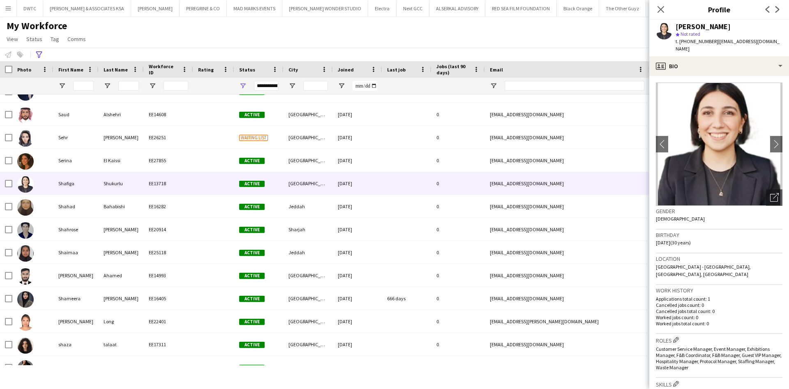
click at [5, 12] on button "Menu" at bounding box center [8, 8] width 16 height 16
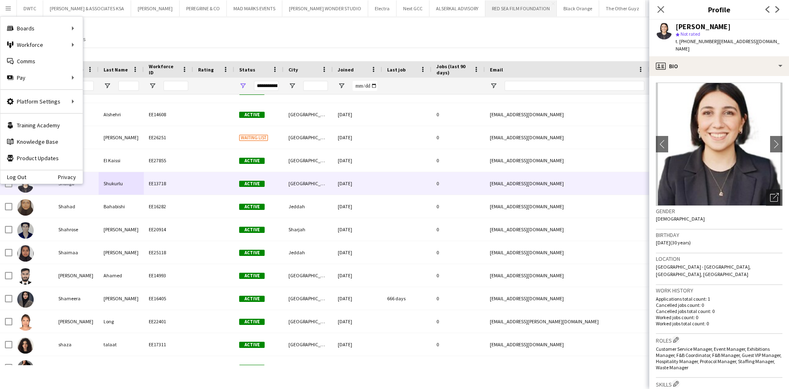
click at [495, 8] on button "RED SEA FILM FOUNDATION Close" at bounding box center [522, 8] width 72 height 16
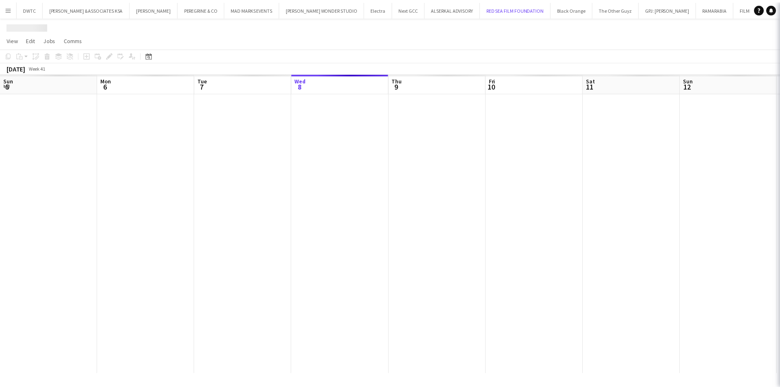
scroll to position [0, 197]
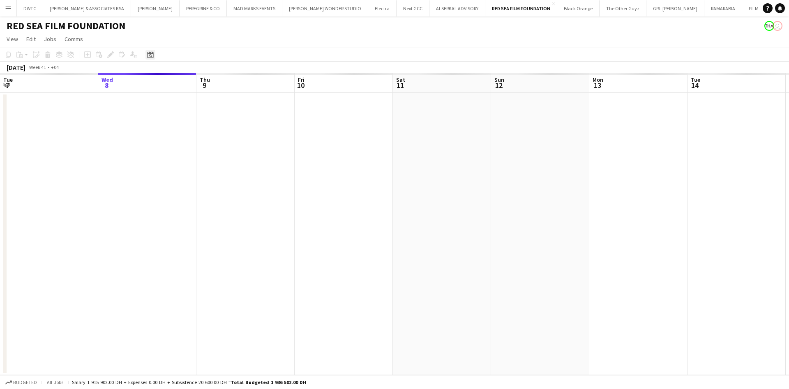
click at [153, 54] on div "Date picker" at bounding box center [151, 55] width 10 height 10
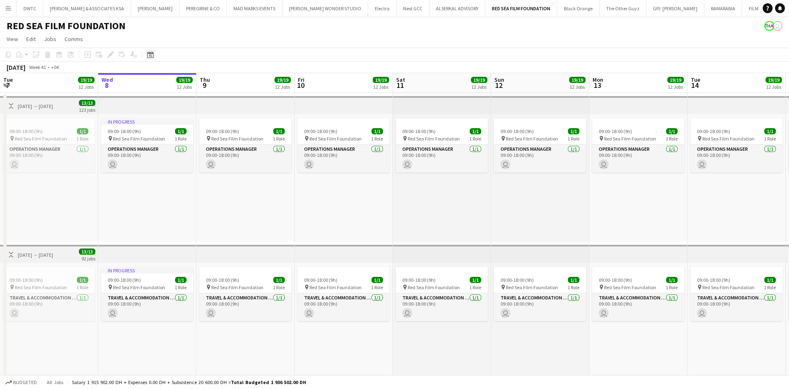
click at [154, 55] on div "Date picker" at bounding box center [151, 55] width 10 height 10
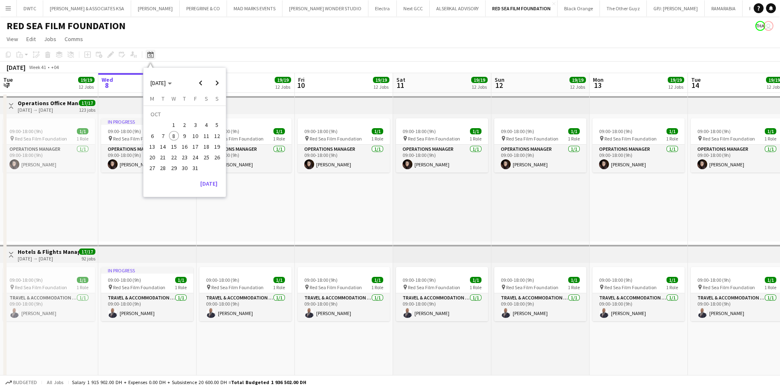
click at [154, 55] on div "Date picker" at bounding box center [151, 55] width 10 height 10
click at [217, 86] on app-board-header-date "Thu 9 19/19 12 Jobs" at bounding box center [246, 83] width 98 height 20
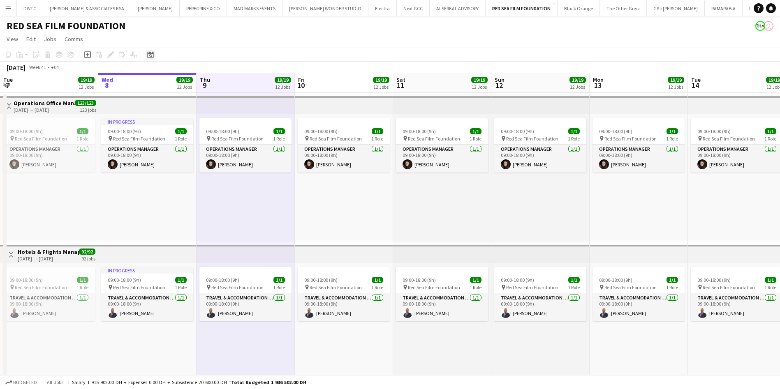
click at [151, 57] on icon "Date picker" at bounding box center [150, 54] width 7 height 7
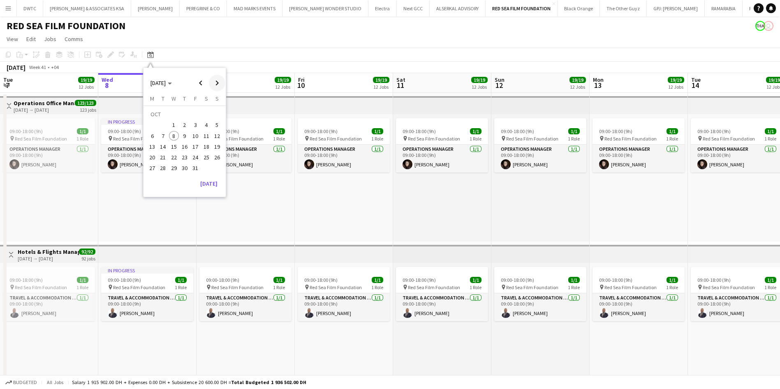
click at [214, 80] on span "Next month" at bounding box center [217, 83] width 16 height 16
click at [174, 125] on span "3" at bounding box center [174, 125] width 10 height 10
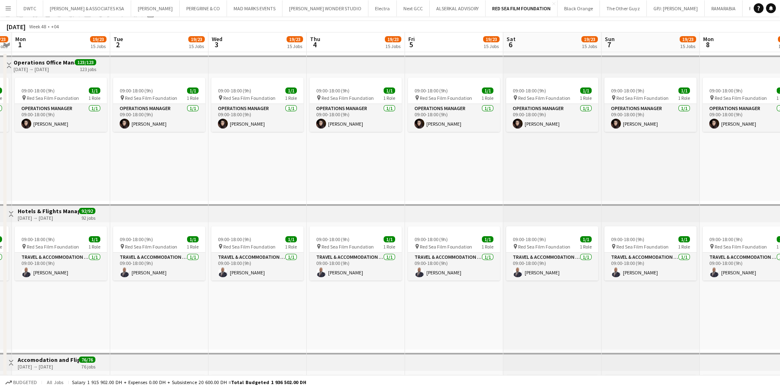
scroll to position [0, 0]
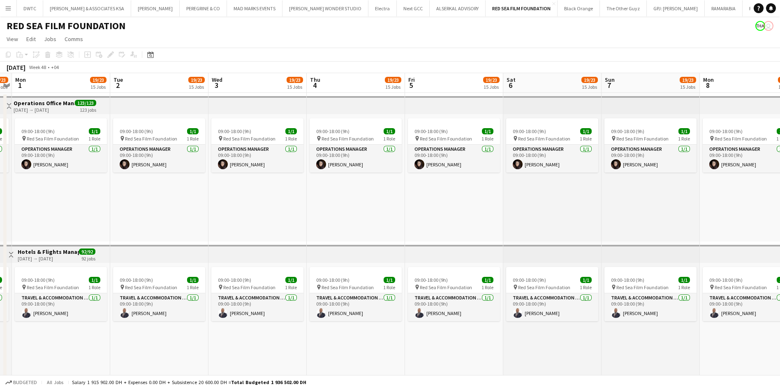
drag, startPoint x: 169, startPoint y: 211, endPoint x: 215, endPoint y: 190, distance: 50.8
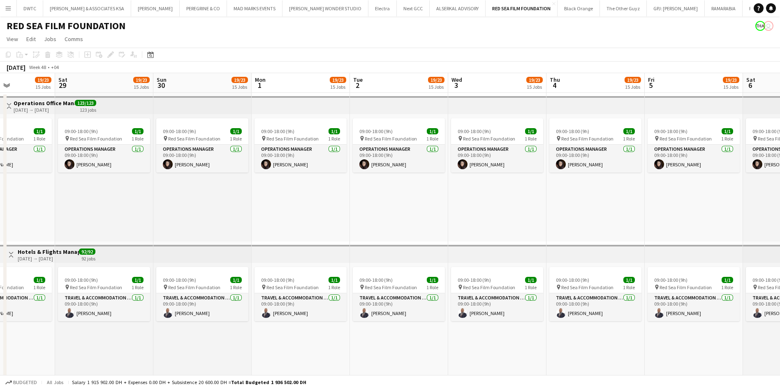
scroll to position [0, 240]
click at [9, 108] on app-icon "Toggle View" at bounding box center [9, 106] width 6 height 6
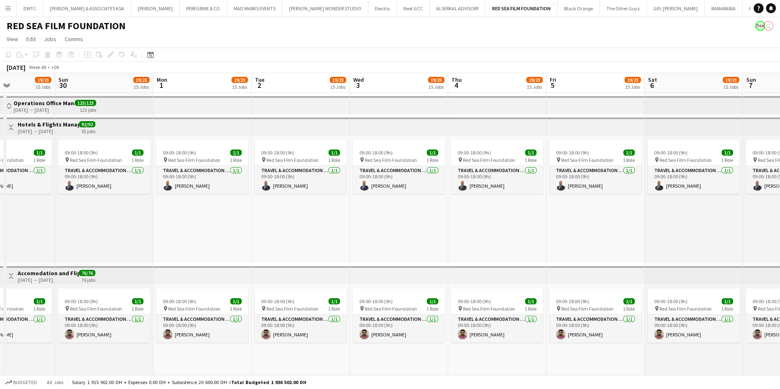
click at [9, 108] on app-icon "Toggle View" at bounding box center [9, 106] width 6 height 6
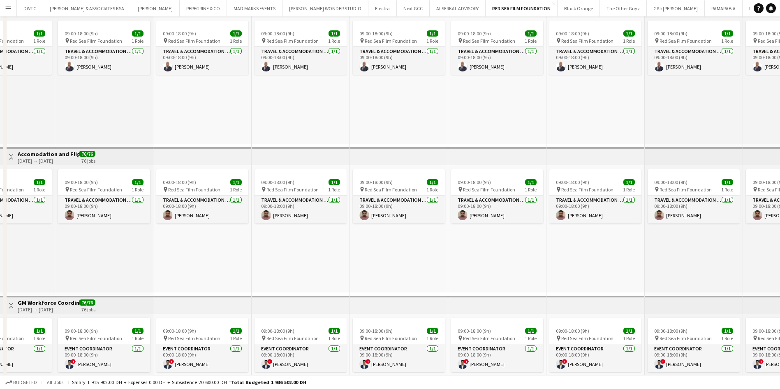
scroll to position [0, 0]
